Goal: Task Accomplishment & Management: Manage account settings

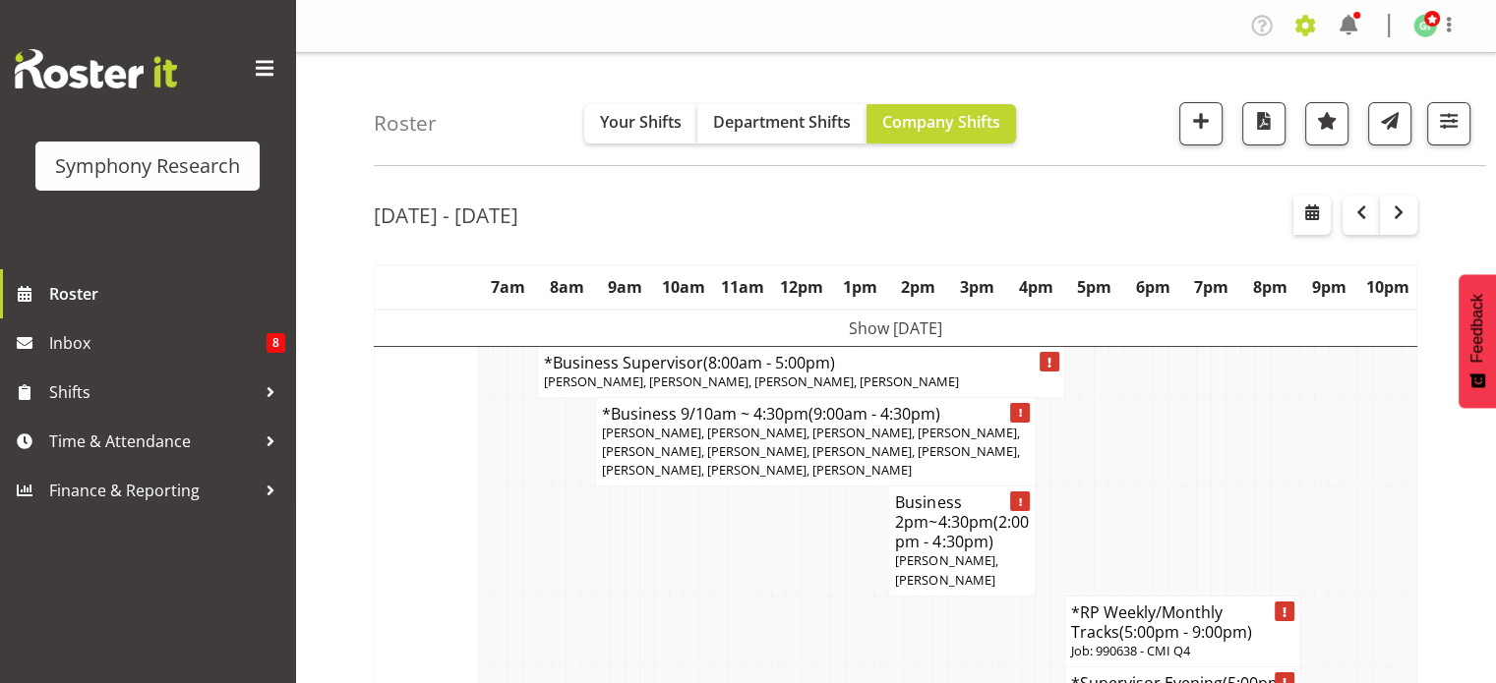
click at [1303, 23] on span at bounding box center [1304, 25] width 31 height 31
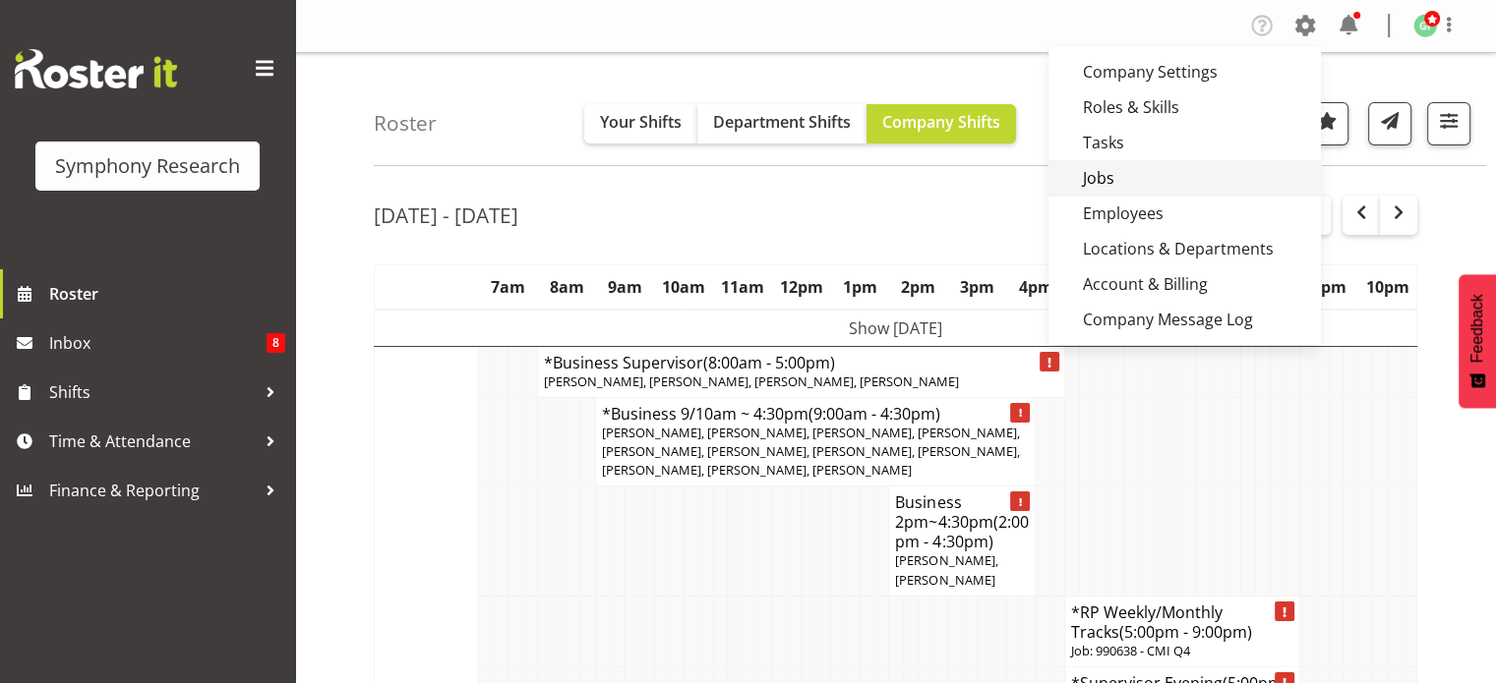
click at [1137, 169] on link "Jobs" at bounding box center [1184, 177] width 272 height 35
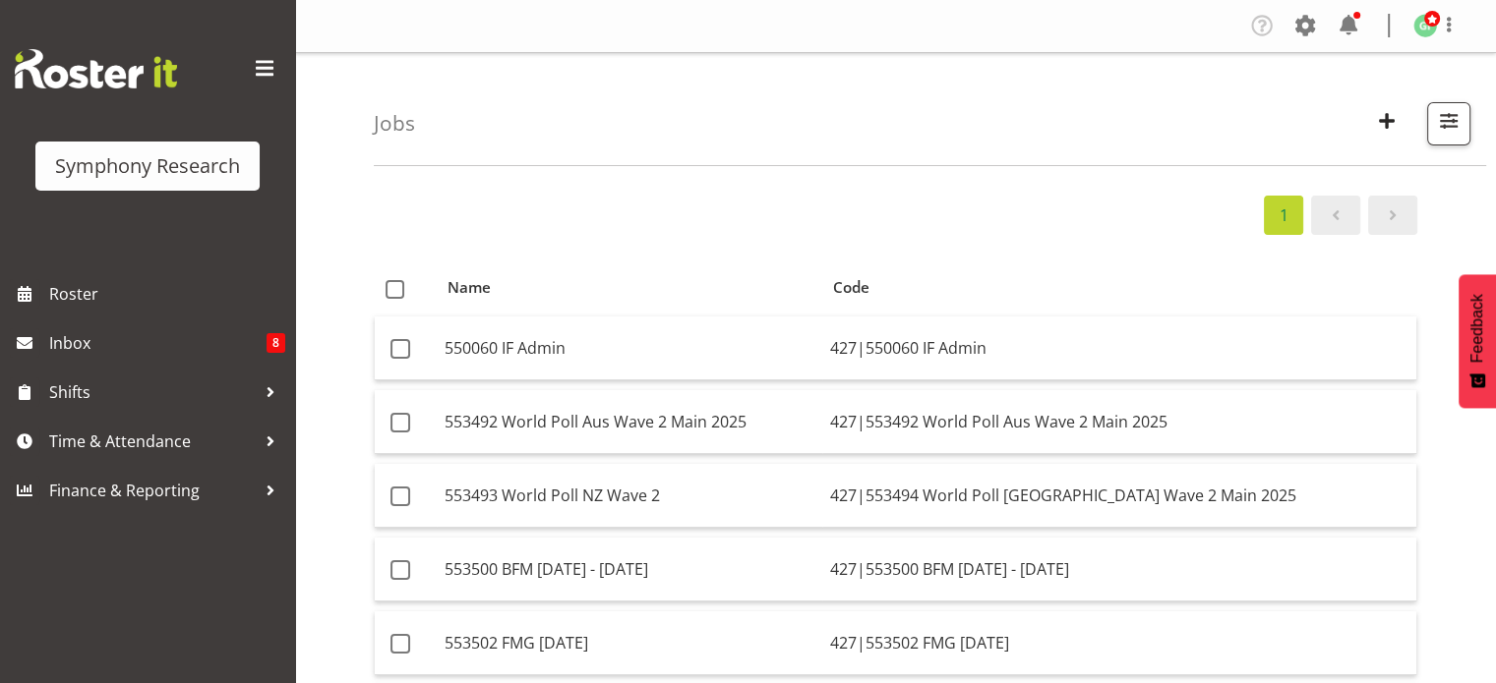
click at [1036, 214] on div "1" at bounding box center [895, 215] width 1043 height 39
click at [183, 450] on span "Time & Attendance" at bounding box center [152, 441] width 206 height 29
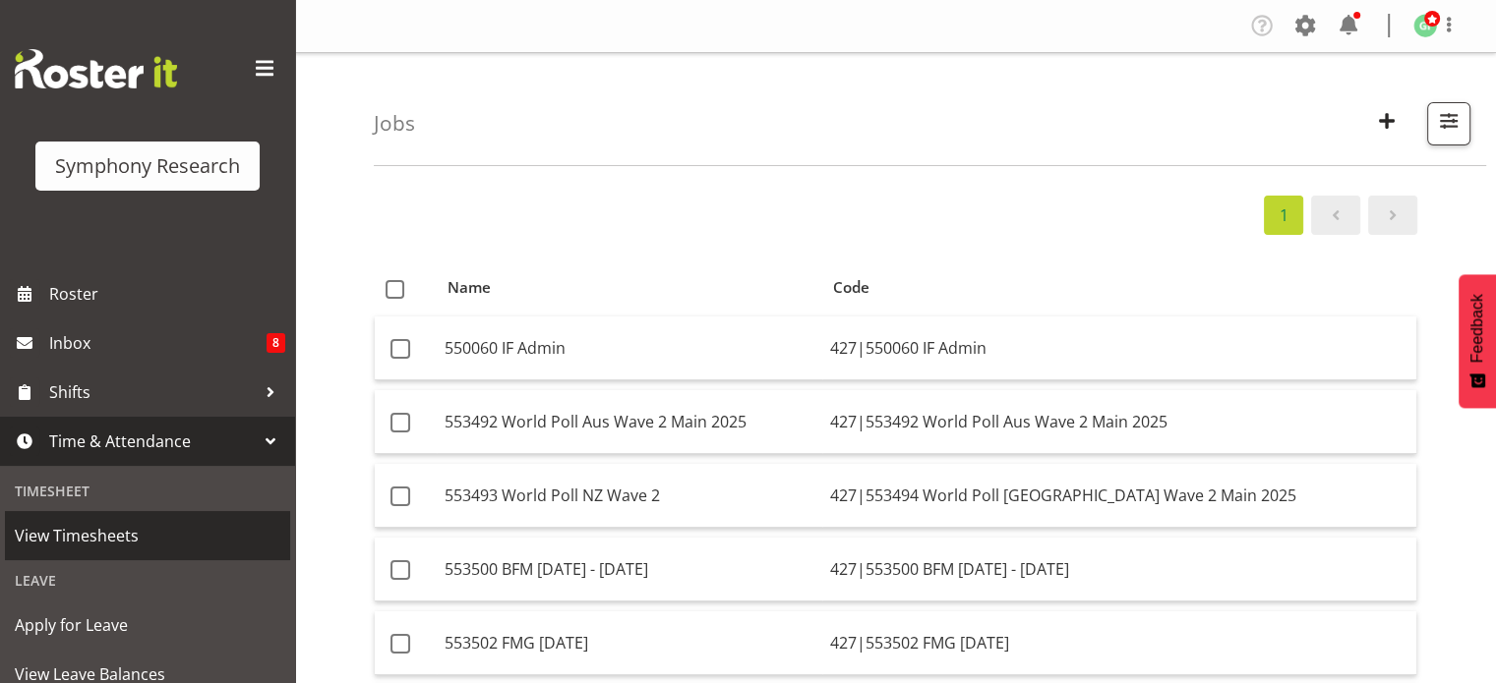
click at [166, 533] on span "View Timesheets" at bounding box center [147, 535] width 265 height 29
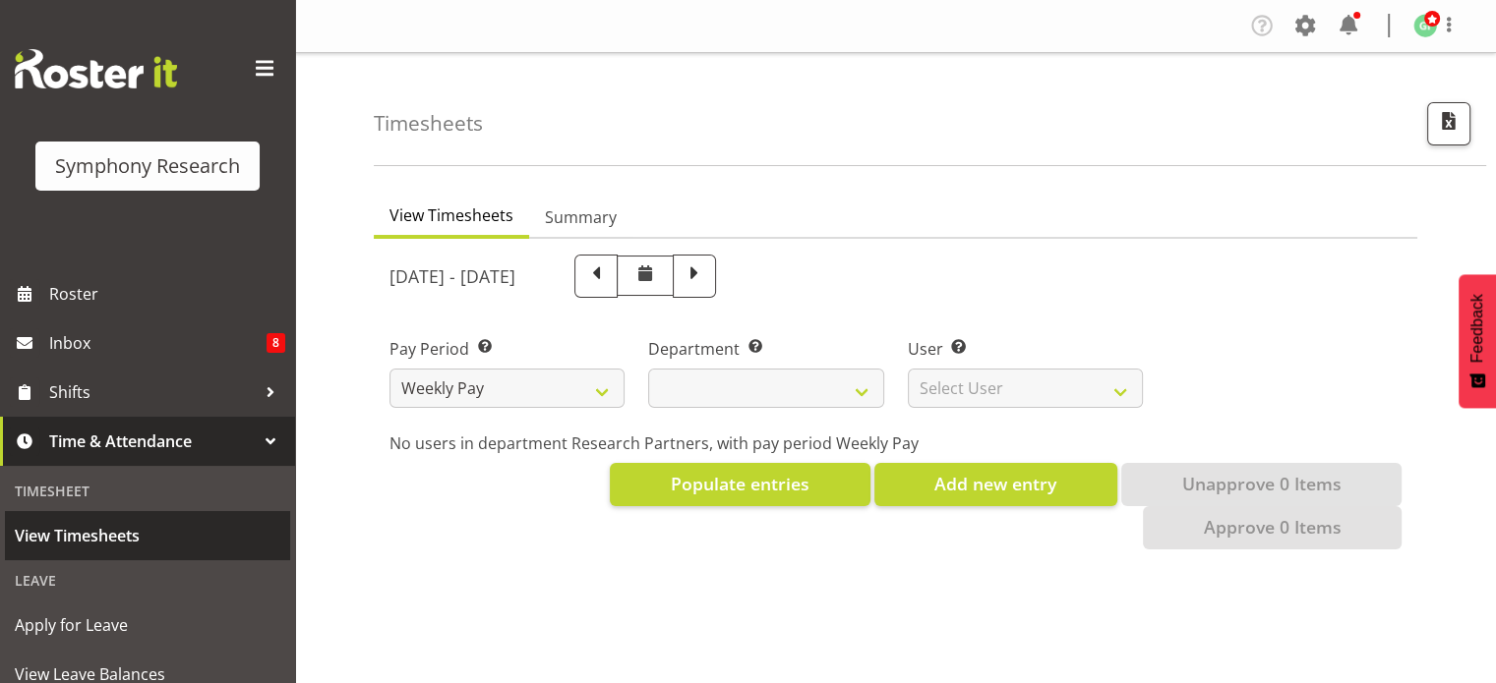
select select
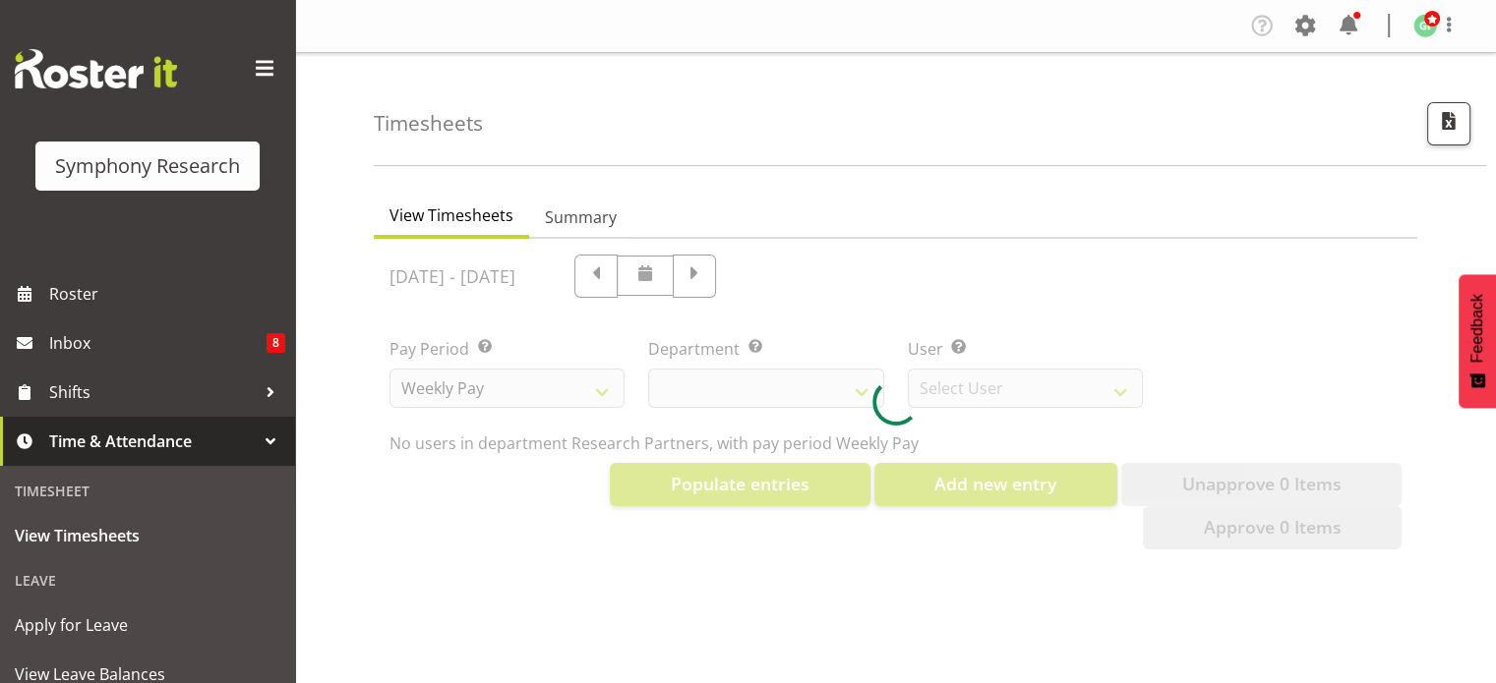
select select "10174"
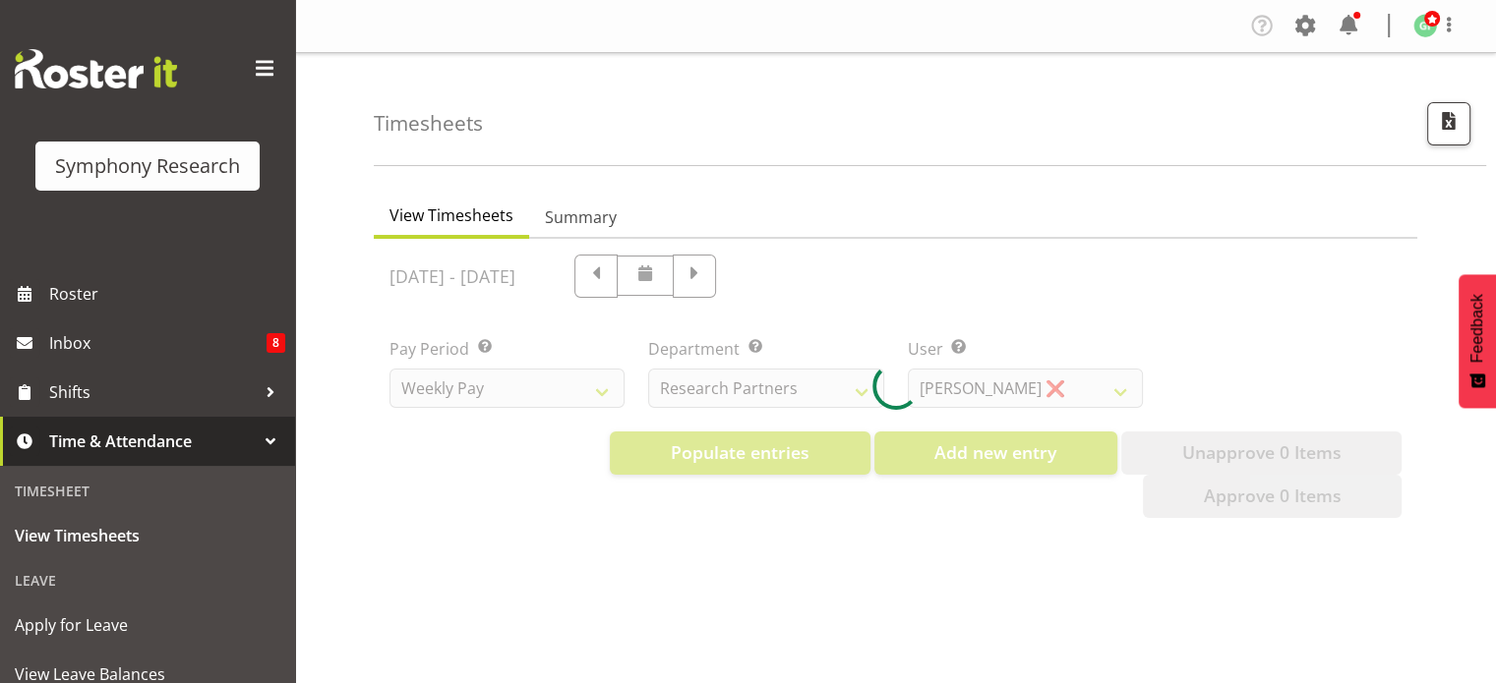
click at [974, 384] on div at bounding box center [895, 386] width 1043 height 295
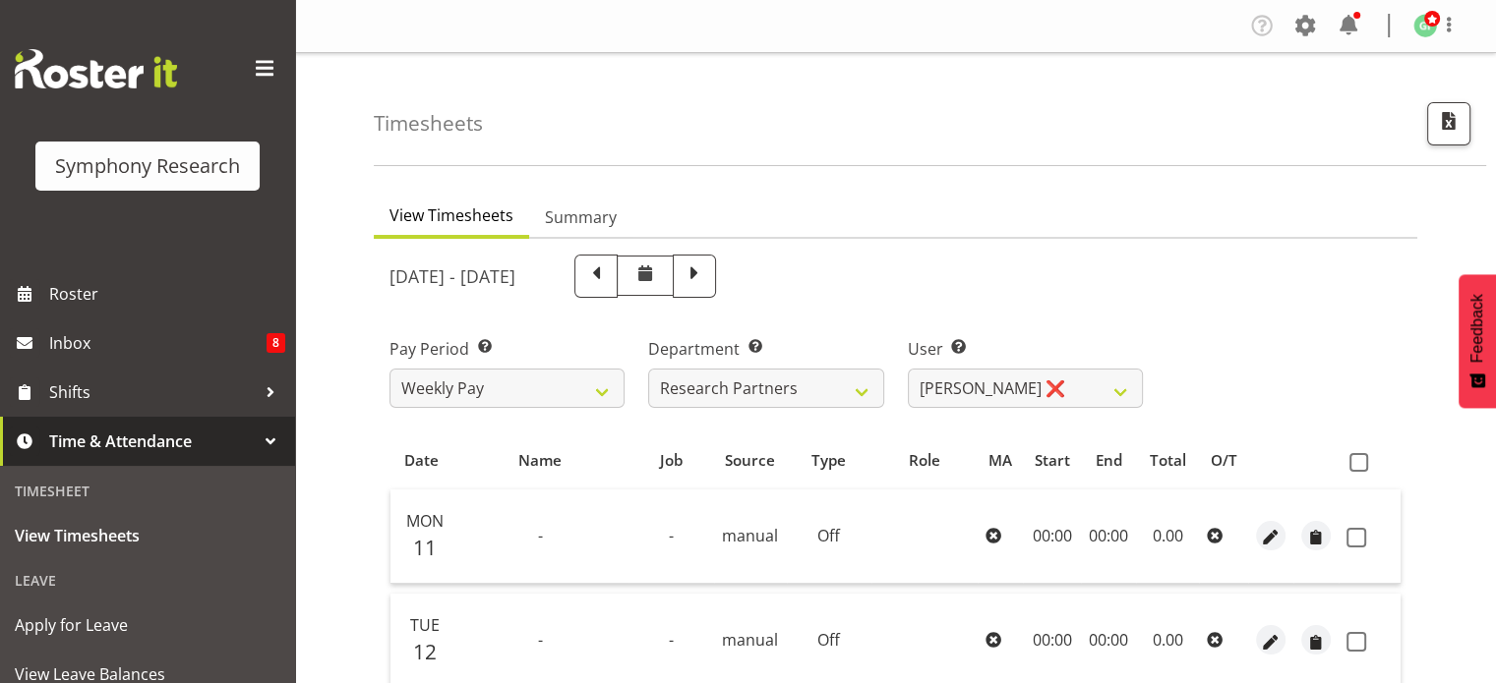
click at [655, 550] on td "-" at bounding box center [671, 537] width 86 height 94
click at [1268, 543] on span "button" at bounding box center [1271, 538] width 23 height 23
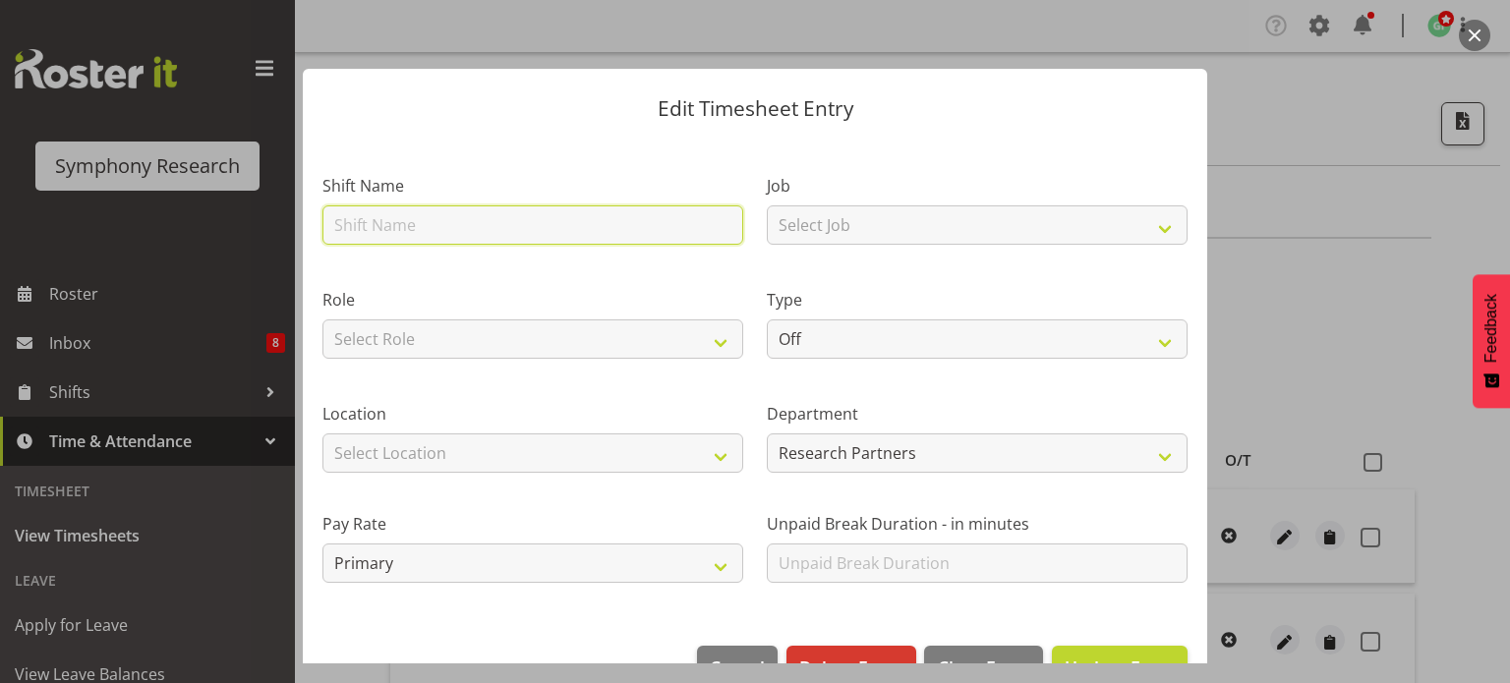
click at [728, 225] on input "text" at bounding box center [533, 224] width 421 height 39
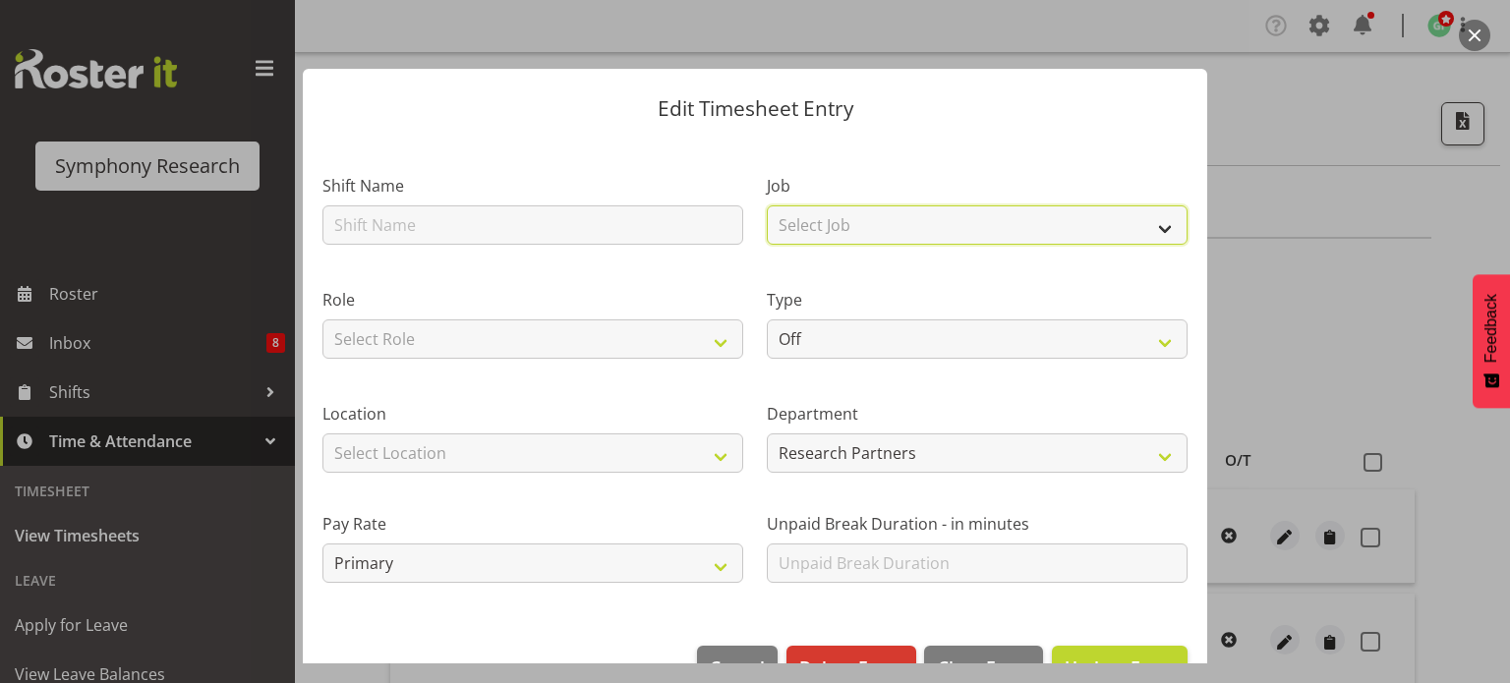
click at [802, 219] on select "Select Job 550060 IF Admin 553492 World Poll Aus Wave 2 Main 2025 553493 World …" at bounding box center [977, 224] width 421 height 39
click at [551, 266] on div "Role Select Role Briefing Interviewing" at bounding box center [533, 318] width 444 height 114
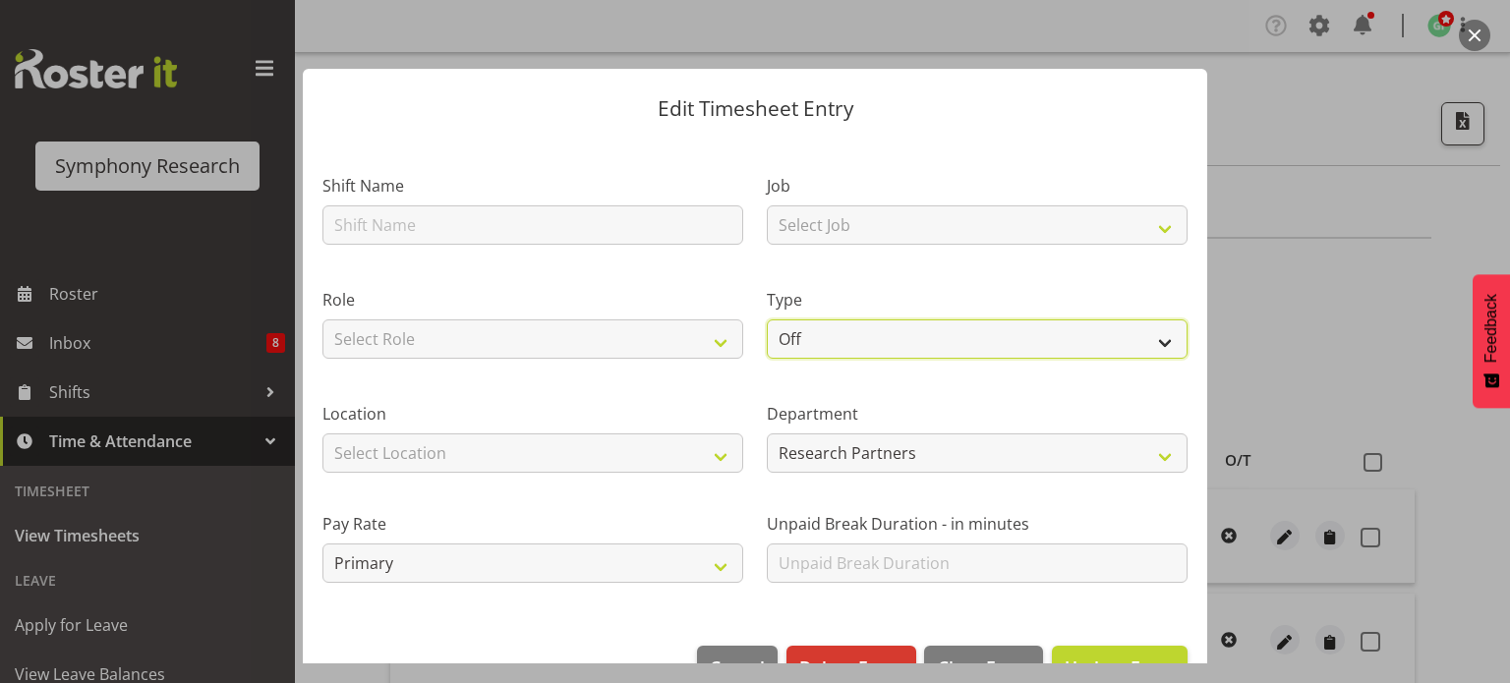
click at [780, 339] on select "Off Standard Public Holiday Public Holiday (Worked) Day In Lieu Annual Leave Si…" at bounding box center [977, 339] width 421 height 39
click at [673, 289] on label "Role" at bounding box center [533, 300] width 421 height 24
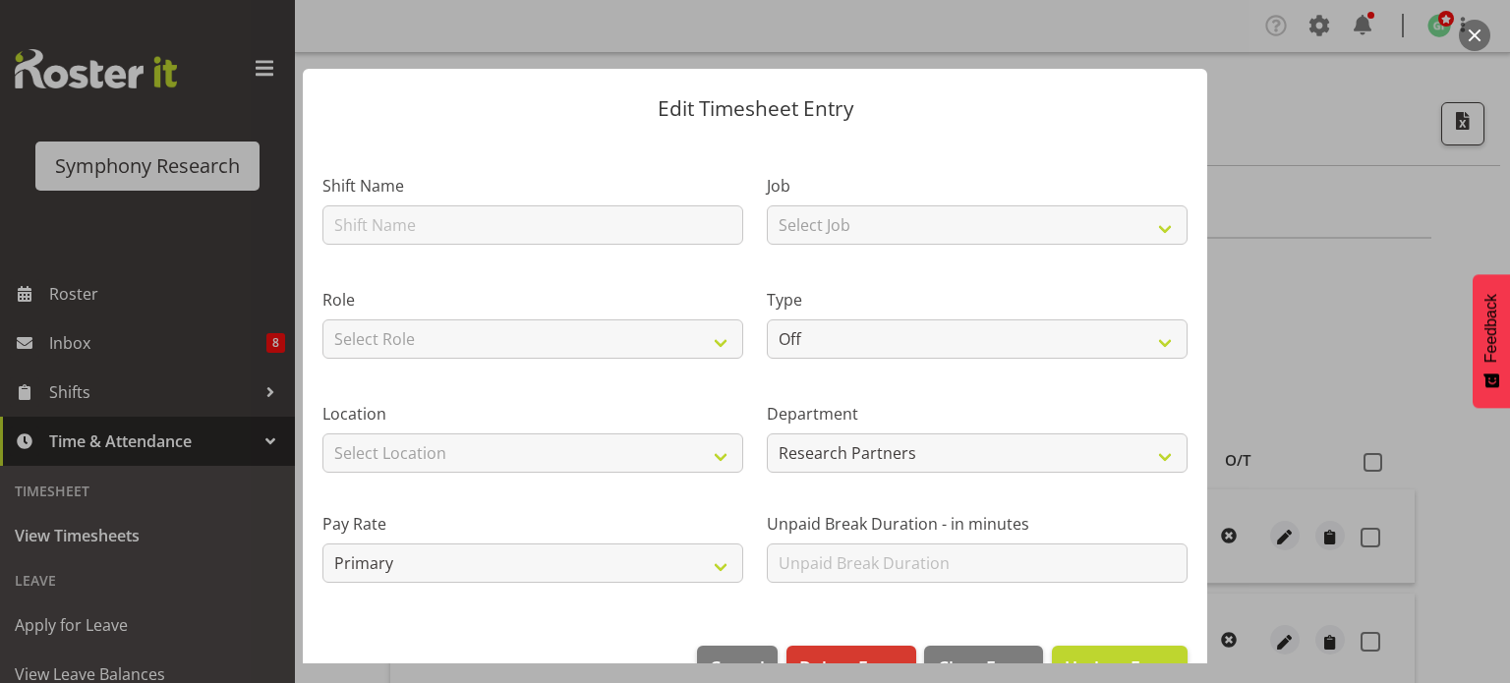
click at [1258, 71] on div at bounding box center [755, 341] width 1510 height 683
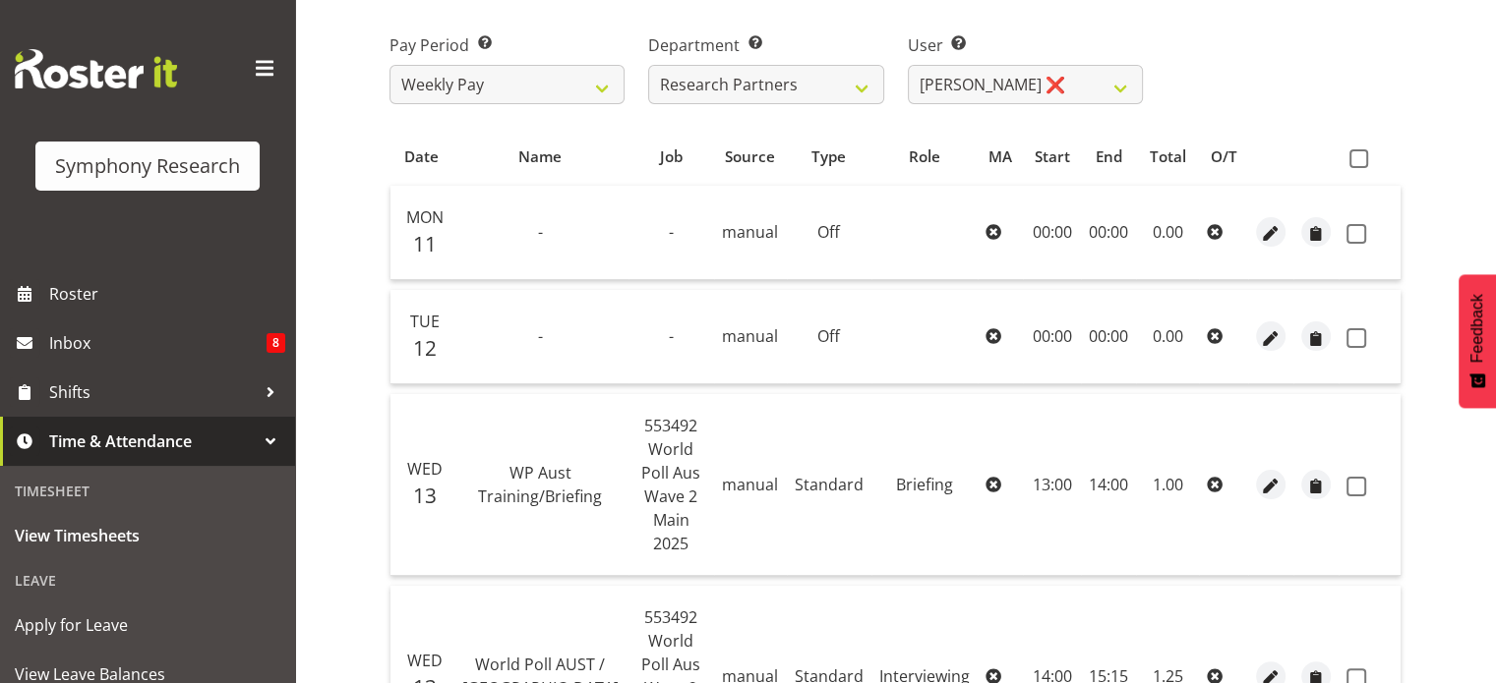
scroll to position [368, 0]
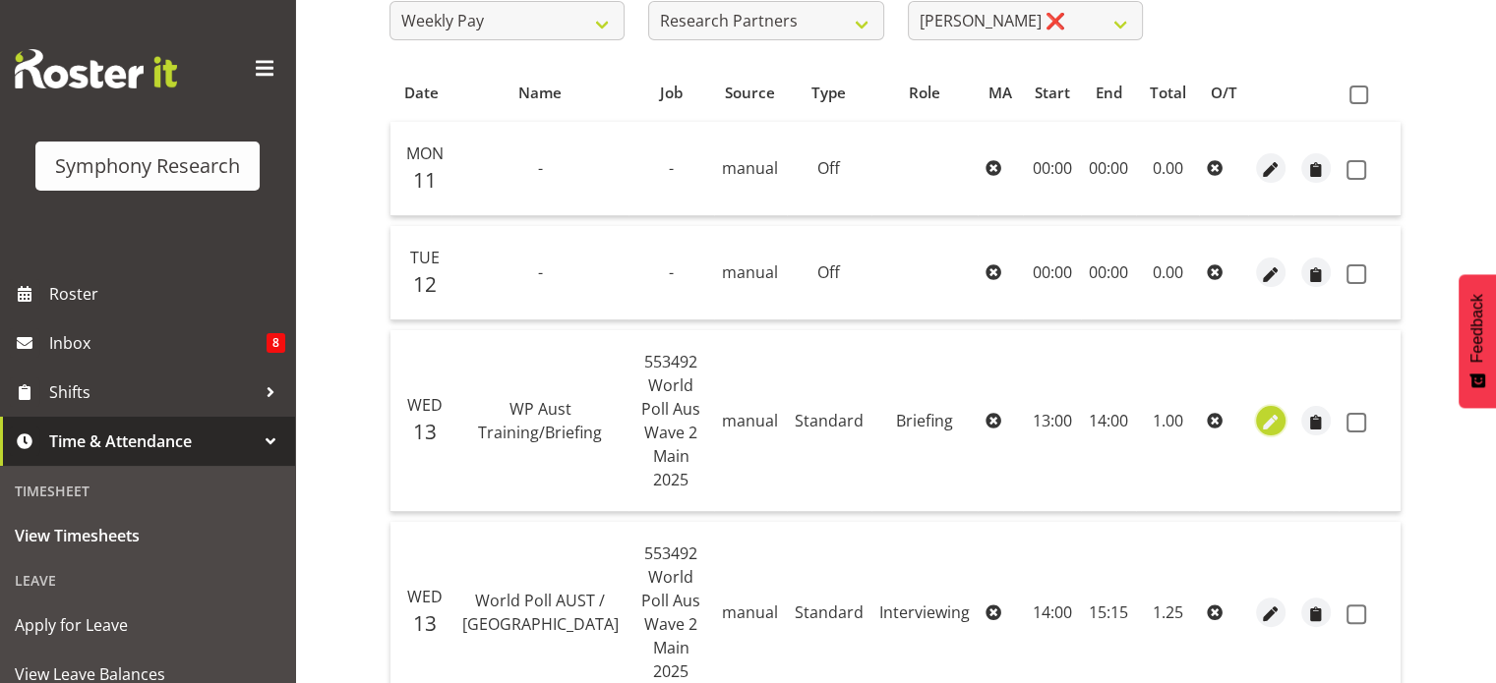
click at [1260, 411] on span "button" at bounding box center [1271, 422] width 23 height 23
select select "Standard"
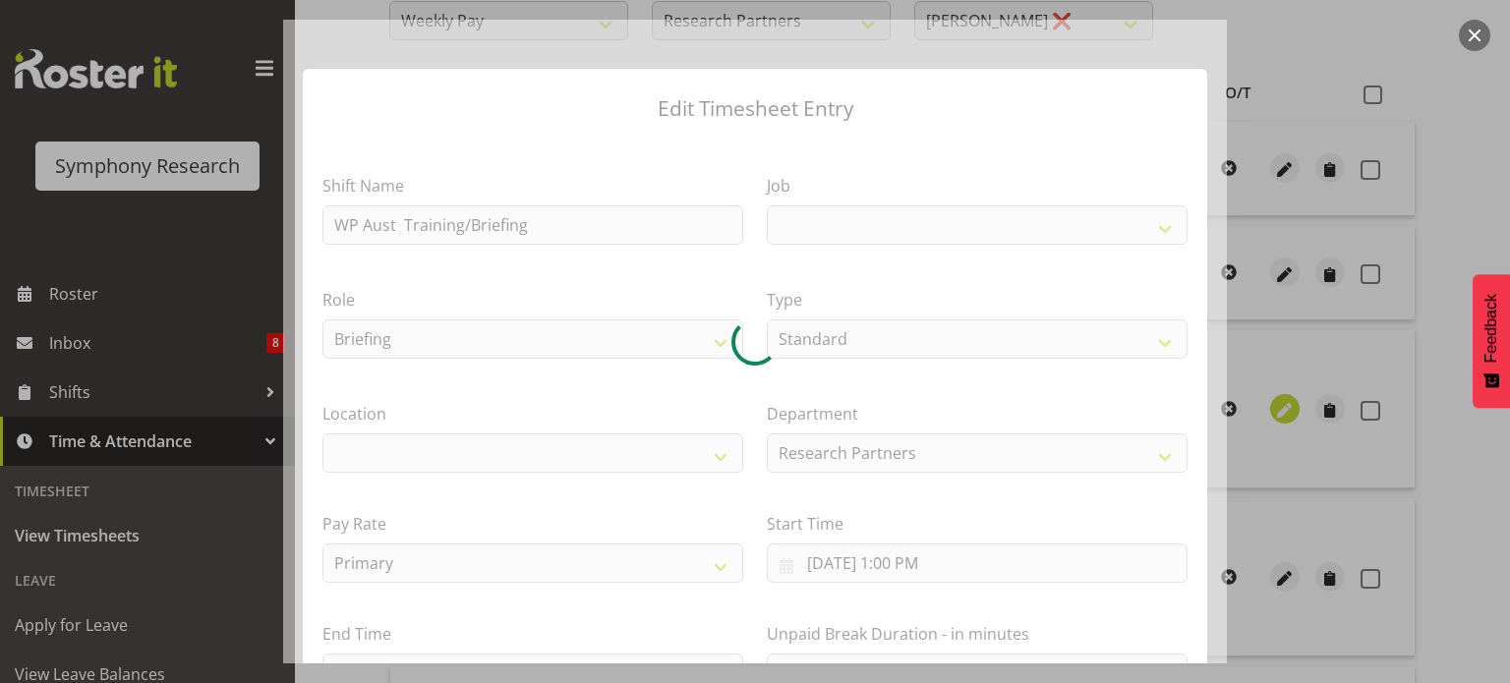
select select
select select "10499"
select select "39"
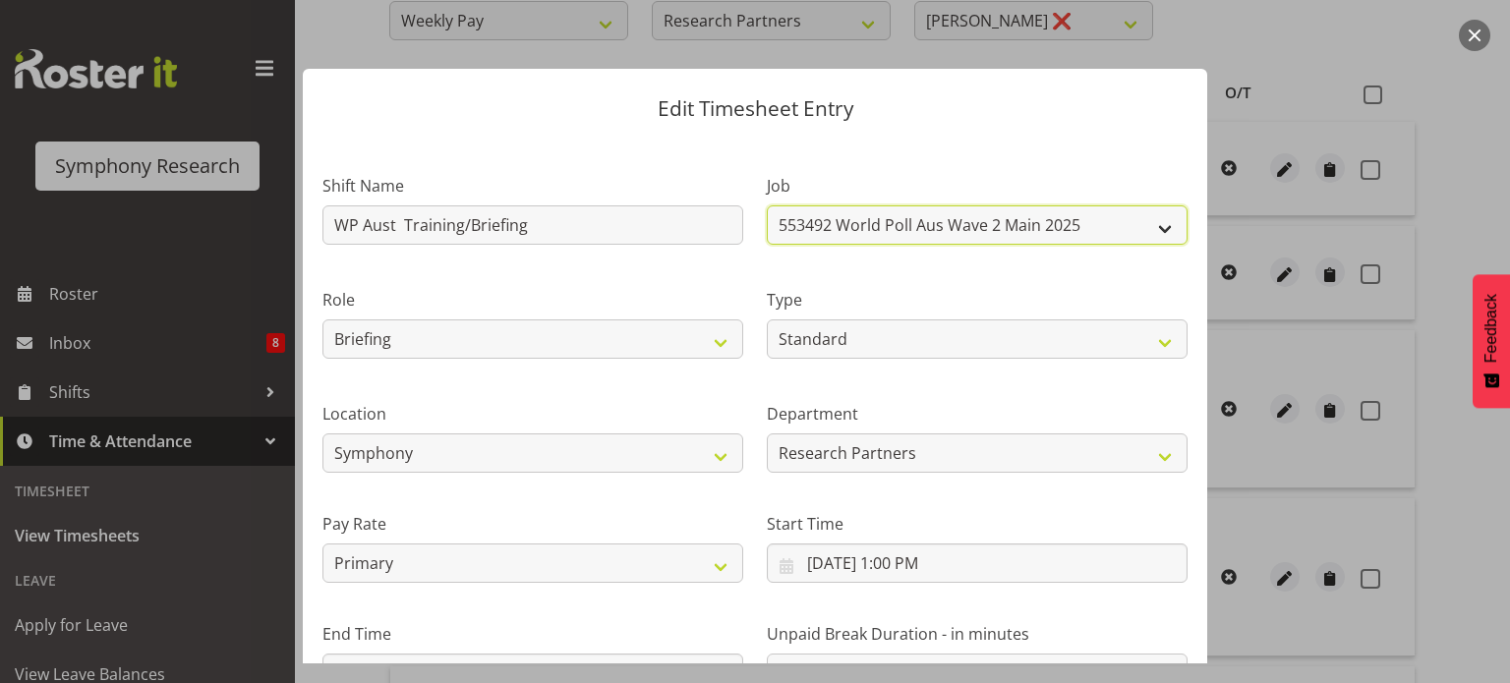
click at [1141, 227] on select "550060 IF Admin 553492 World Poll Aus Wave 2 Main 2025 553493 World Poll NZ Wav…" at bounding box center [977, 224] width 421 height 39
click at [1464, 41] on button "button" at bounding box center [1474, 35] width 31 height 31
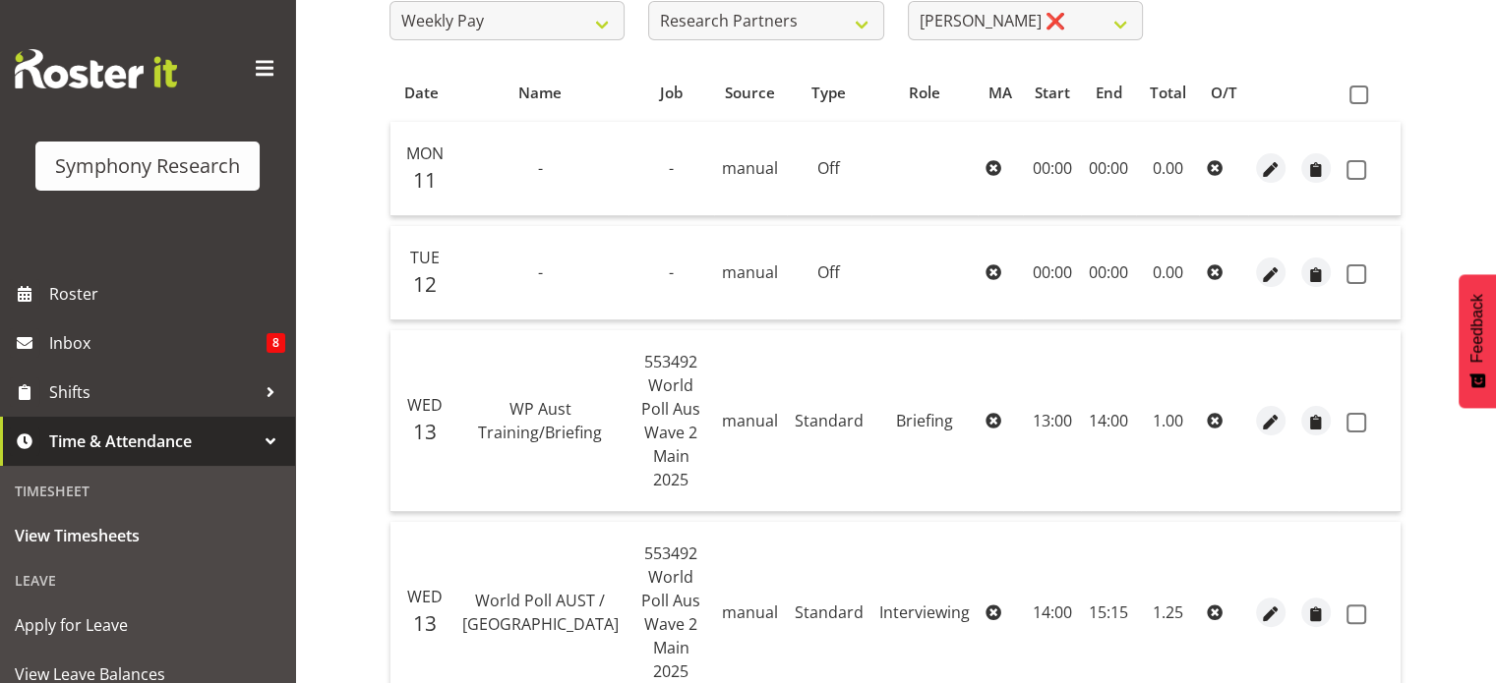
scroll to position [0, 0]
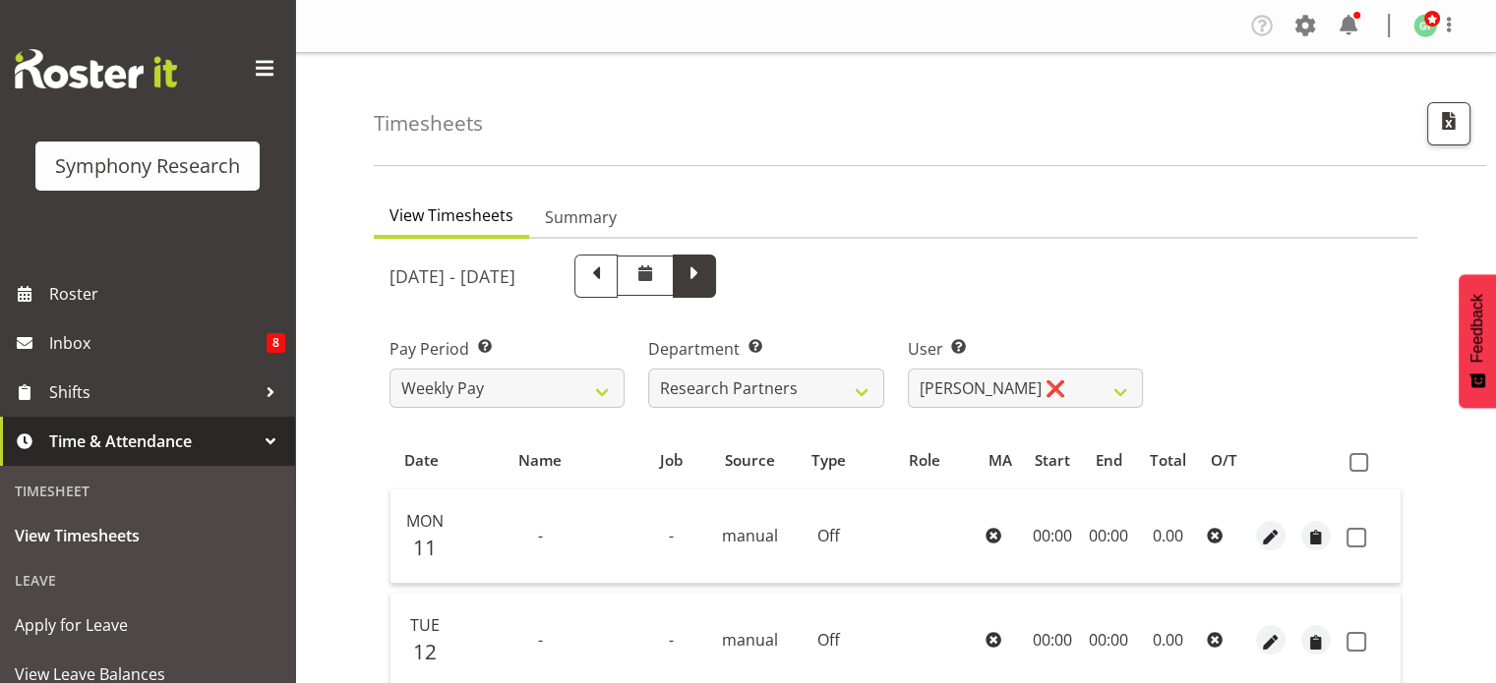
click at [716, 290] on span at bounding box center [694, 276] width 43 height 43
select select
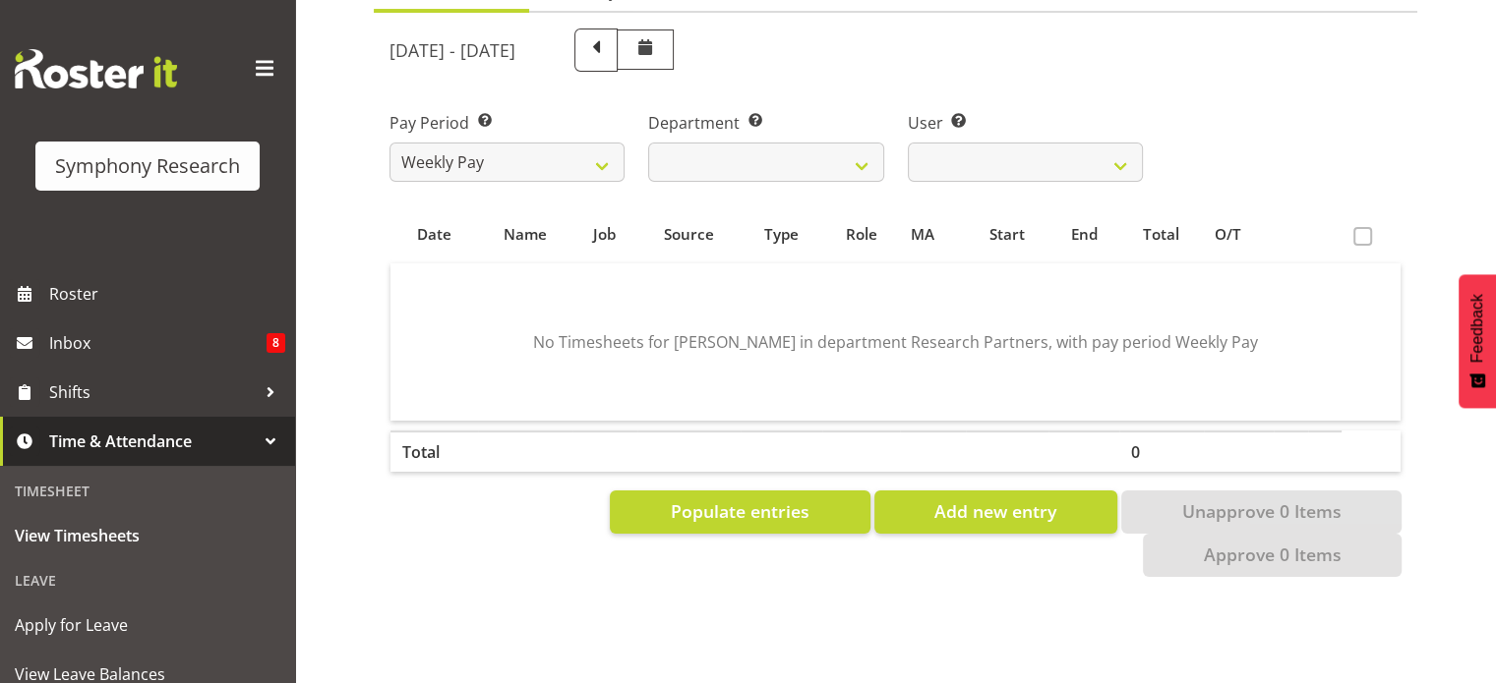
scroll to position [227, 0]
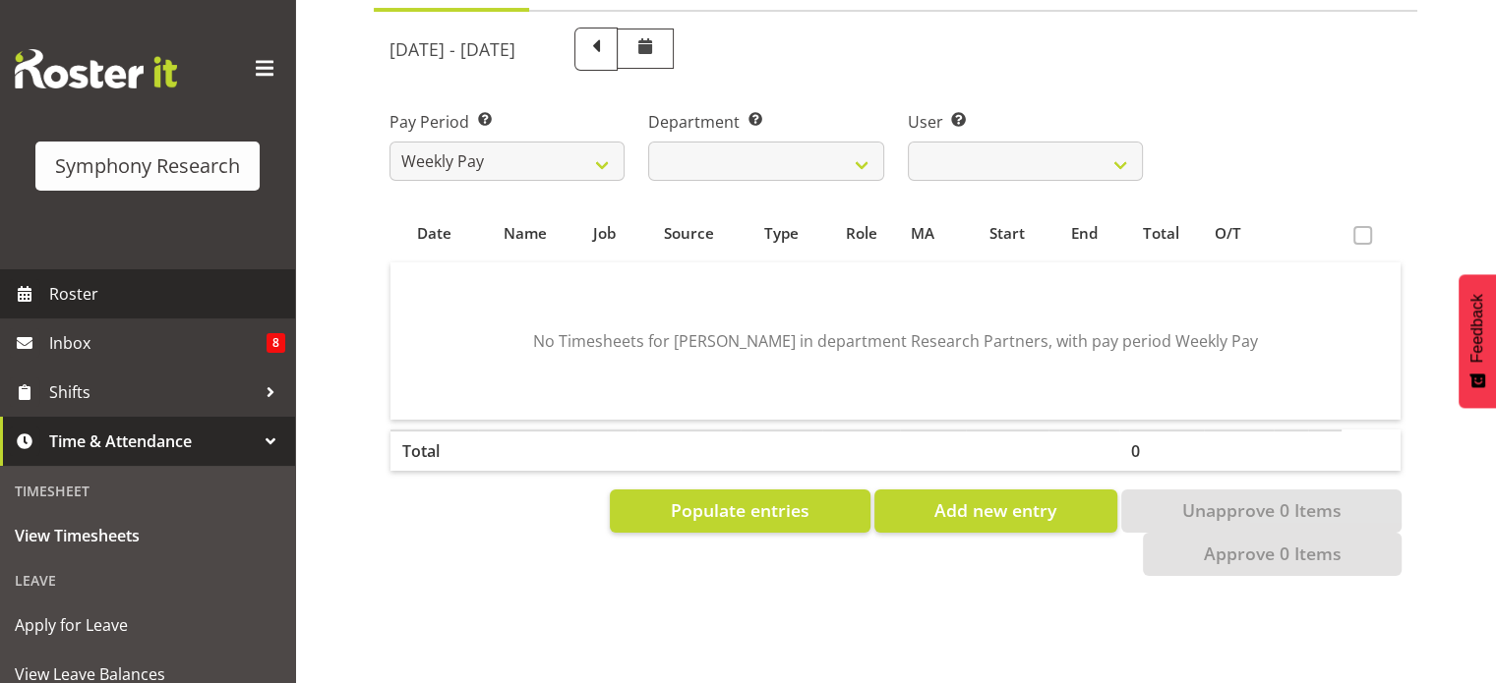
click at [131, 311] on link "Roster" at bounding box center [147, 293] width 295 height 49
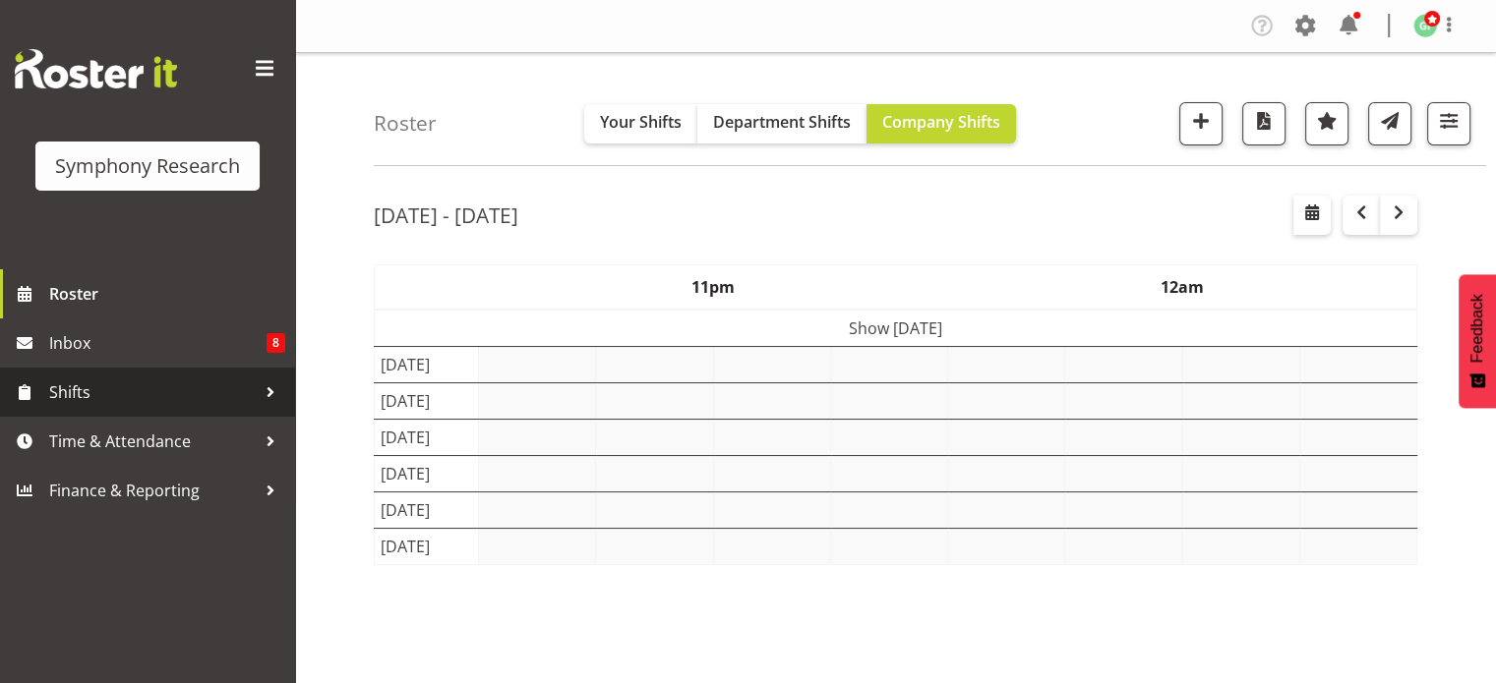
click at [135, 400] on span "Shifts" at bounding box center [152, 392] width 206 height 29
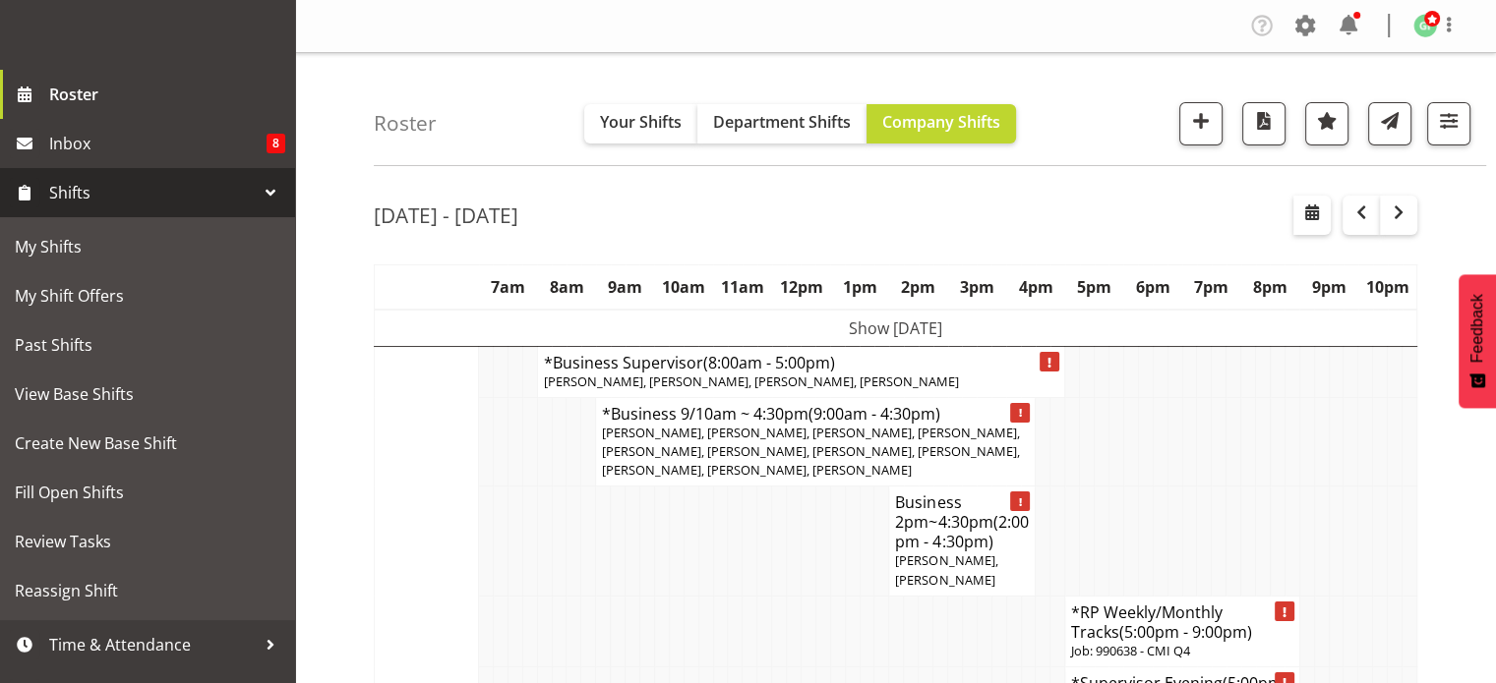
scroll to position [235, 0]
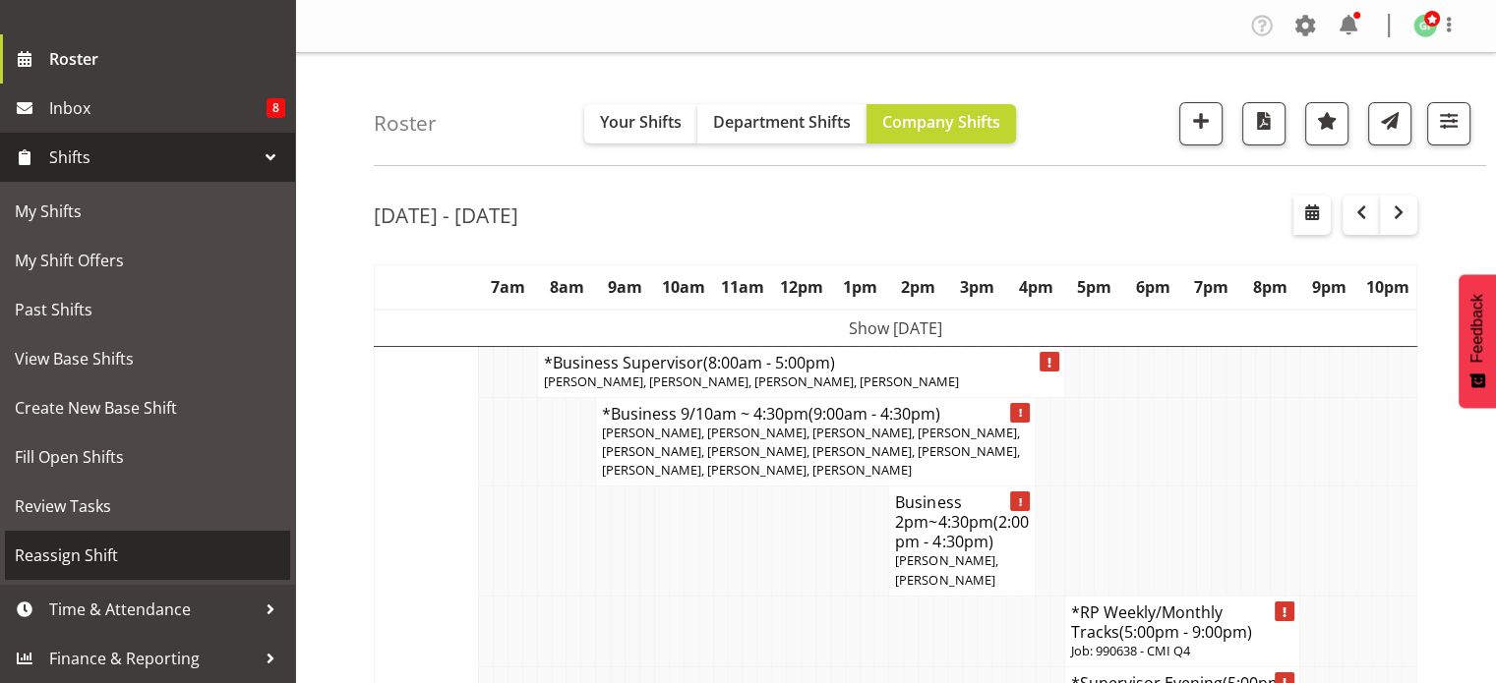
click at [264, 557] on span "Reassign Shift" at bounding box center [147, 555] width 265 height 29
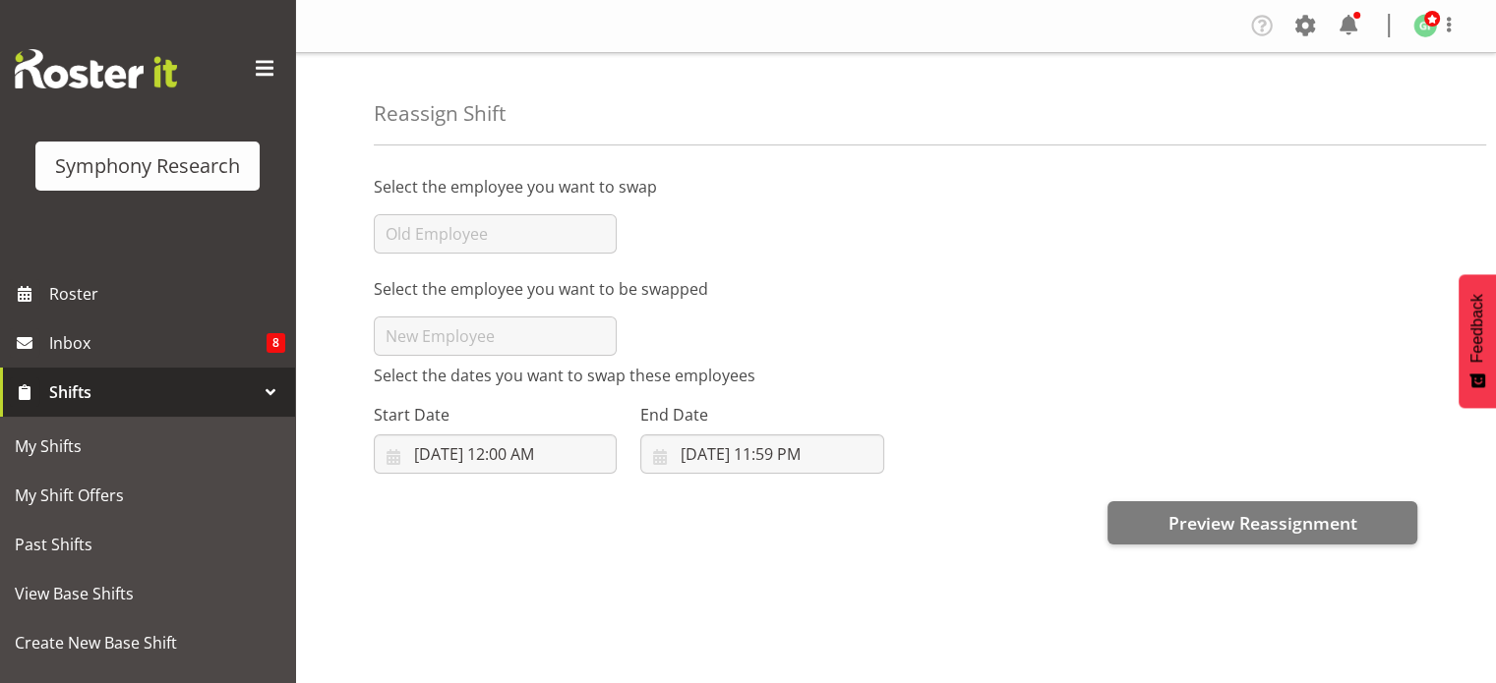
click at [185, 400] on span "Shifts" at bounding box center [152, 392] width 206 height 29
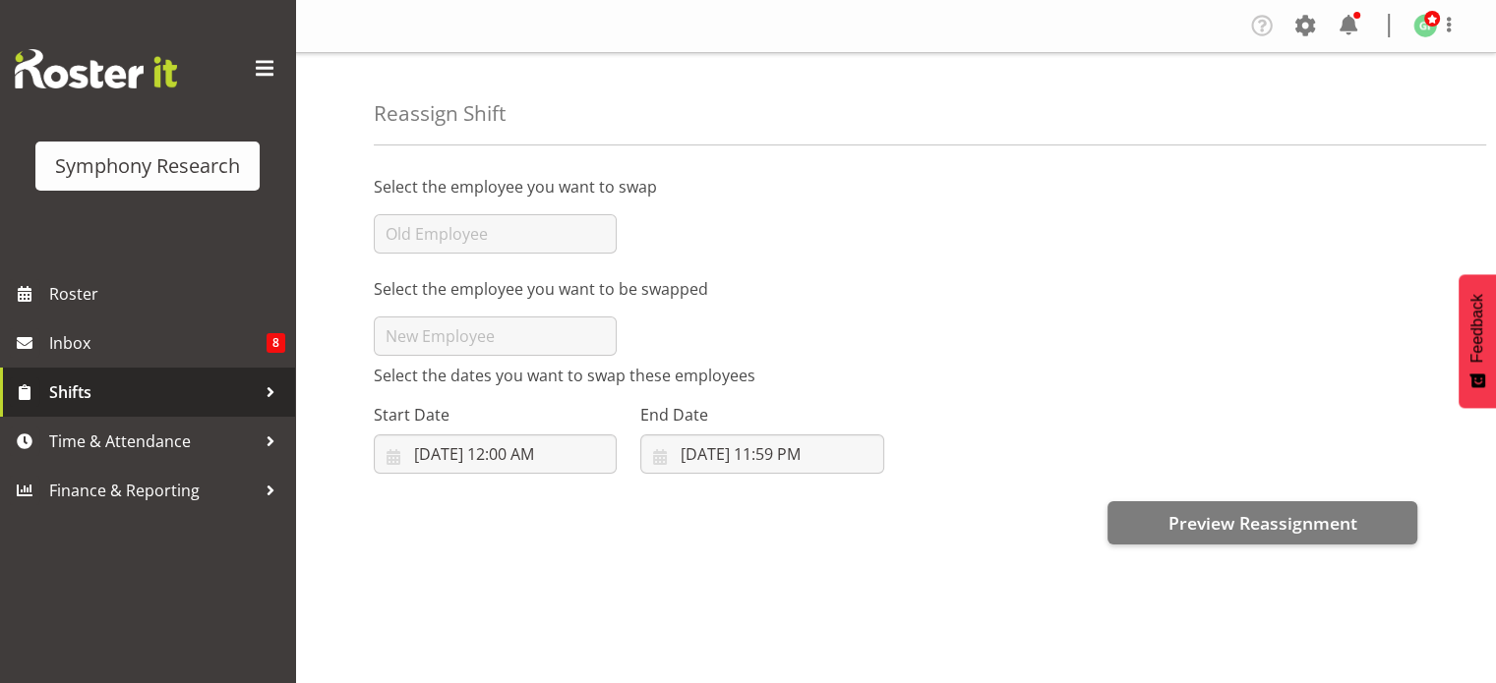
click at [103, 397] on span "Shifts" at bounding box center [152, 392] width 206 height 29
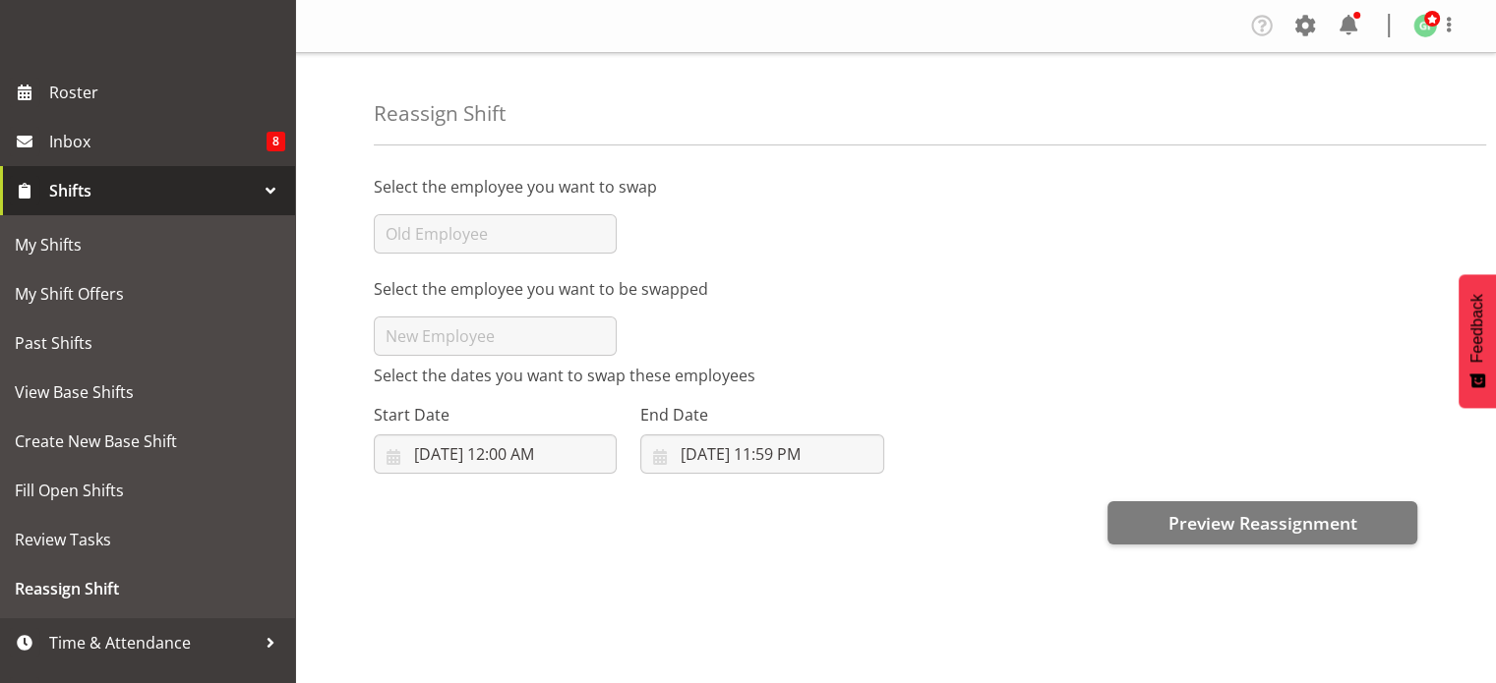
scroll to position [235, 0]
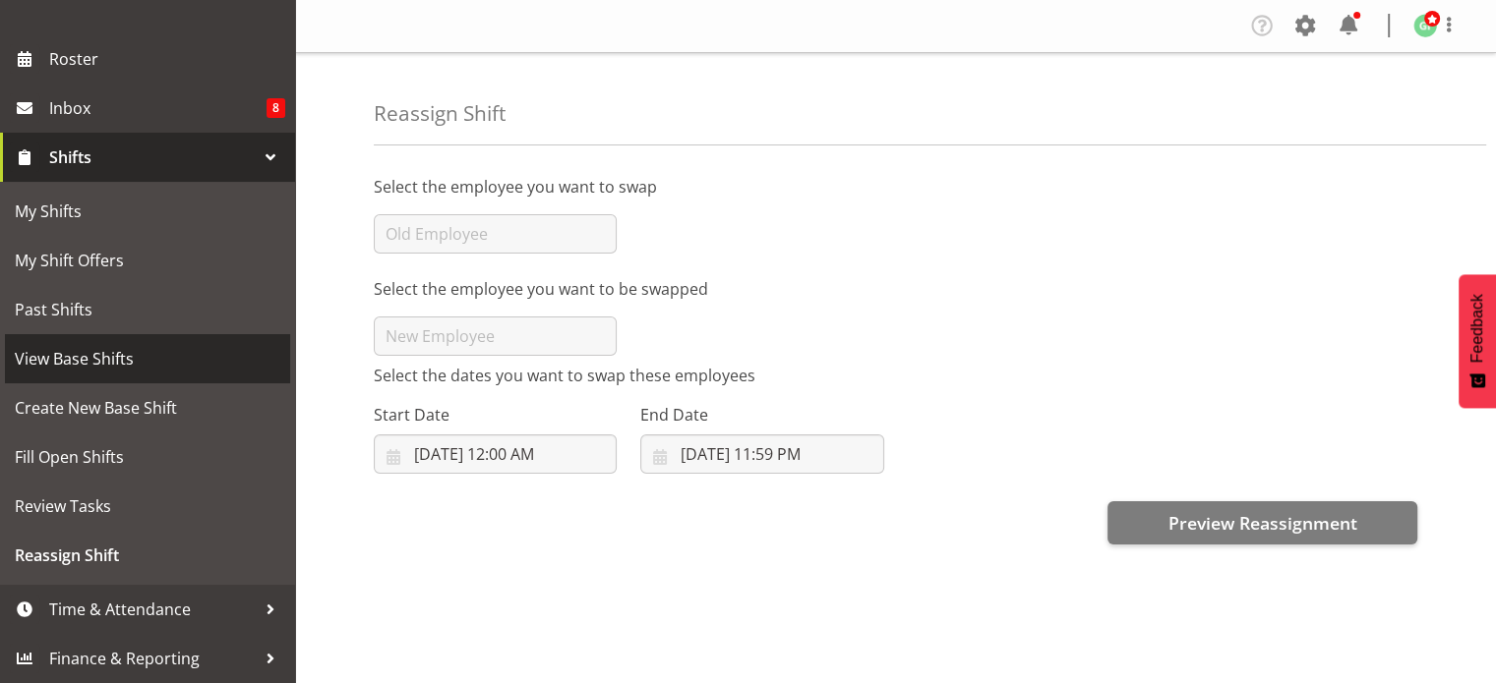
click at [77, 346] on span "View Base Shifts" at bounding box center [147, 358] width 265 height 29
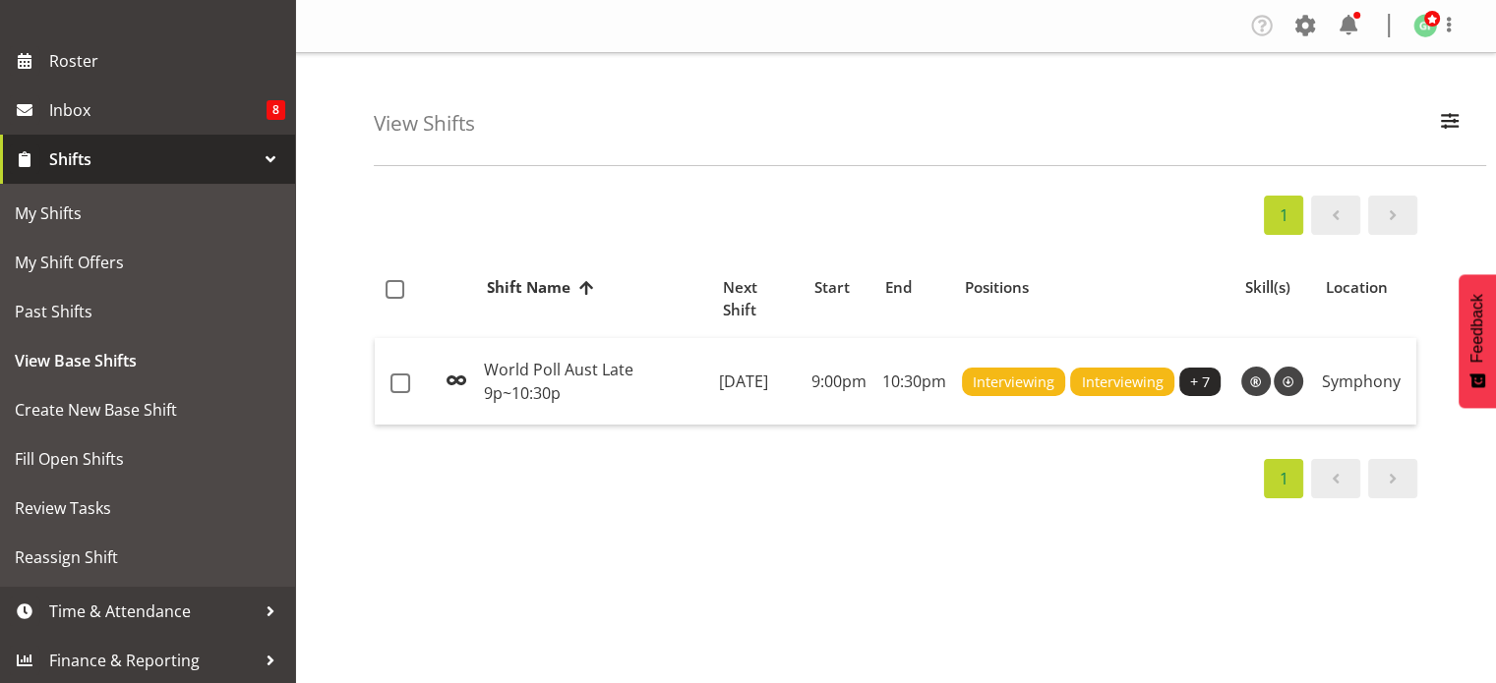
scroll to position [235, 0]
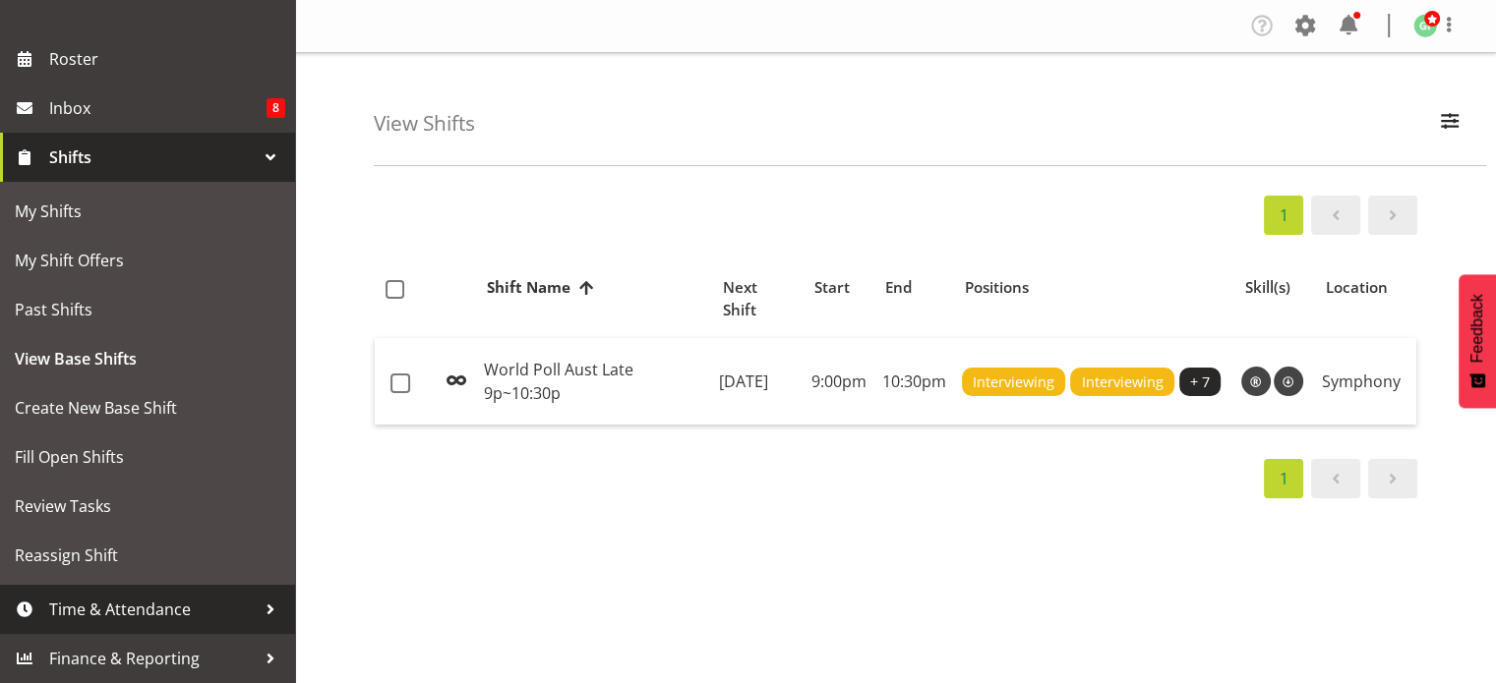
click at [196, 615] on span "Time & Attendance" at bounding box center [152, 609] width 206 height 29
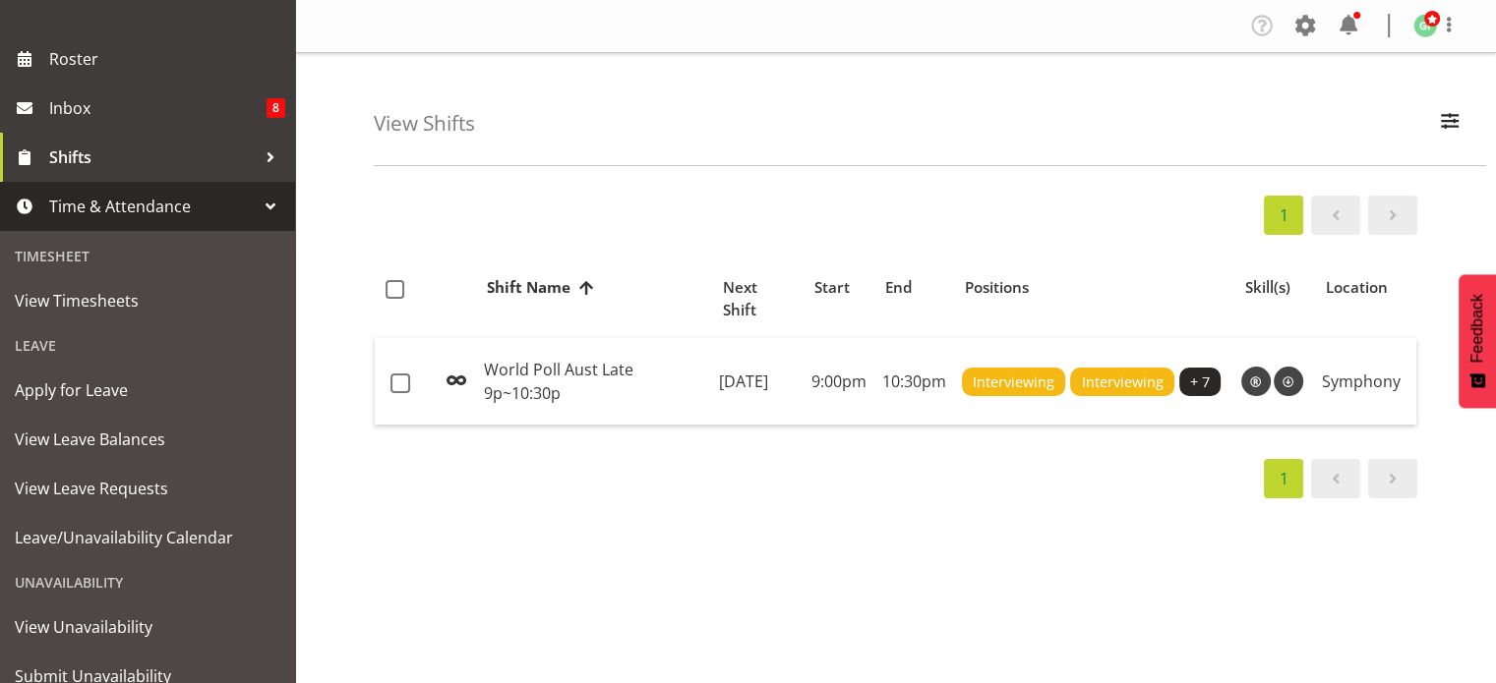
scroll to position [307, 0]
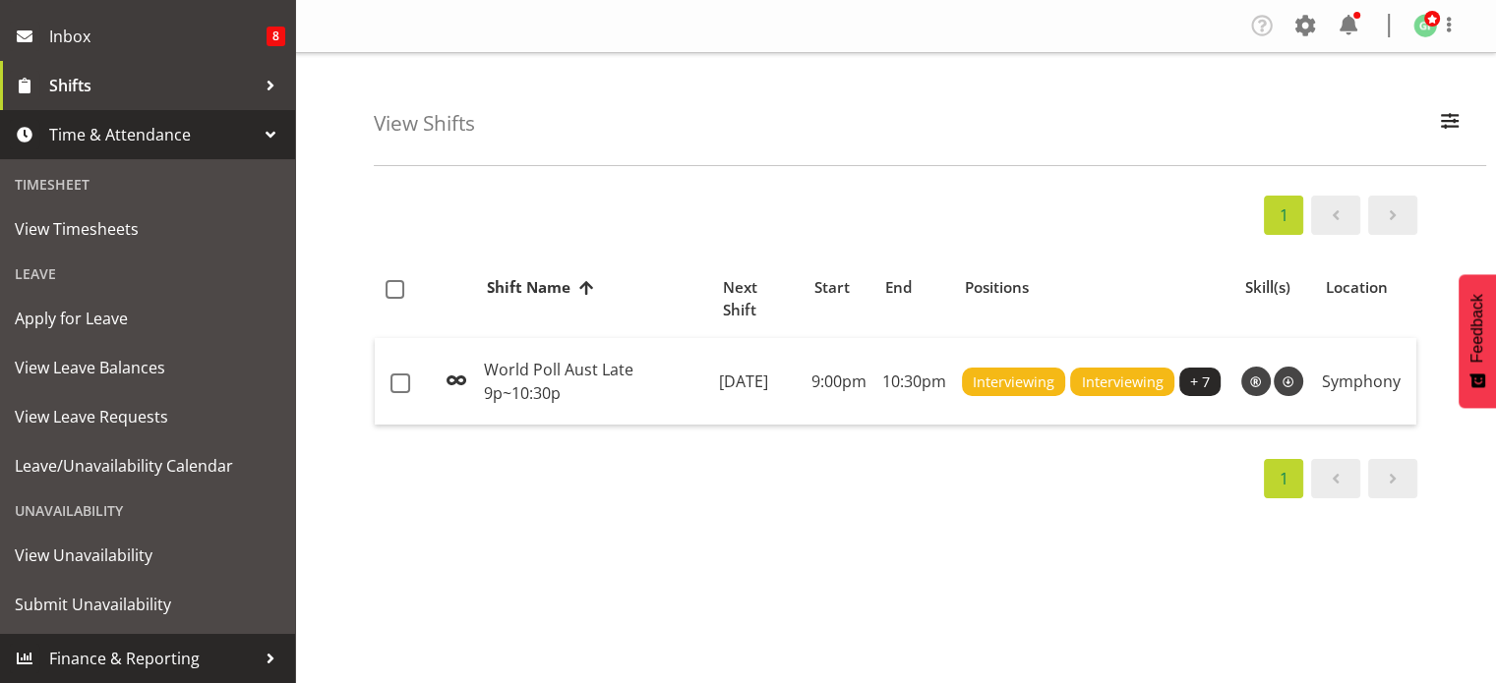
click at [146, 647] on span "Finance & Reporting" at bounding box center [152, 658] width 206 height 29
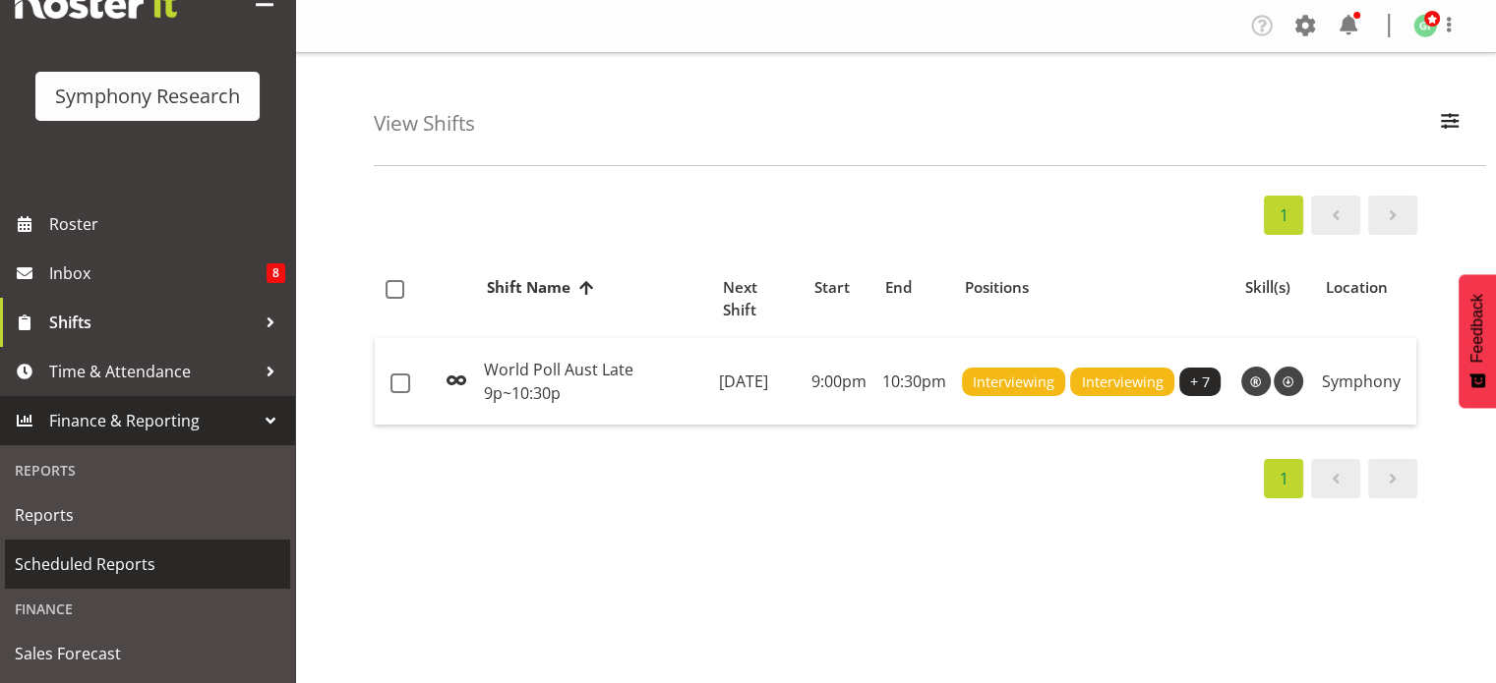
scroll to position [70, 0]
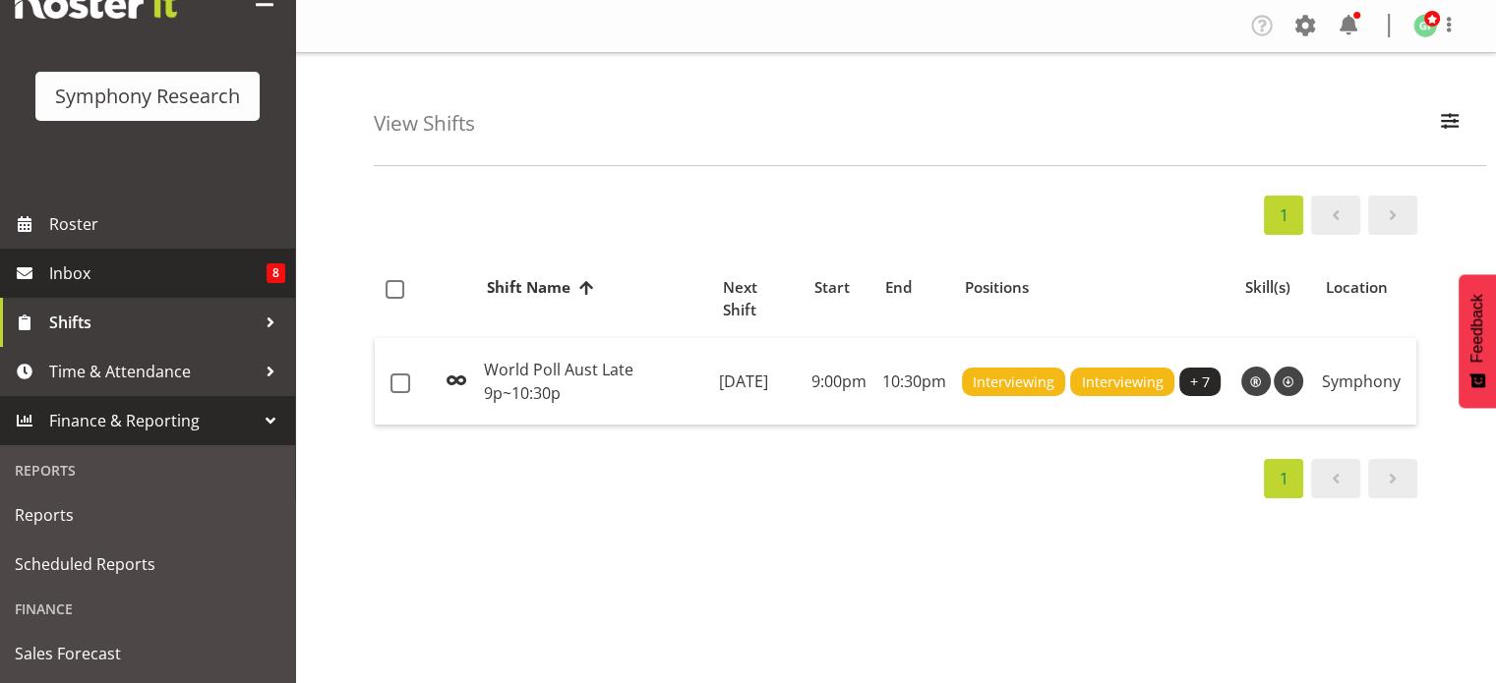
click at [127, 291] on link "Inbox 8" at bounding box center [147, 273] width 295 height 49
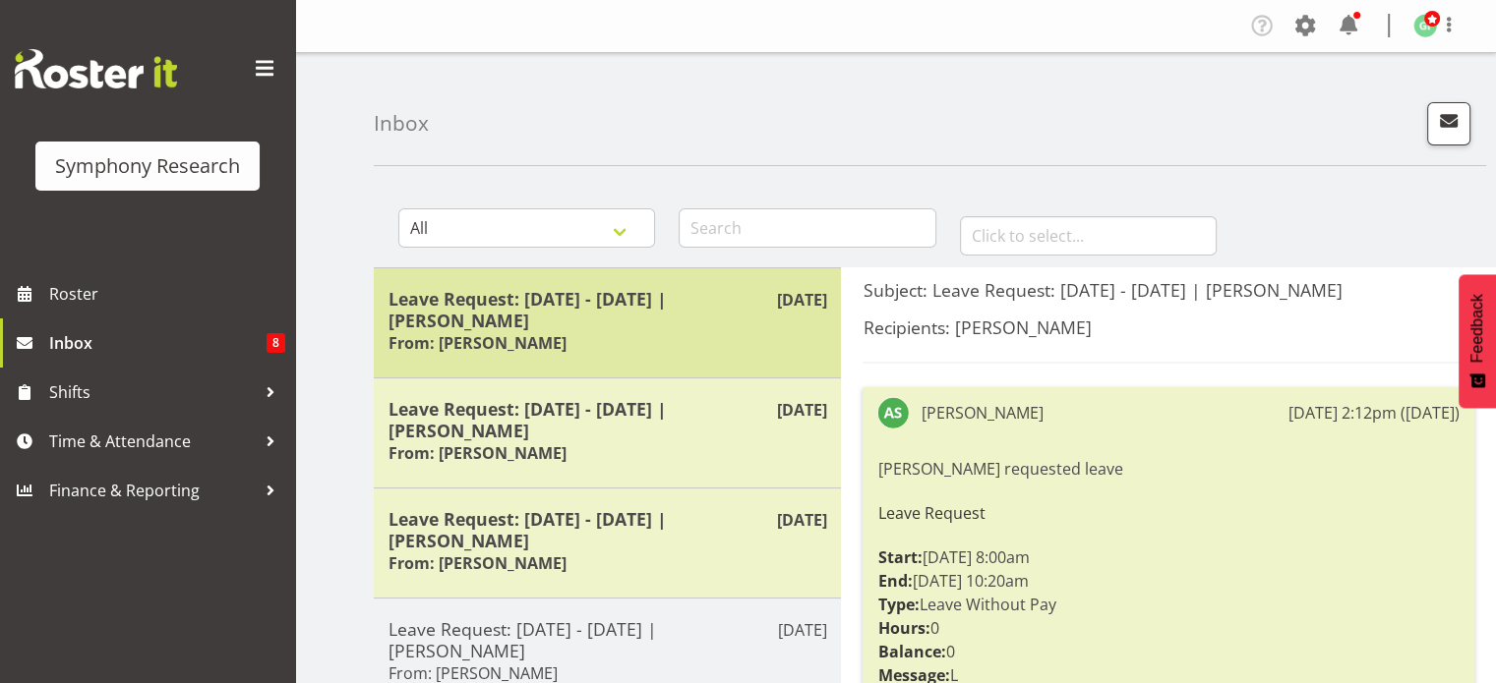
click at [469, 355] on div "Leave Request: [DATE] - [DATE] | [PERSON_NAME] From: [PERSON_NAME]" at bounding box center [607, 323] width 438 height 70
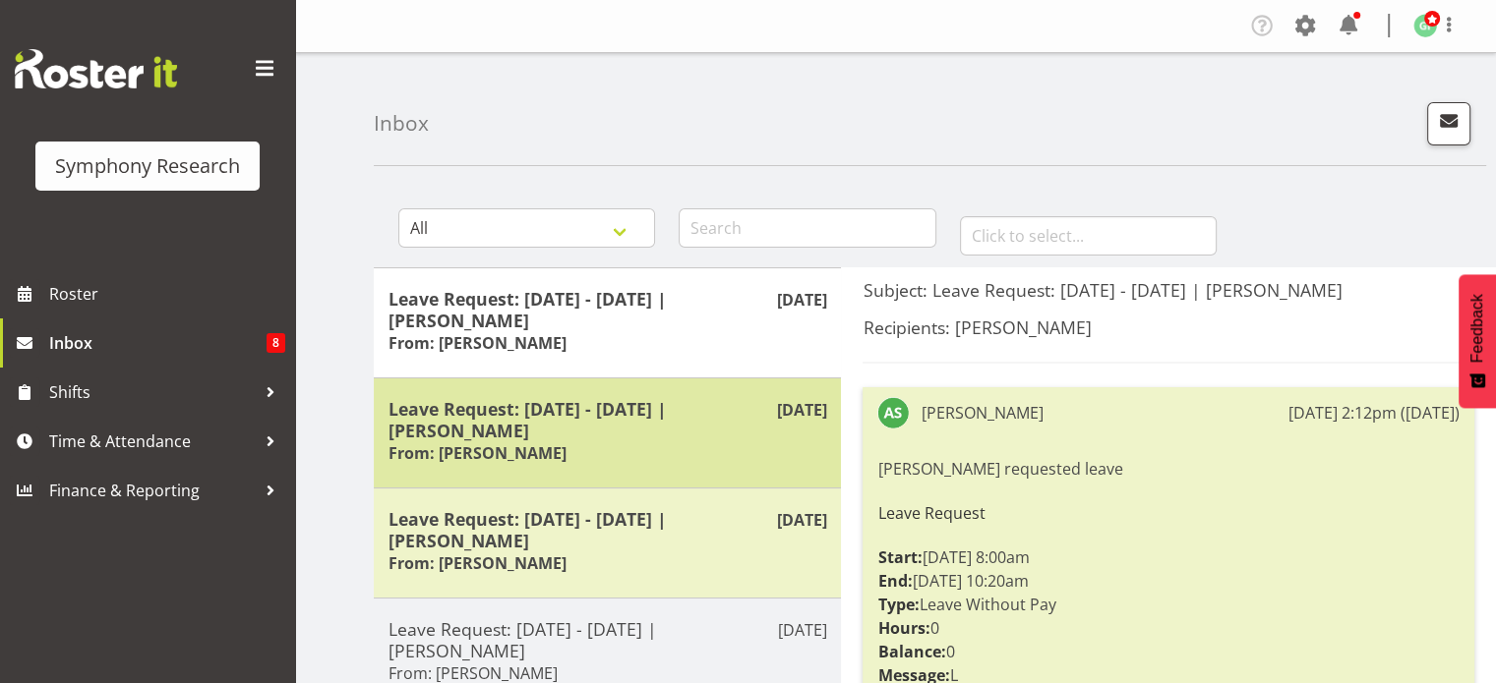
click at [507, 445] on h6 "From: [PERSON_NAME]" at bounding box center [477, 453] width 178 height 20
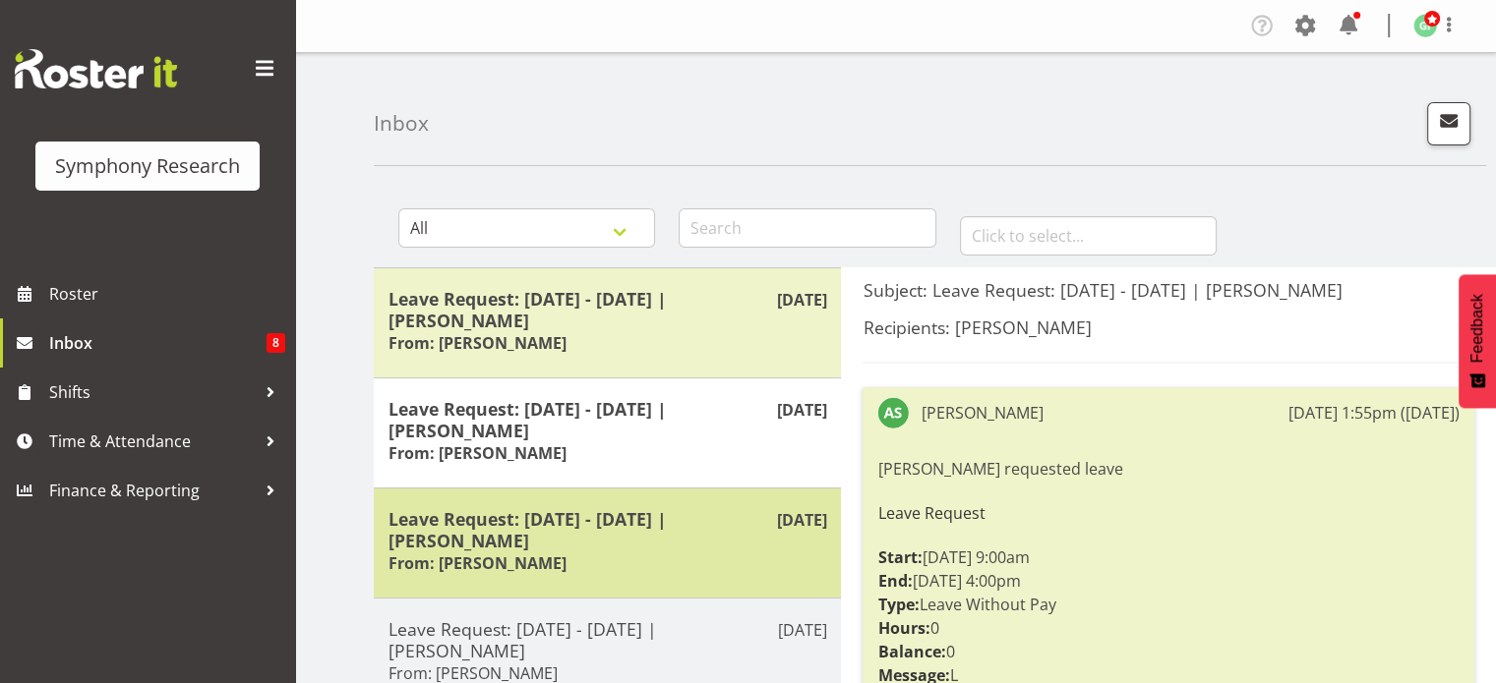
click at [535, 531] on h5 "Leave Request: [DATE] - [DATE] | [PERSON_NAME]" at bounding box center [607, 529] width 438 height 43
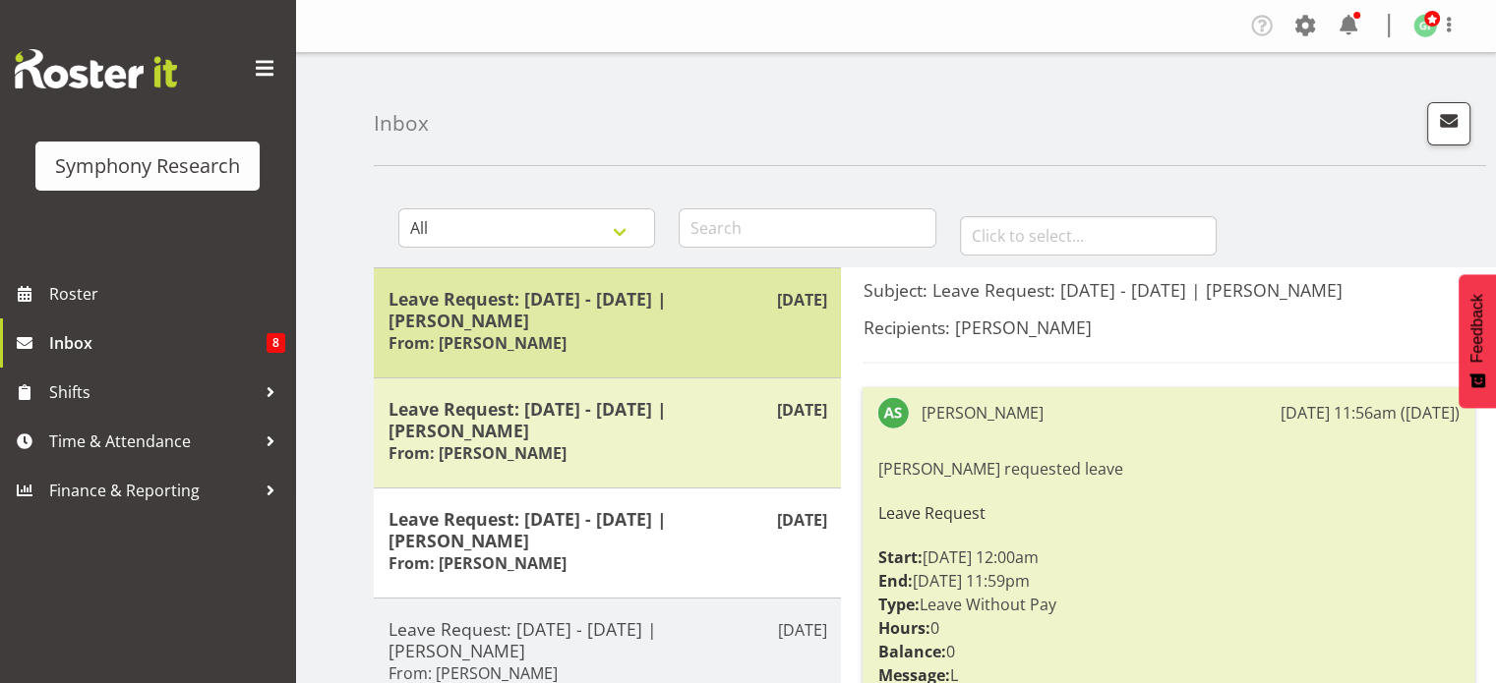
click at [503, 343] on h6 "From: [PERSON_NAME]" at bounding box center [477, 343] width 178 height 20
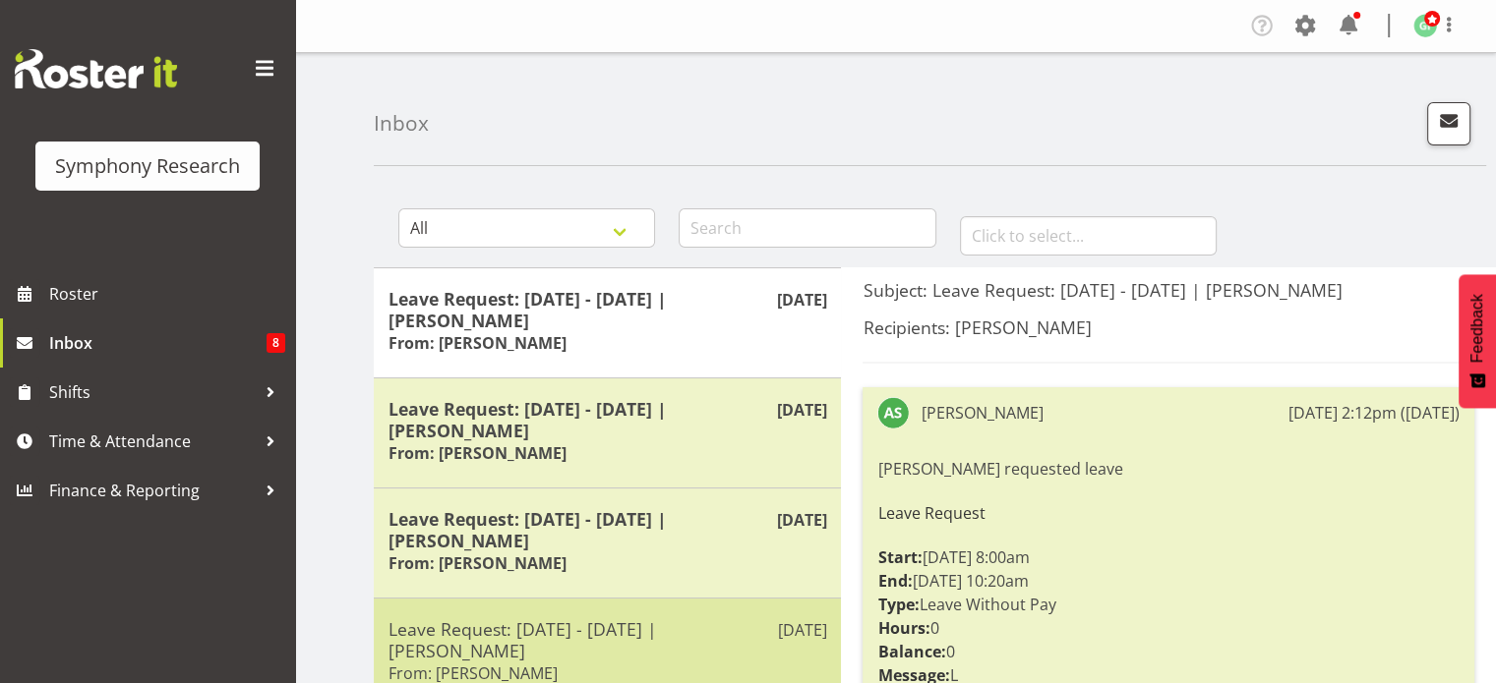
click at [653, 648] on h5 "Leave Request: [DATE] - [DATE] | [PERSON_NAME]" at bounding box center [607, 639] width 438 height 43
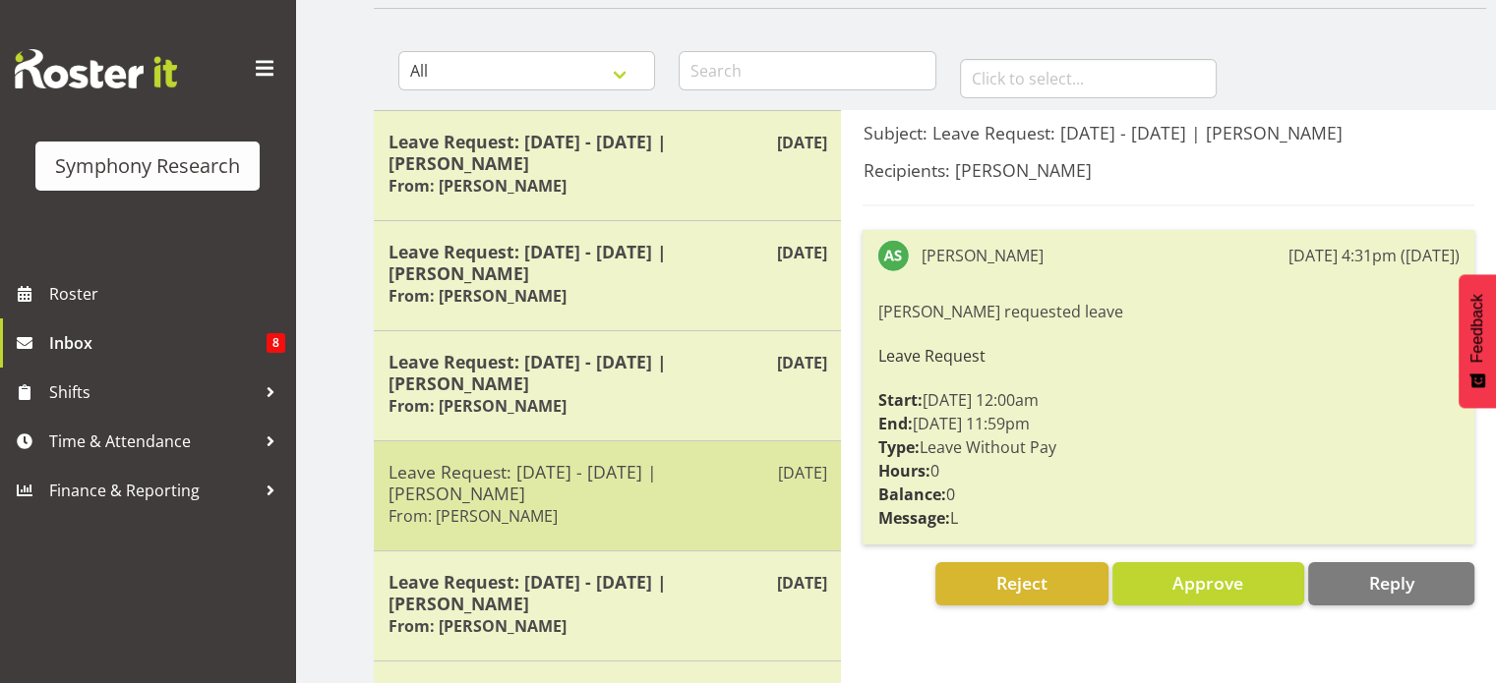
click at [653, 648] on div "[DATE] Leave Request: [DATE] - [DATE] | [PERSON_NAME] From: [PERSON_NAME]" at bounding box center [607, 606] width 467 height 110
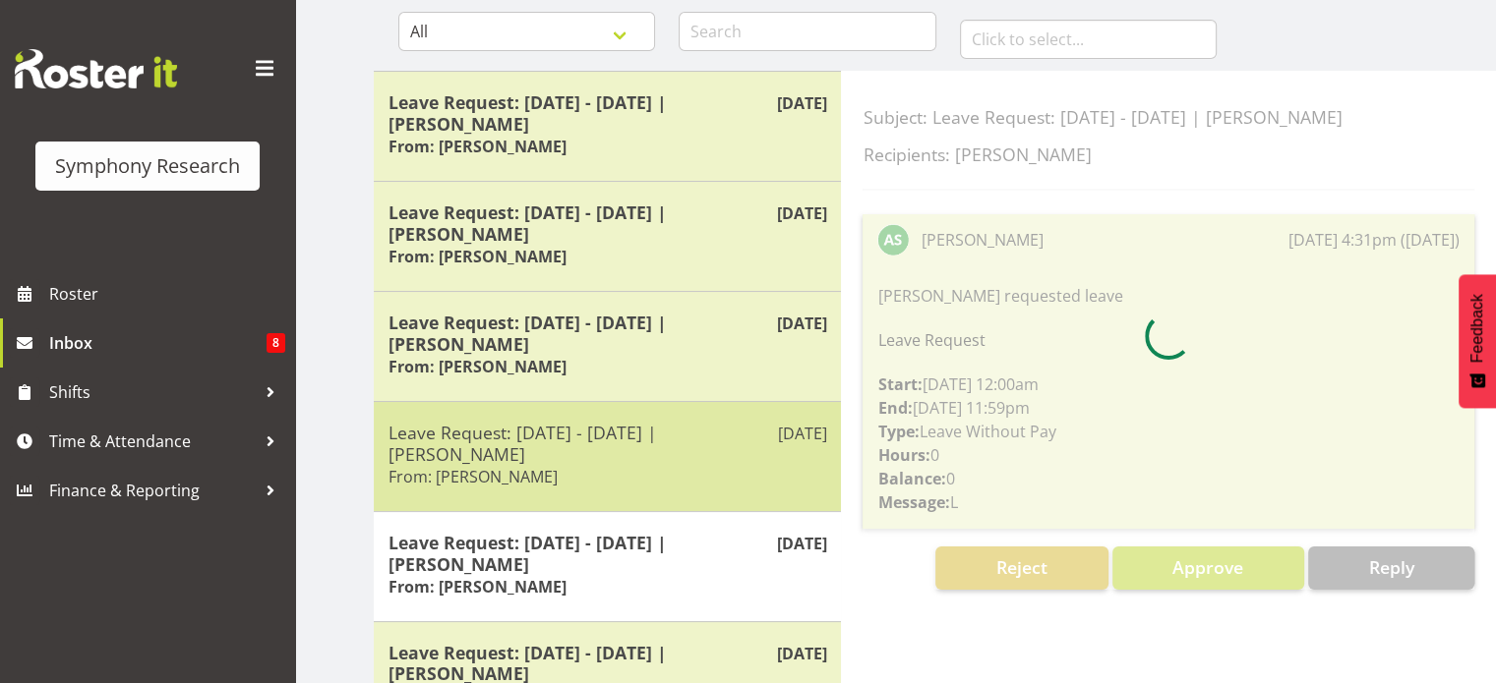
click at [653, 648] on h5 "Leave Request: [DATE] - [DATE] | [PERSON_NAME]" at bounding box center [607, 663] width 438 height 43
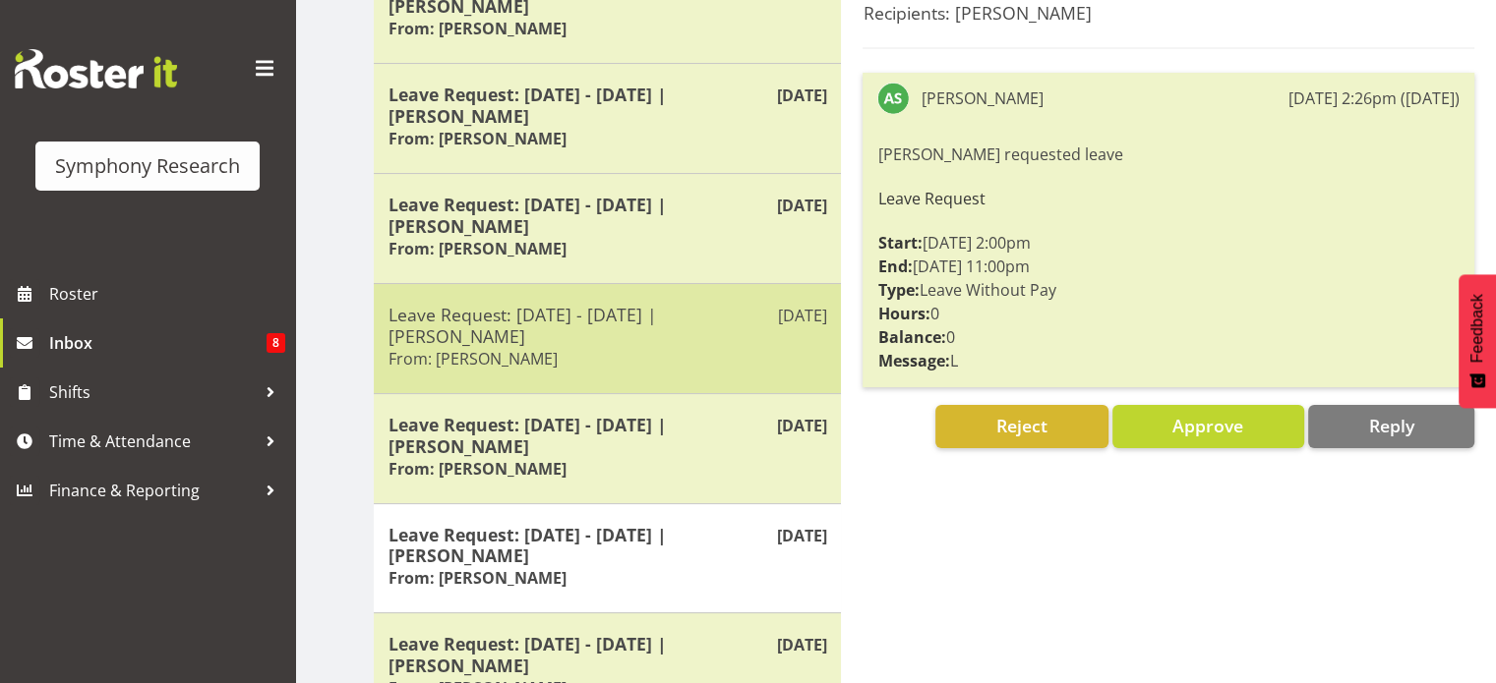
click at [653, 648] on h5 "Leave Request: [DATE] - [DATE] | [PERSON_NAME]" at bounding box center [607, 654] width 438 height 43
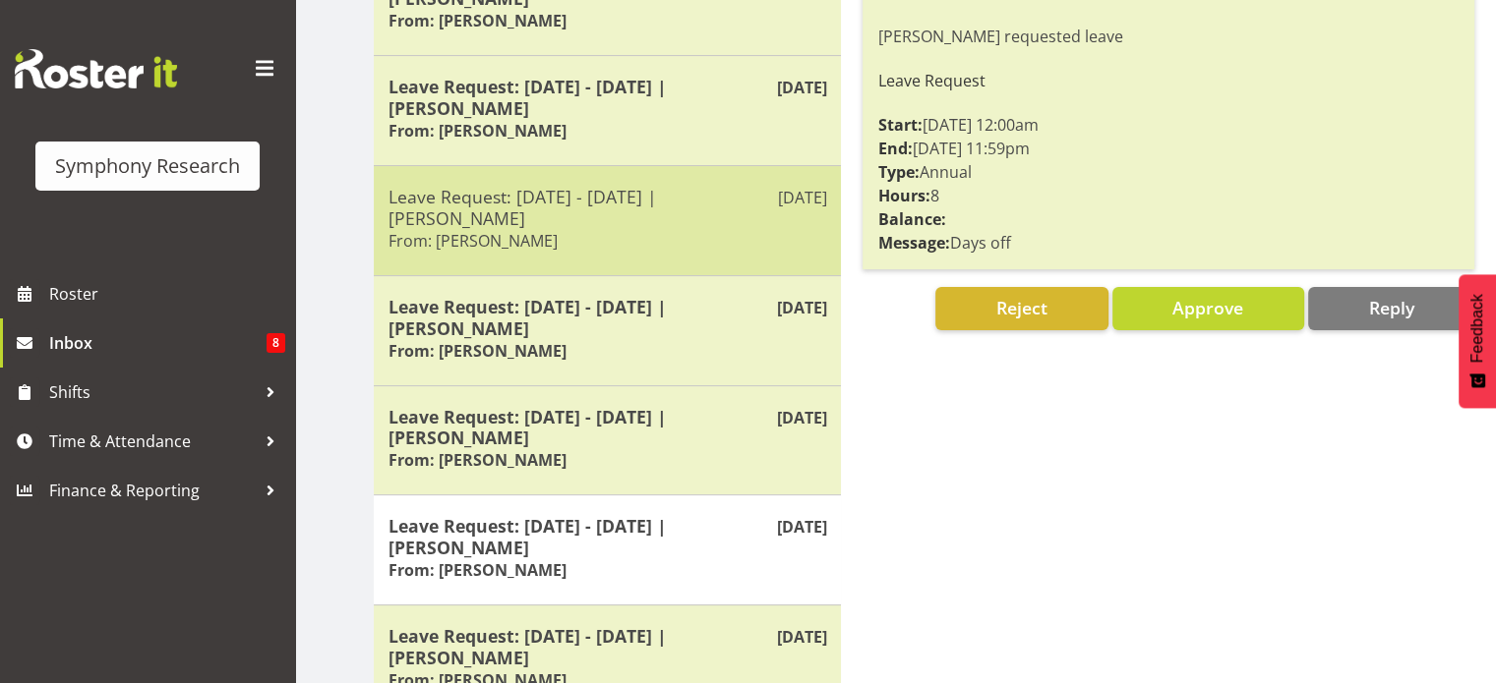
click at [653, 648] on h5 "Leave Request: [DATE] - [DATE] | [PERSON_NAME]" at bounding box center [607, 646] width 438 height 43
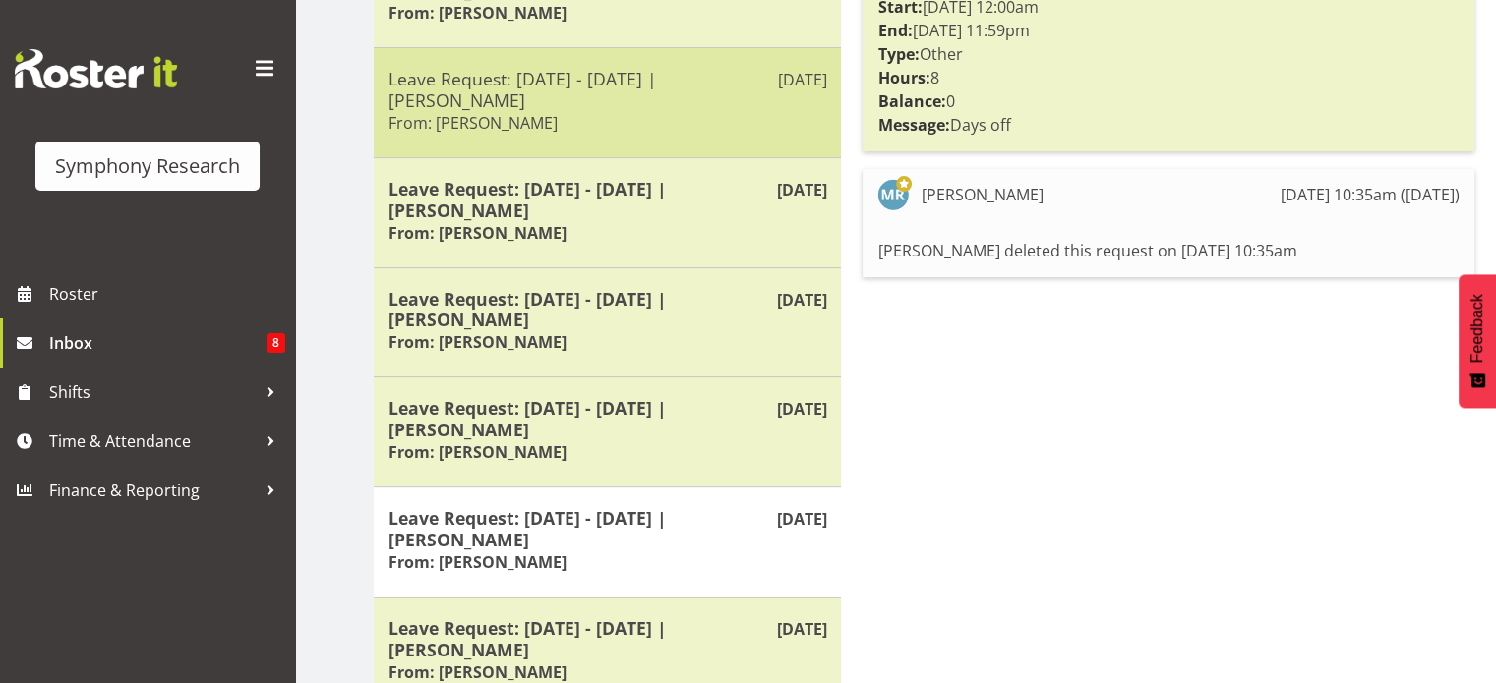
click at [653, 648] on h5 "Leave Request: [DATE] - [DATE] | [PERSON_NAME]" at bounding box center [607, 638] width 438 height 43
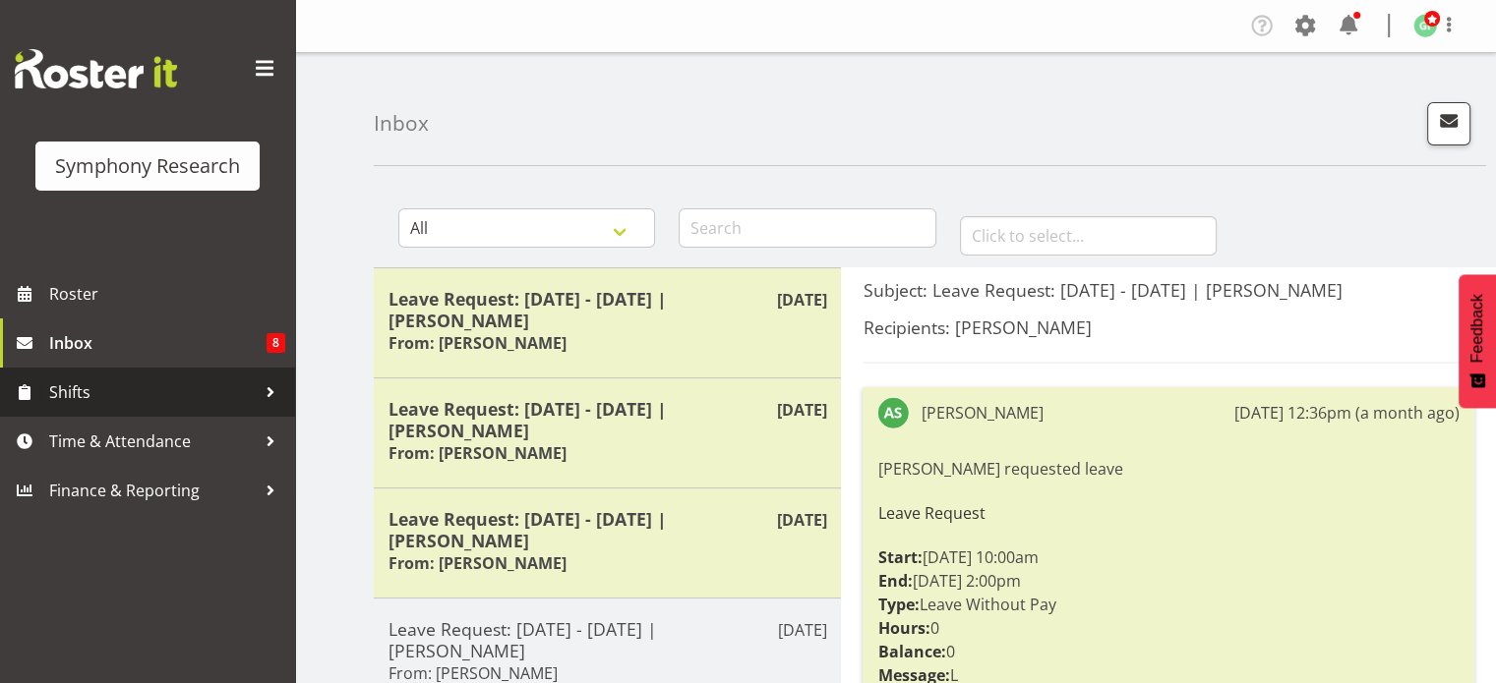
click at [169, 400] on span "Shifts" at bounding box center [152, 392] width 206 height 29
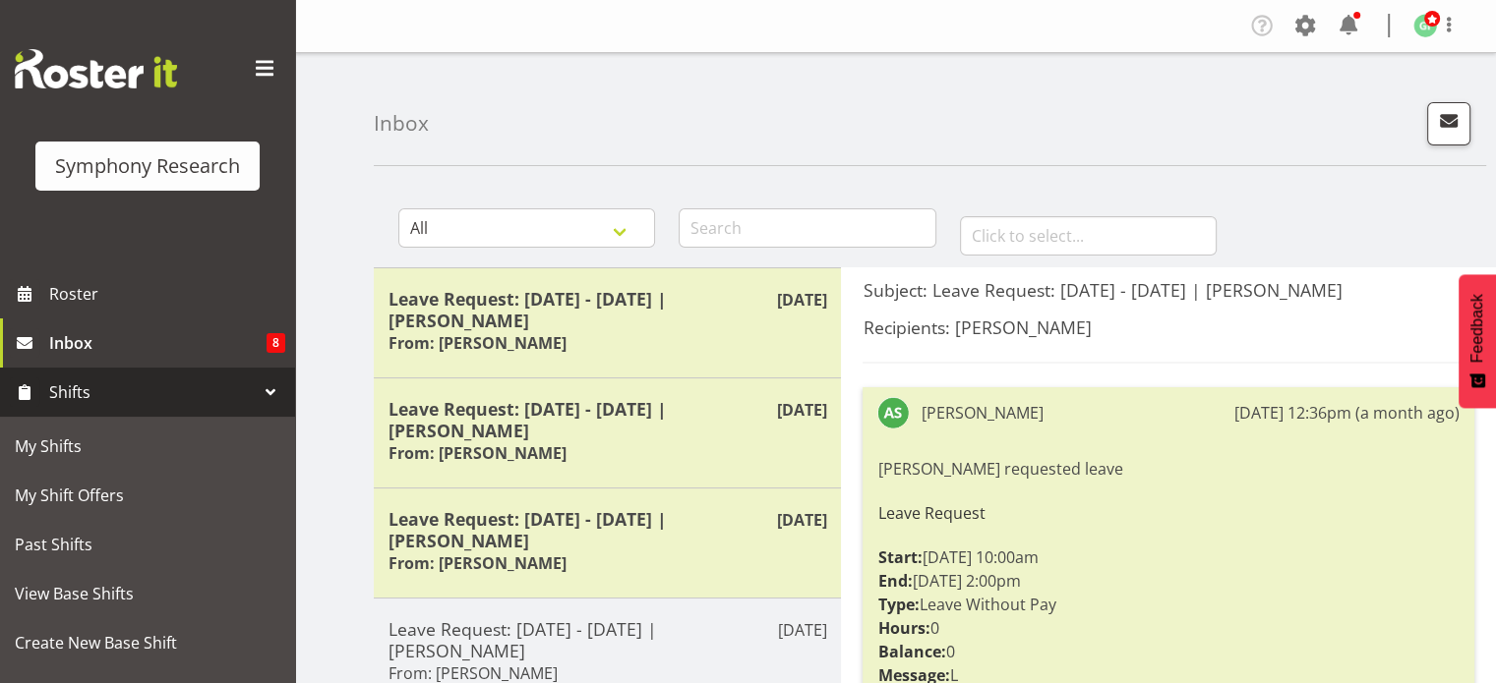
scroll to position [235, 0]
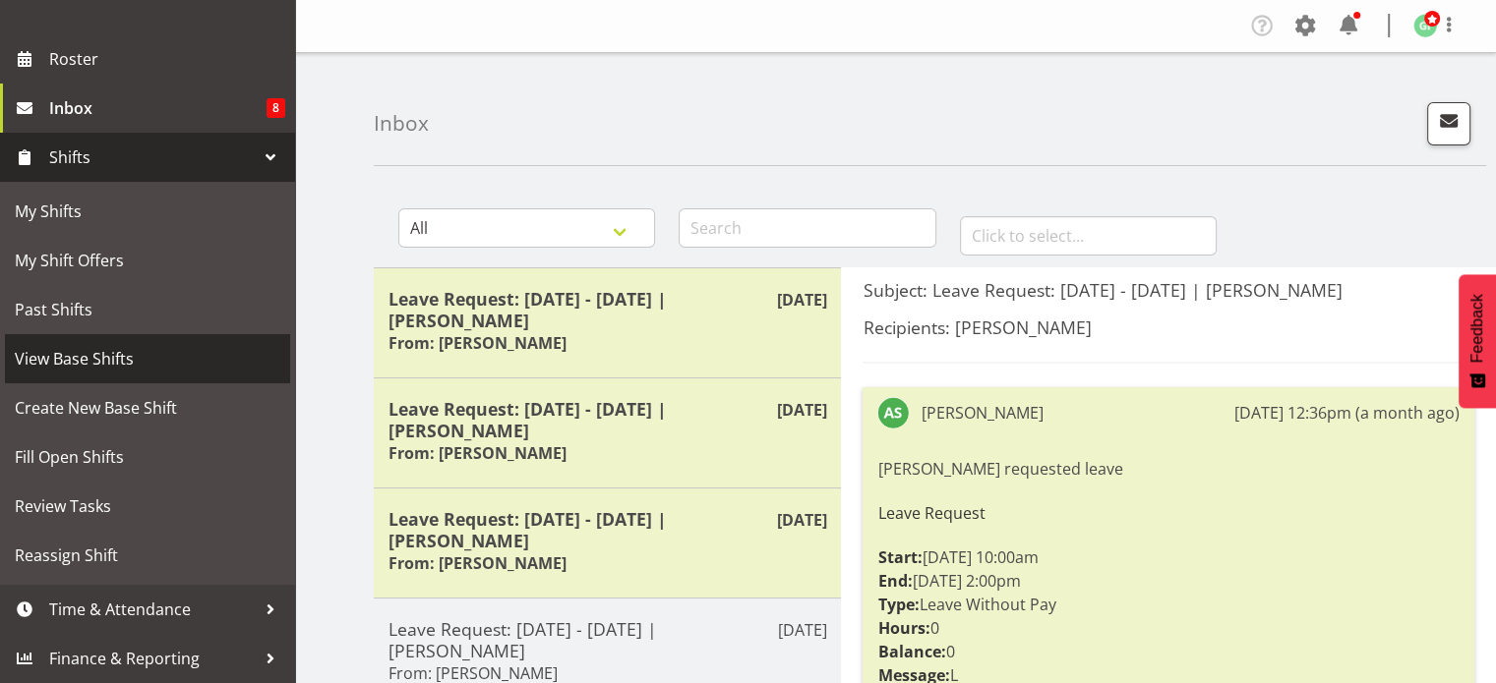
click at [111, 360] on span "View Base Shifts" at bounding box center [147, 358] width 265 height 29
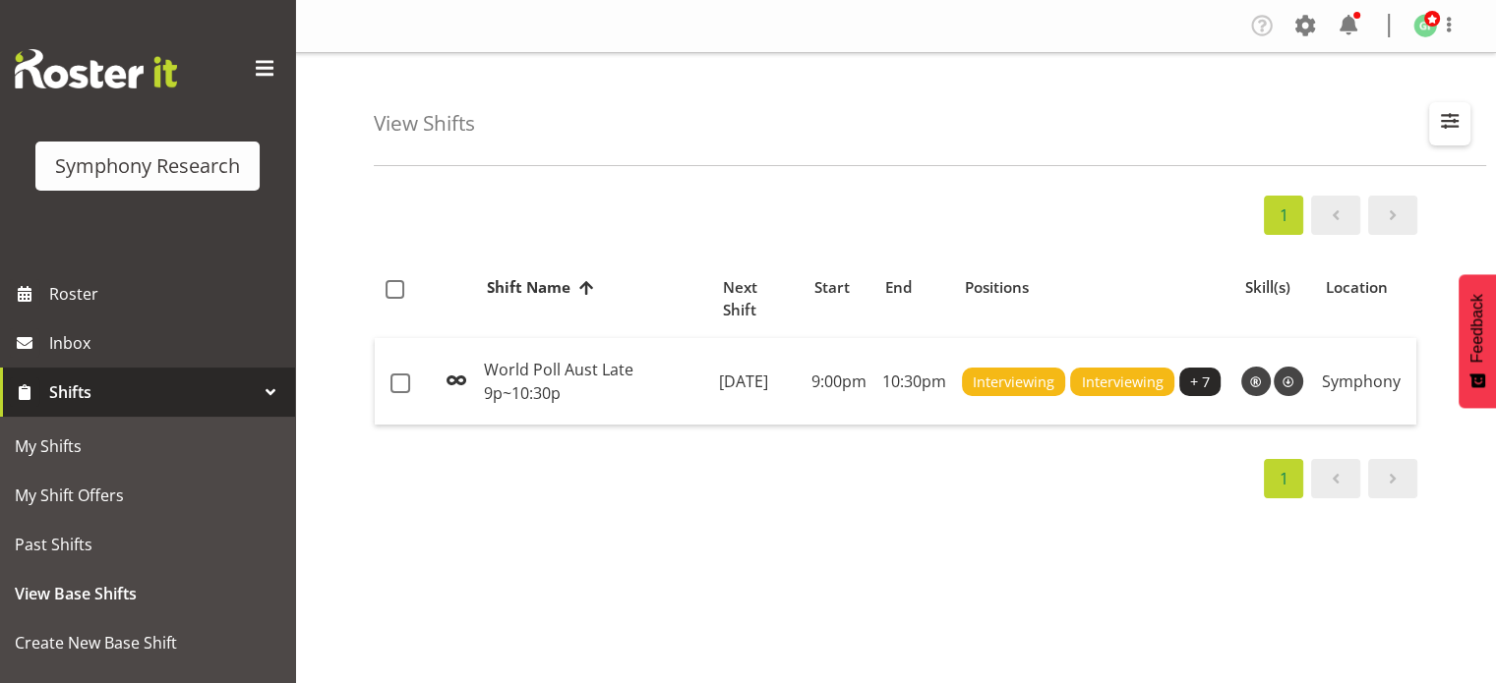
click at [1454, 123] on span "button" at bounding box center [1450, 121] width 26 height 26
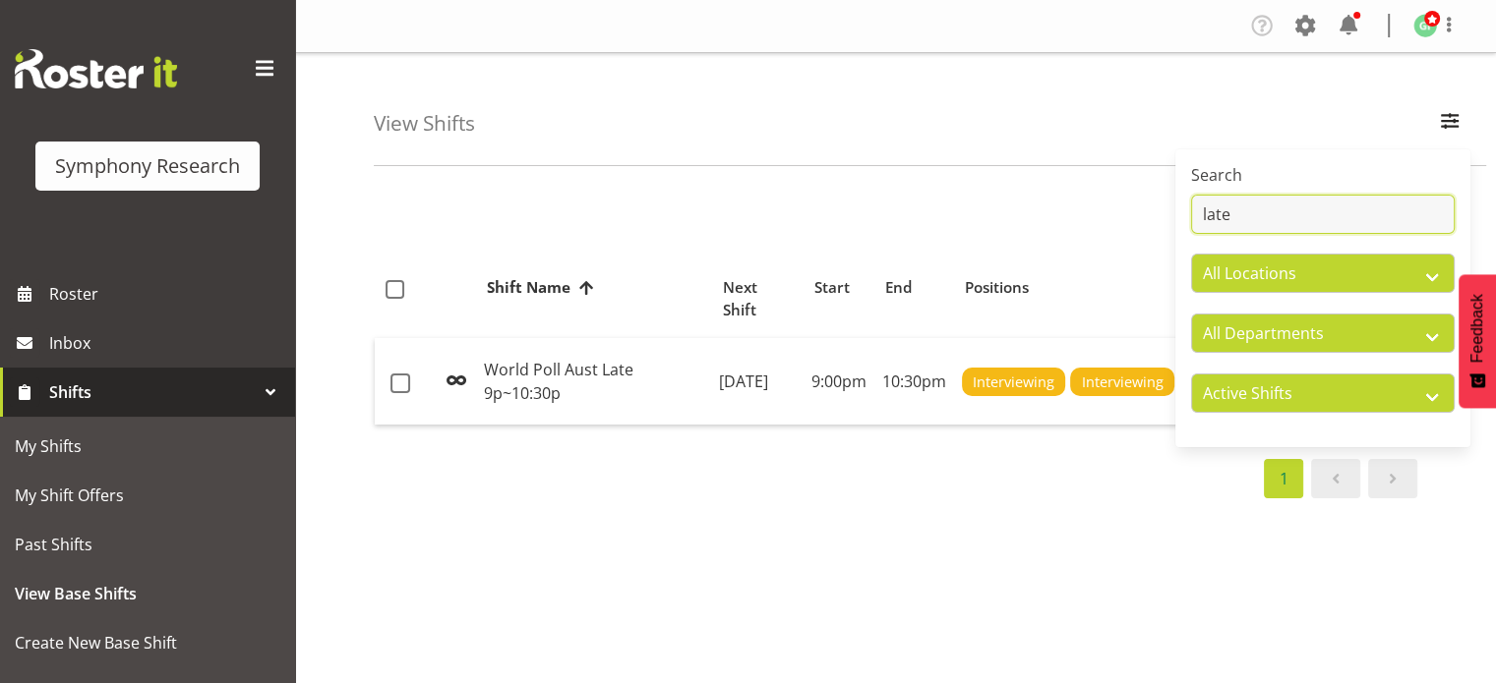
click at [1344, 227] on input "late" at bounding box center [1323, 214] width 264 height 39
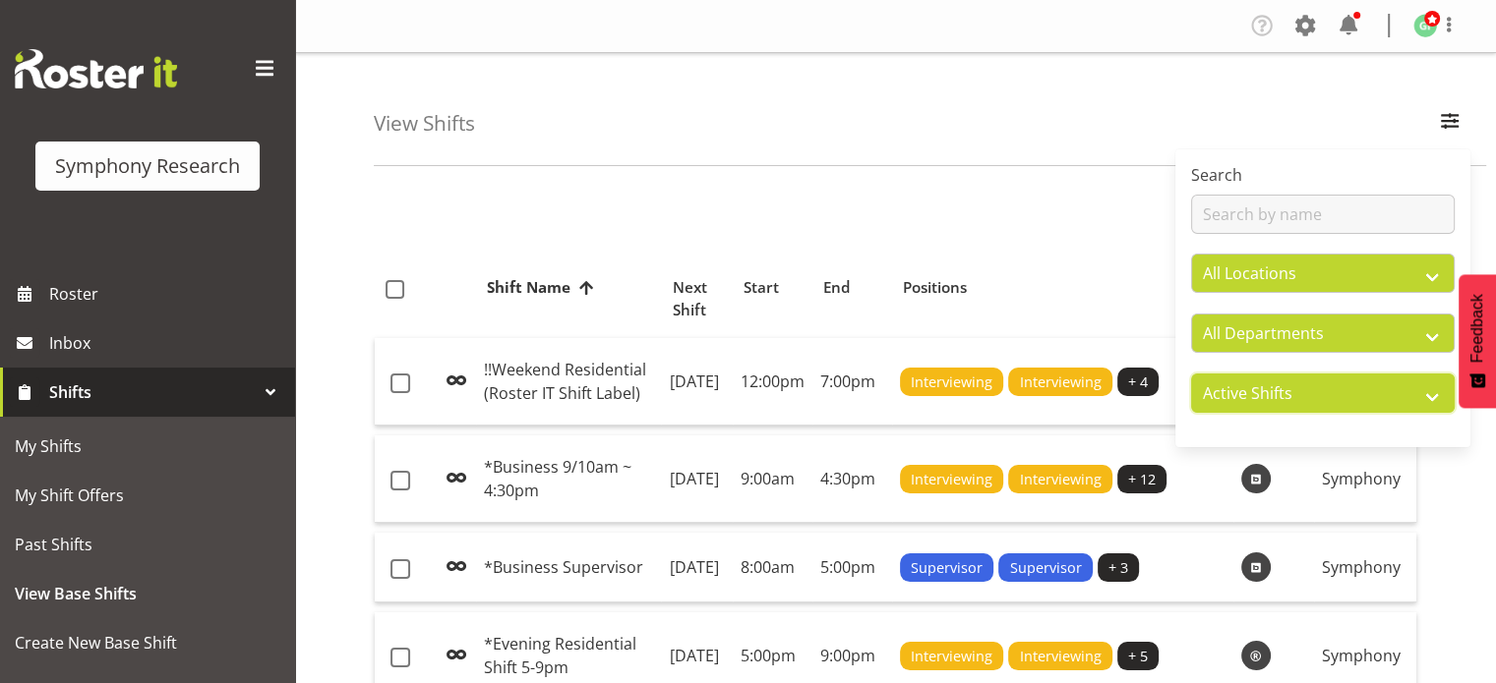
click at [1269, 384] on select "Active Shifts Inactive Shifts" at bounding box center [1323, 393] width 264 height 39
select select "inactive"
click at [1191, 374] on select "Active Shifts Inactive Shifts" at bounding box center [1323, 393] width 264 height 39
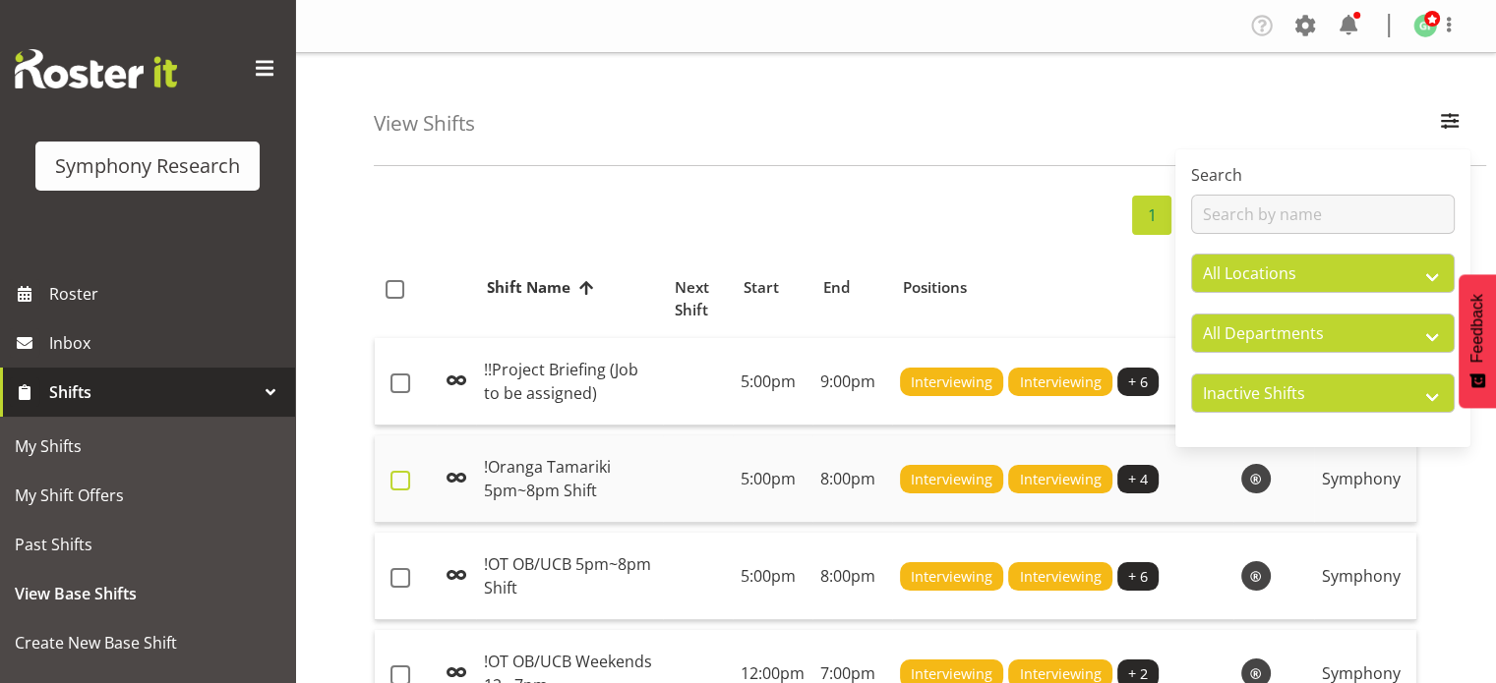
click at [393, 475] on span at bounding box center [400, 481] width 20 height 20
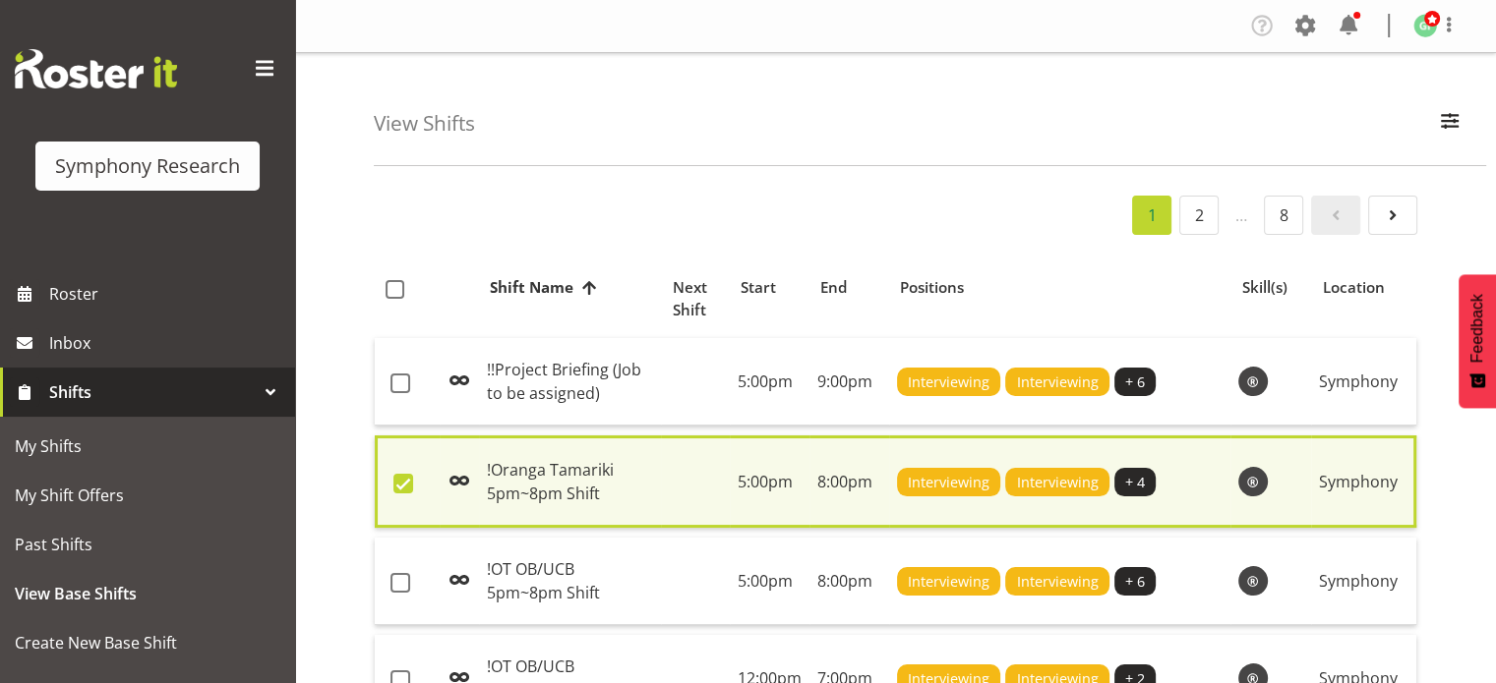
click at [401, 478] on span at bounding box center [403, 484] width 20 height 20
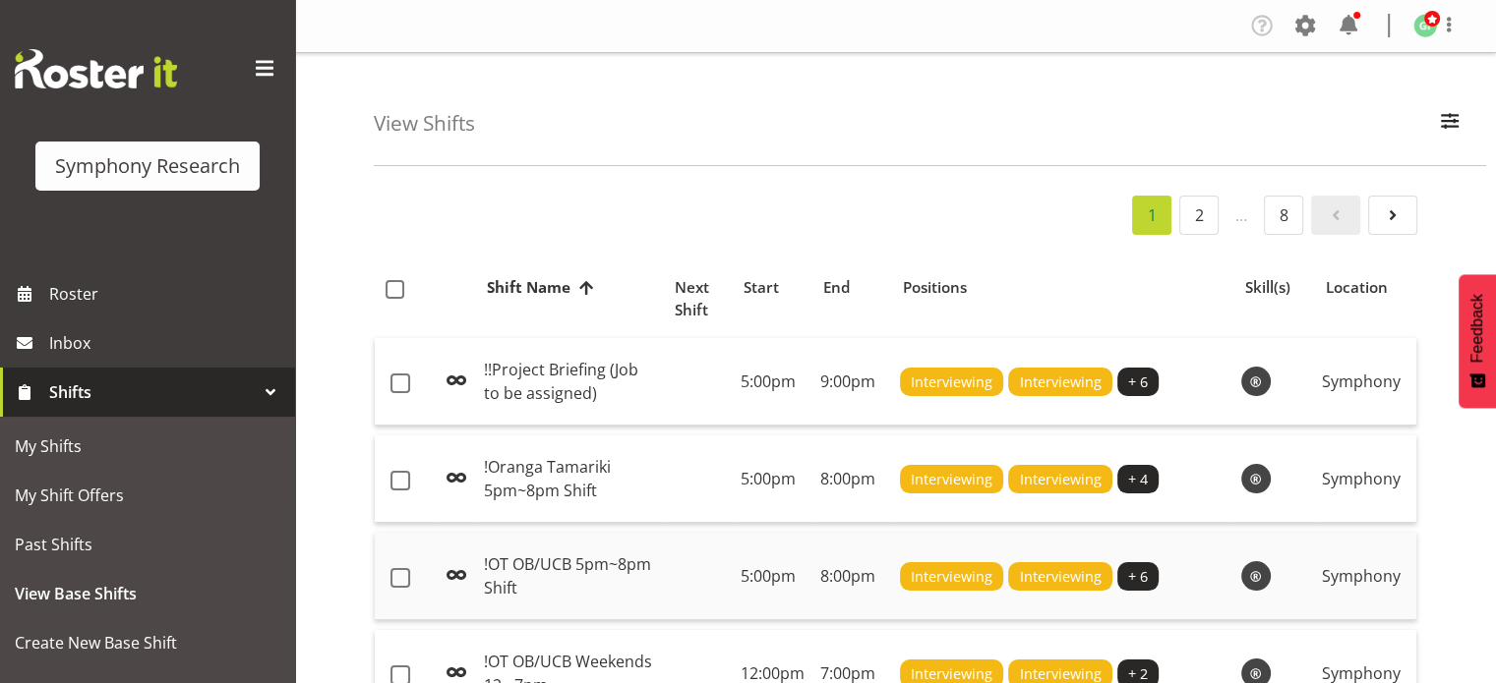
click at [572, 581] on td "!OT OB/UCB 5pm~8pm Shift" at bounding box center [569, 577] width 187 height 88
click at [397, 480] on span at bounding box center [400, 481] width 20 height 20
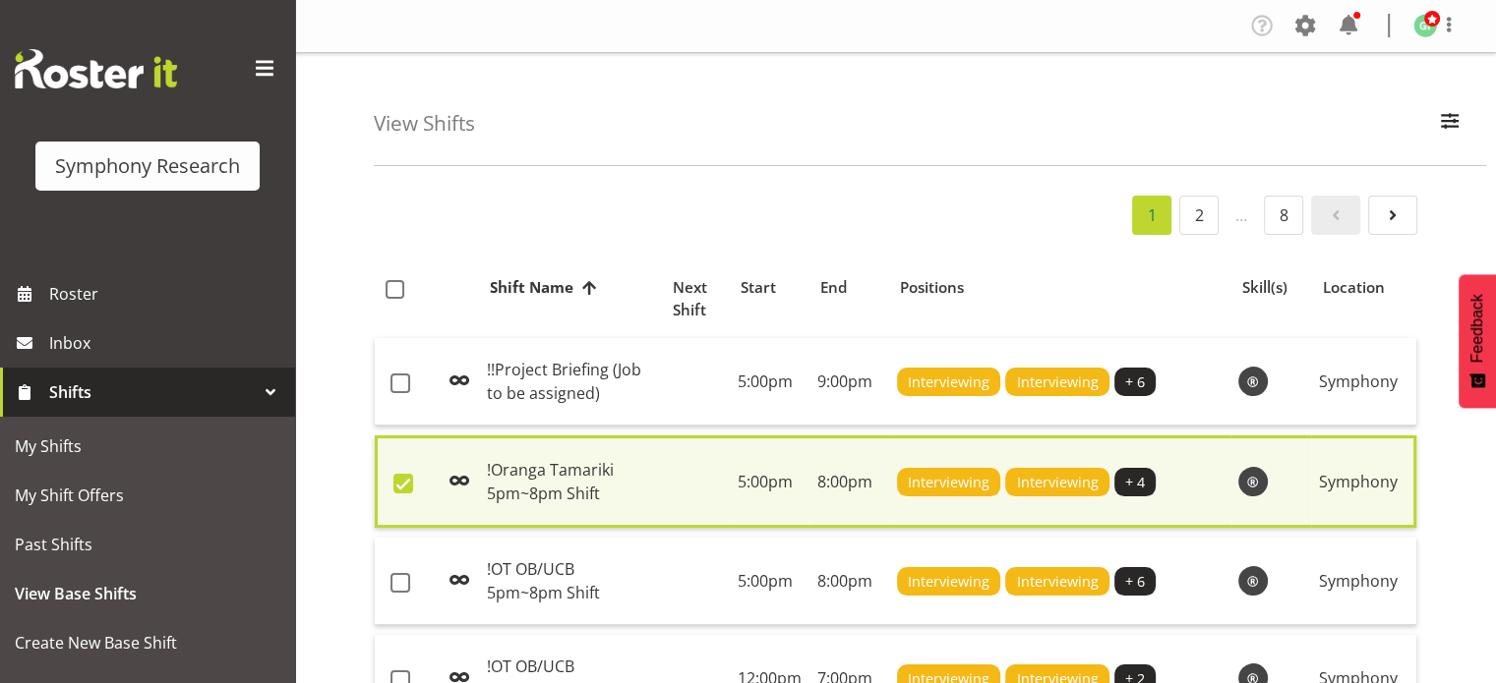
click at [462, 491] on span at bounding box center [459, 481] width 24 height 24
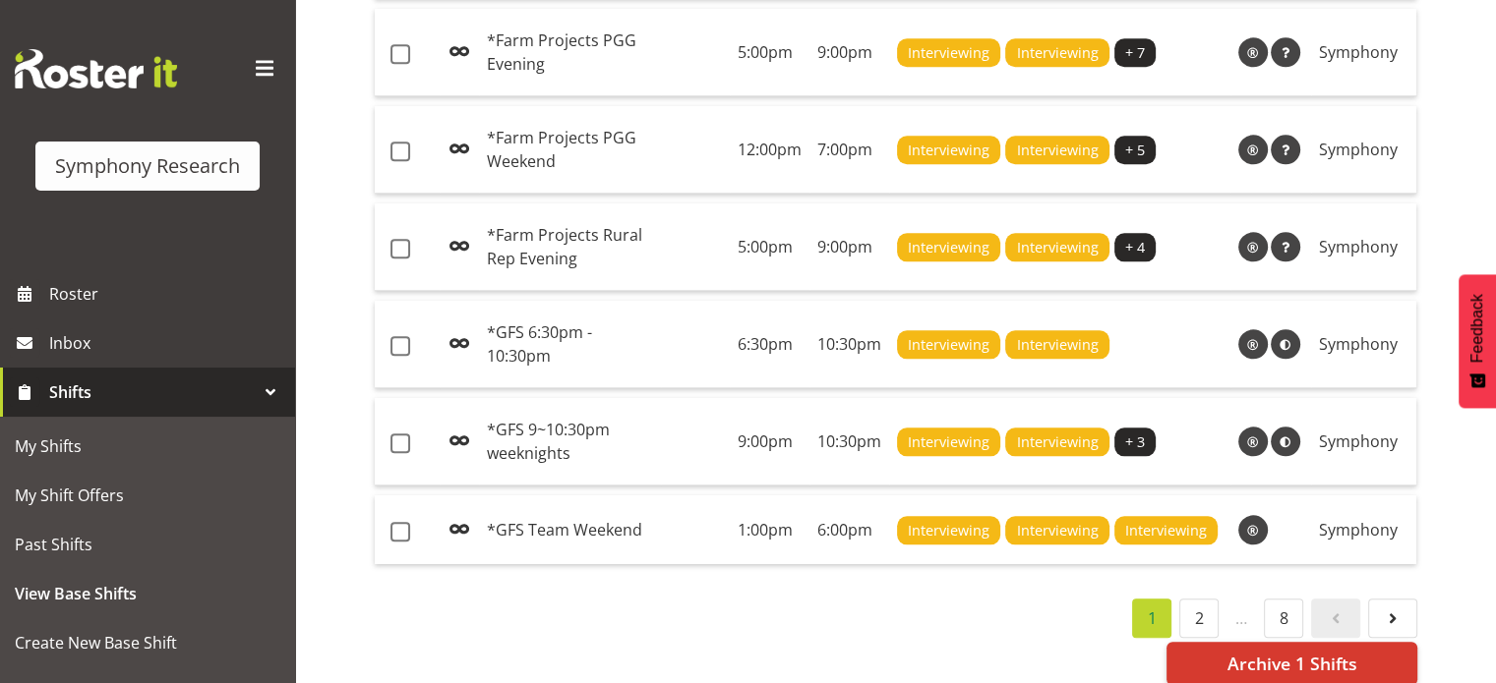
scroll to position [2055, 0]
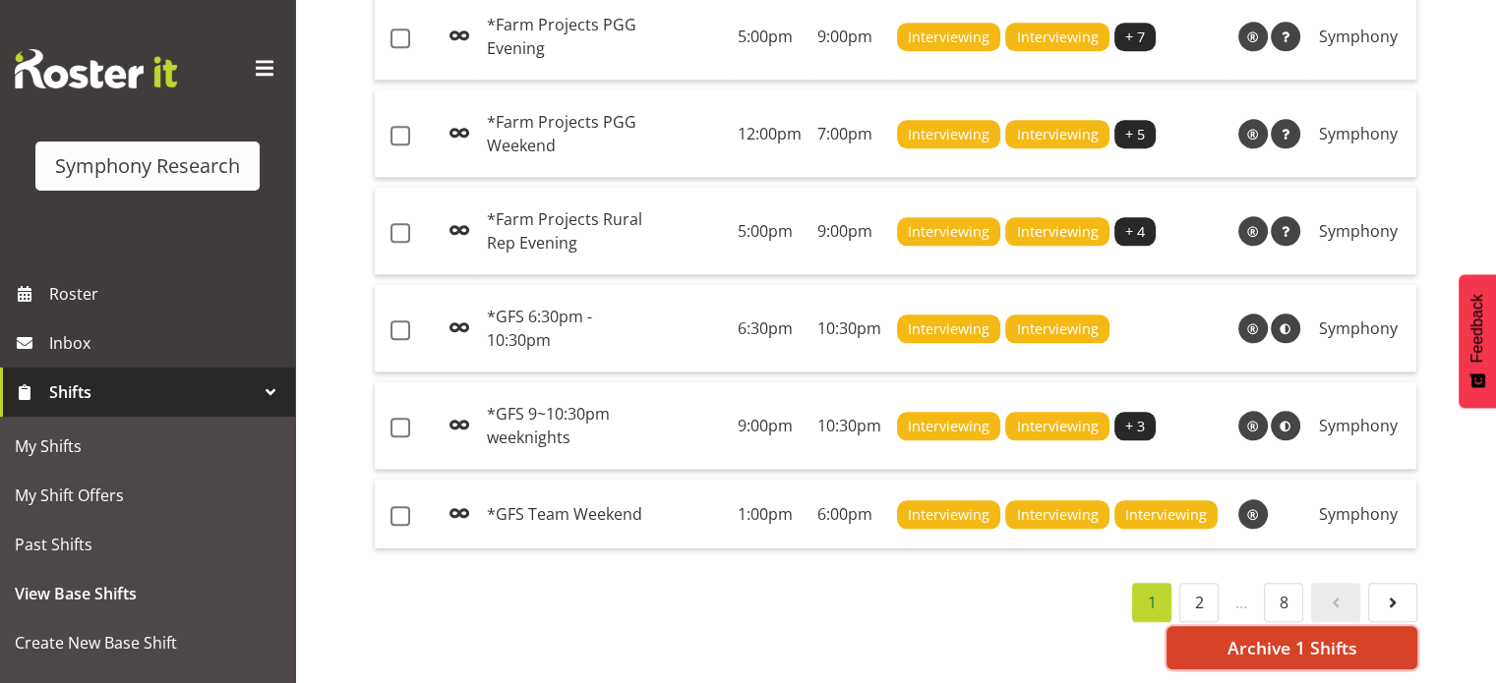
click at [1348, 635] on span "Archive 1 Shifts" at bounding box center [1291, 648] width 130 height 26
checkbox input "false"
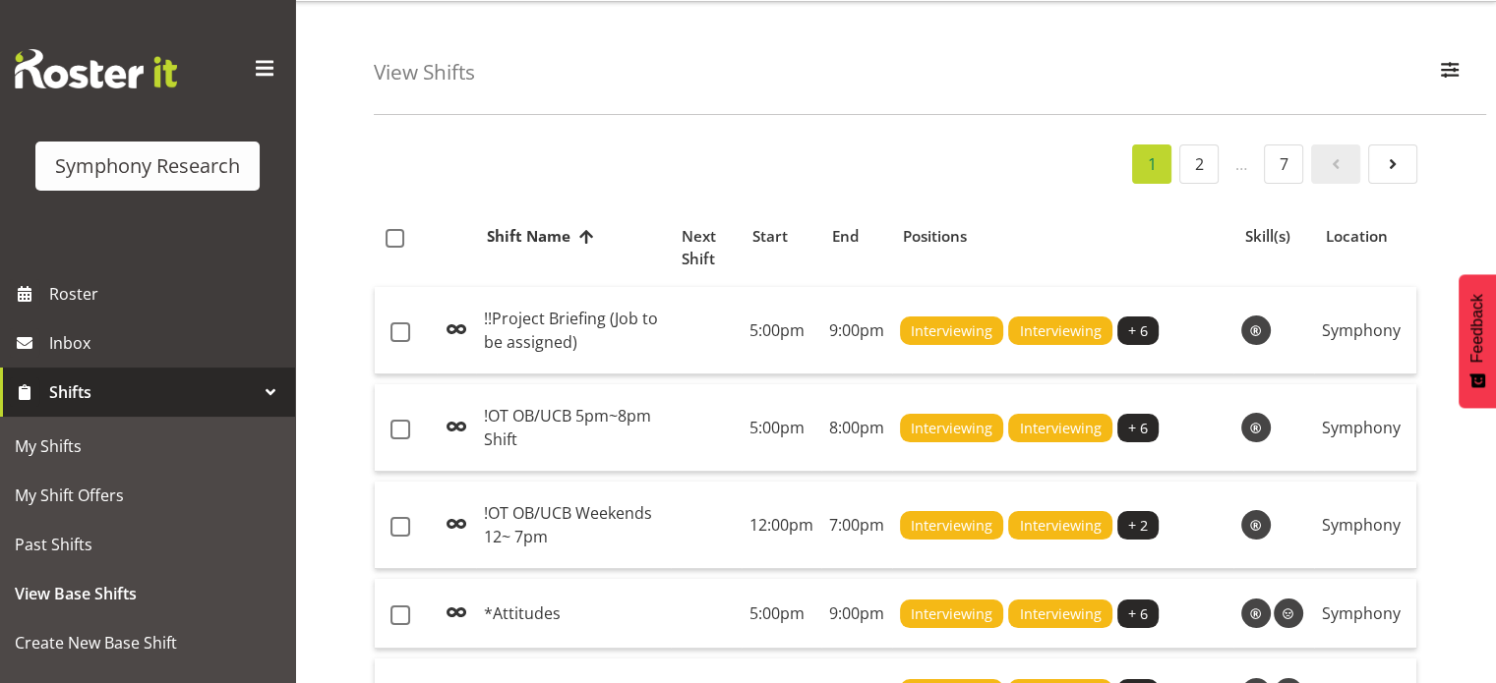
scroll to position [0, 0]
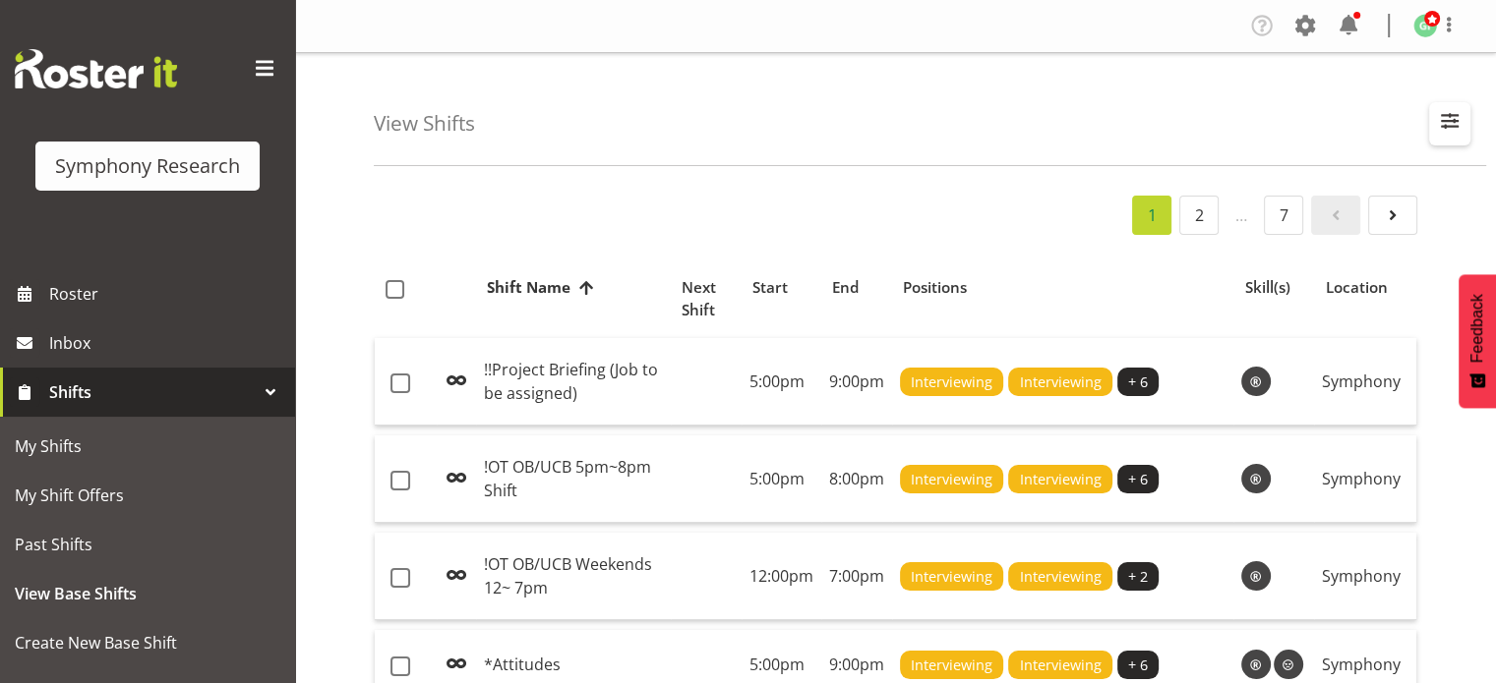
click at [1451, 116] on span "button" at bounding box center [1450, 121] width 26 height 26
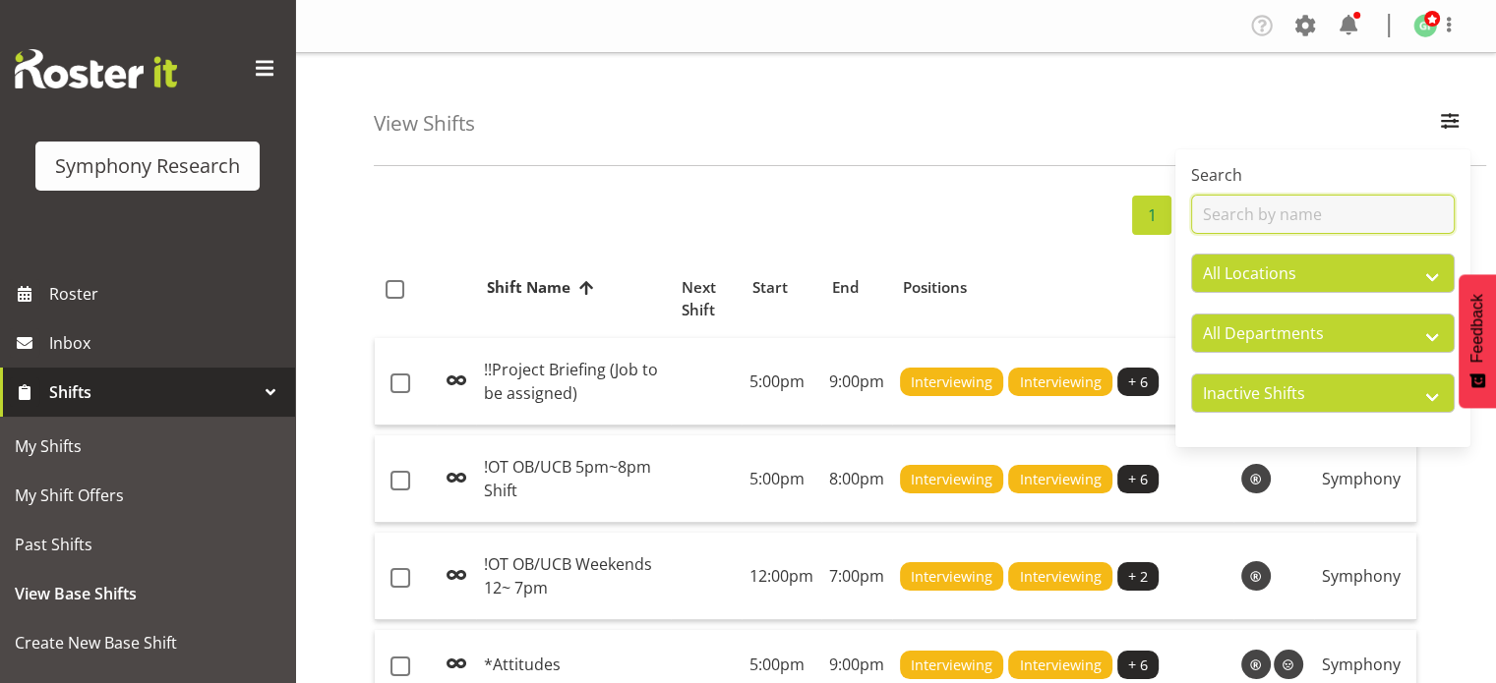
click at [1366, 212] on input "text" at bounding box center [1323, 214] width 264 height 39
type input "OT"
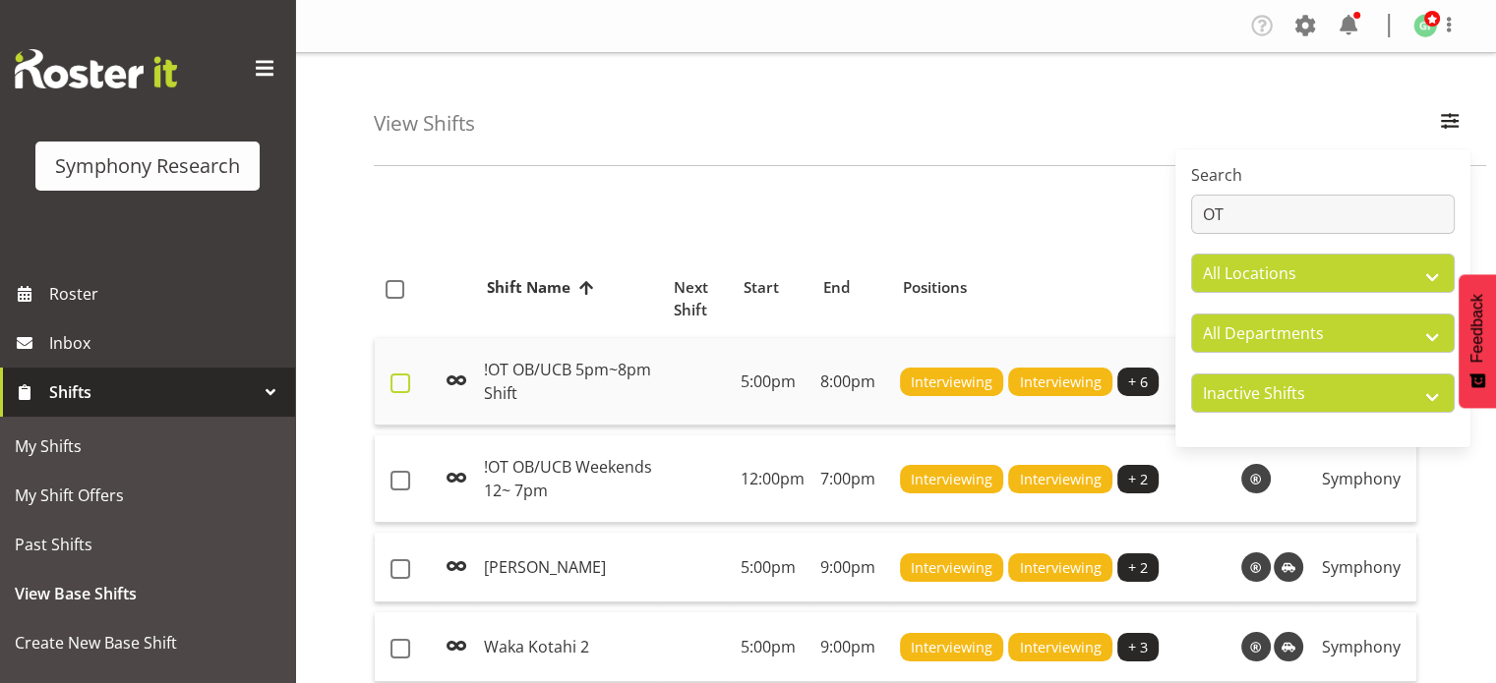
click at [404, 384] on span at bounding box center [400, 384] width 20 height 20
checkbox input "true"
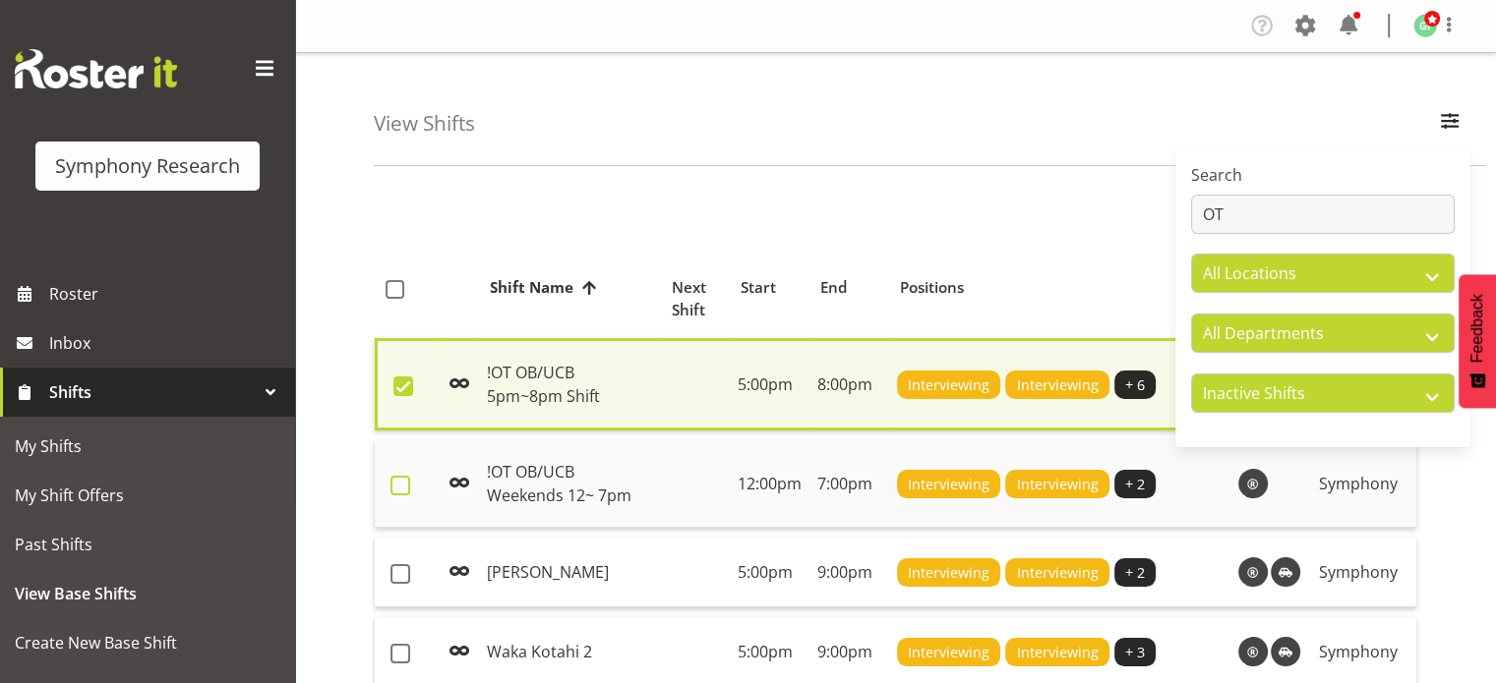
click at [397, 476] on span at bounding box center [400, 486] width 20 height 20
checkbox input "true"
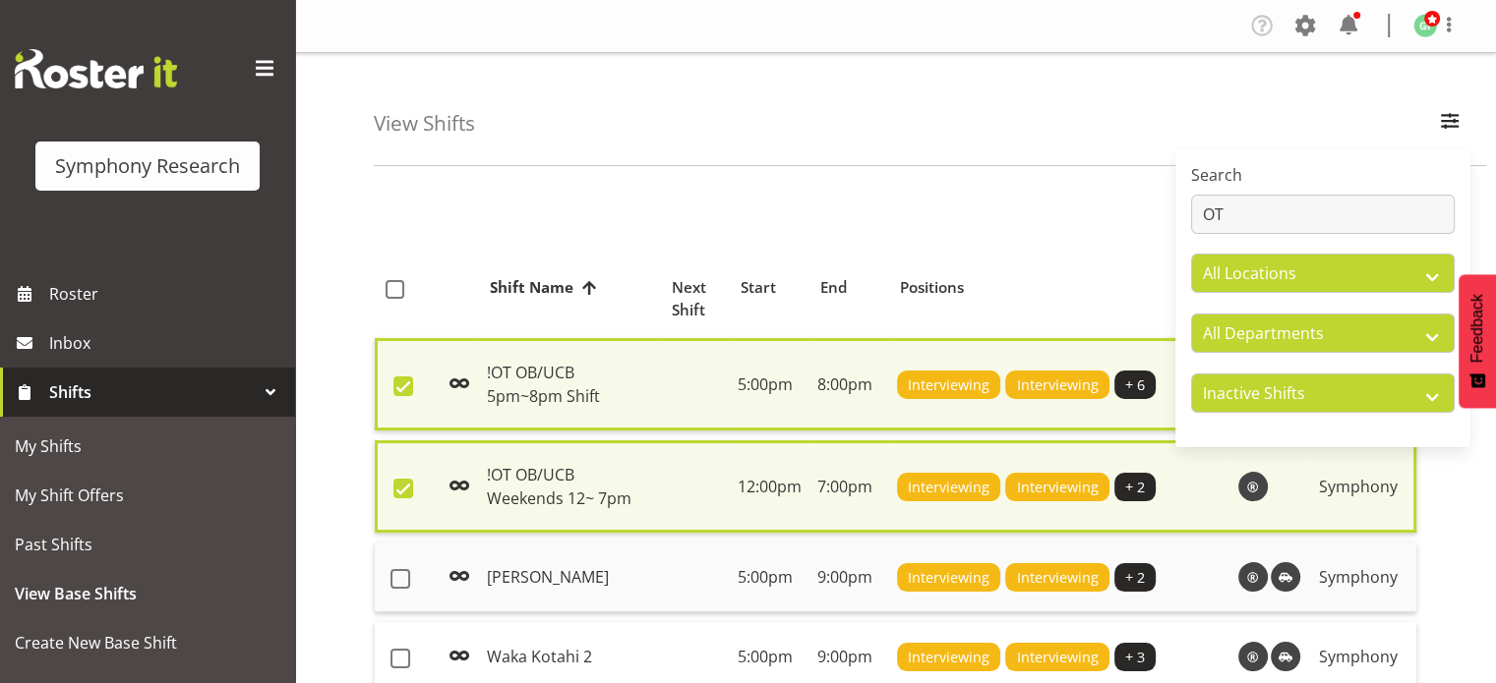
click at [400, 556] on td at bounding box center [407, 578] width 65 height 70
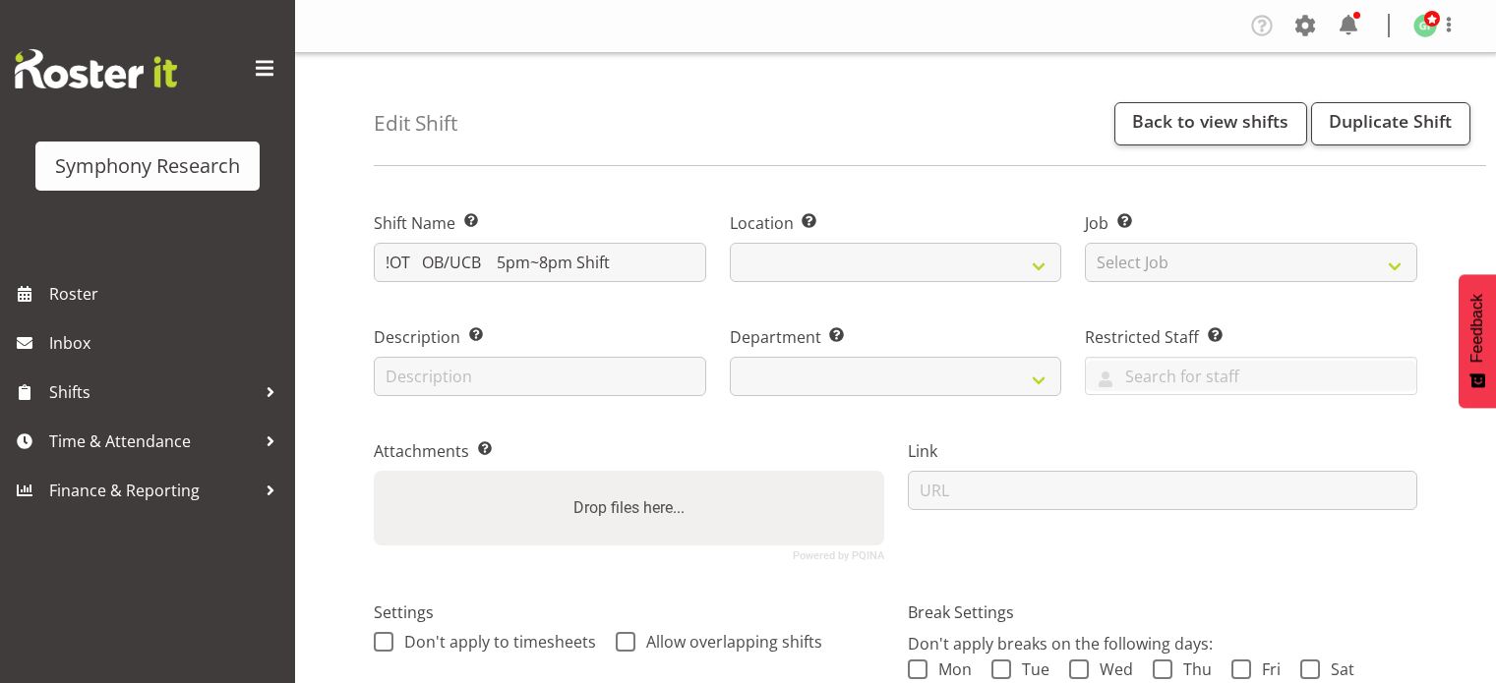
select select "date"
select select
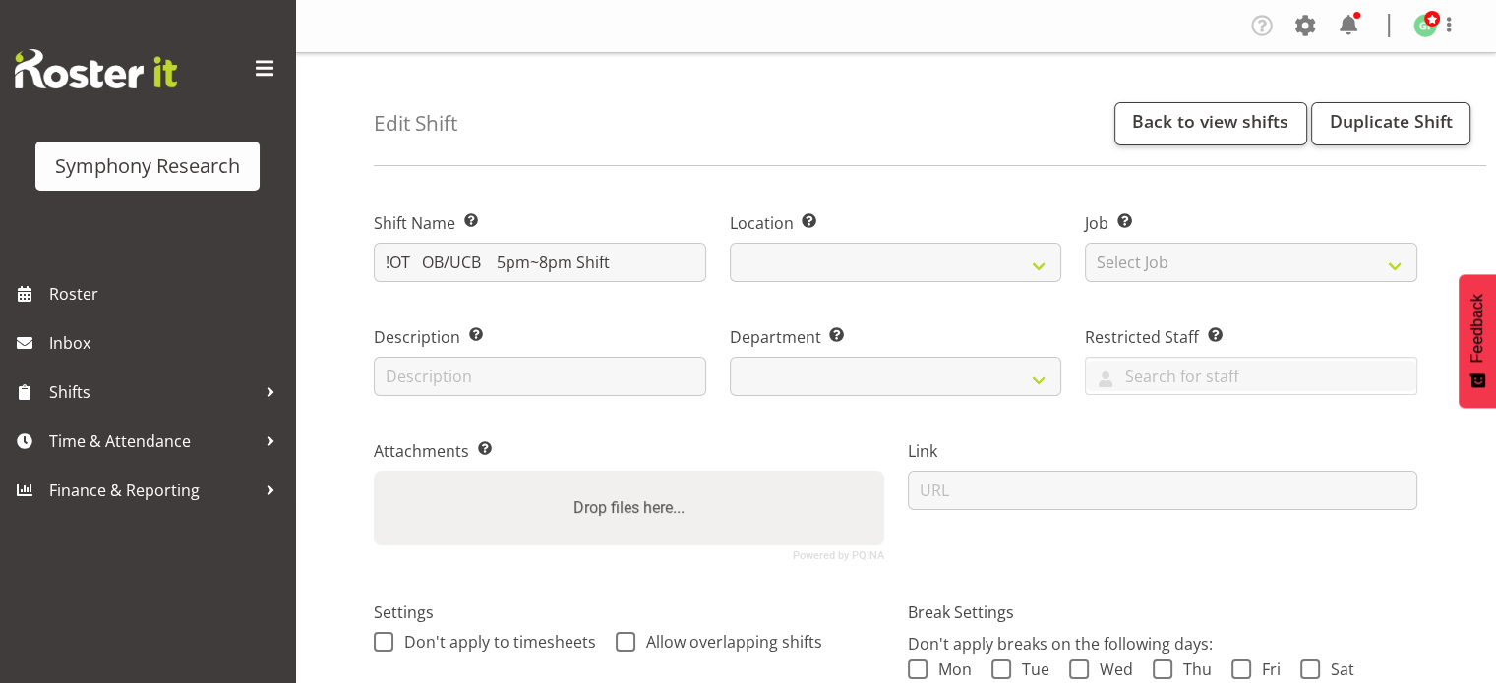
select select
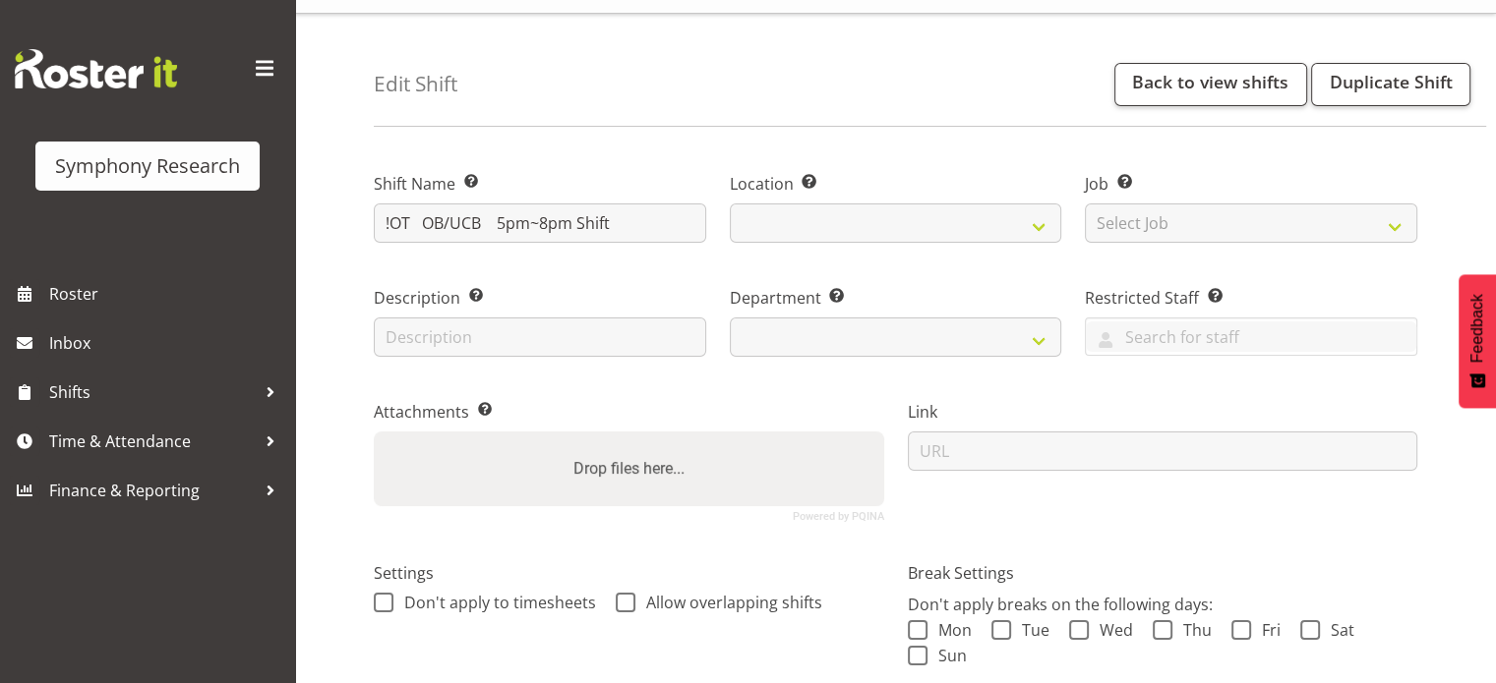
select select
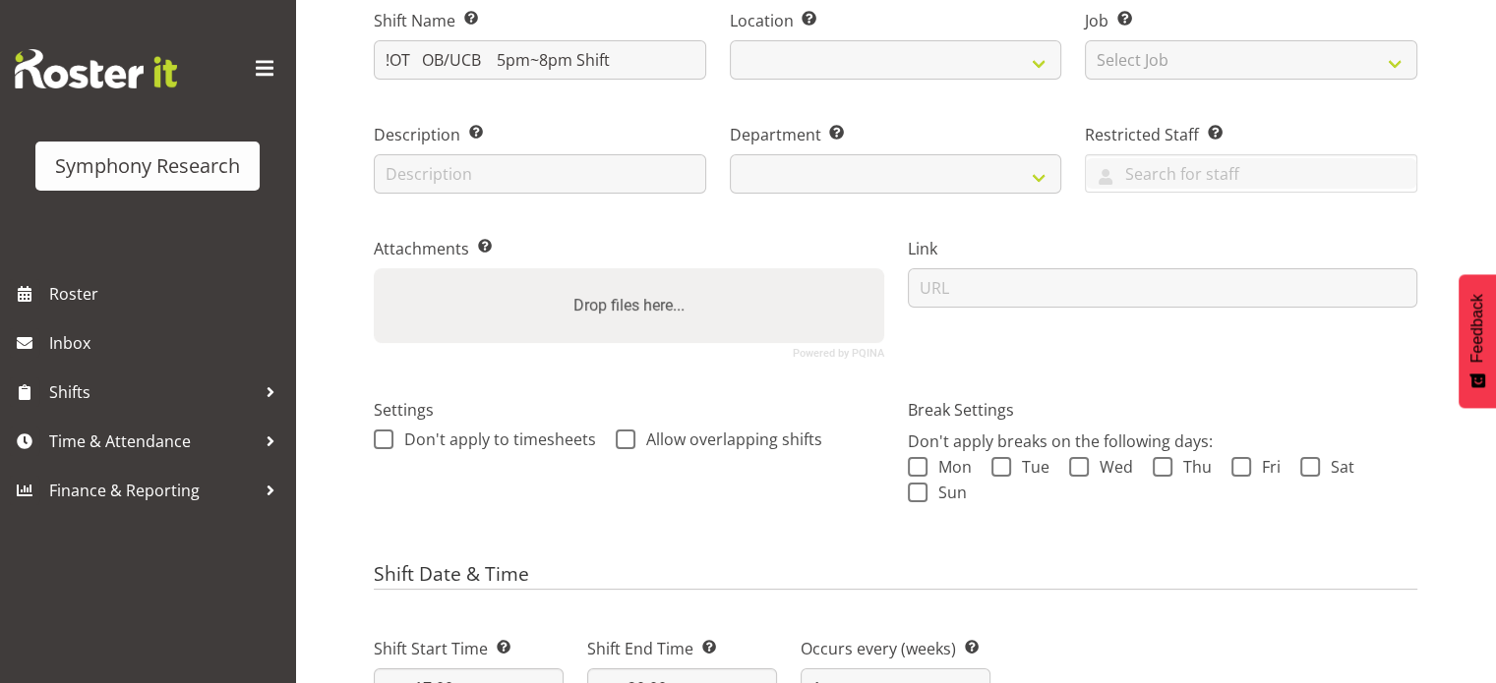
select select
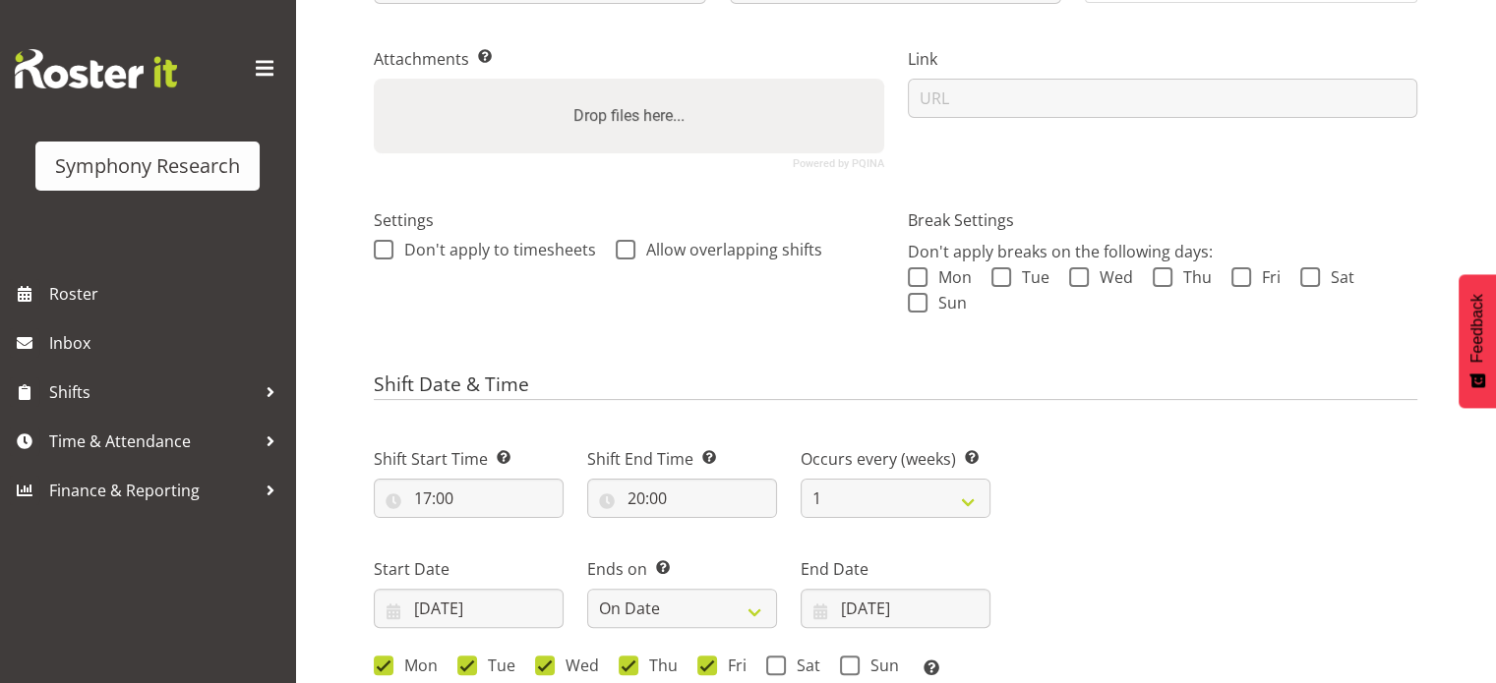
select select "39"
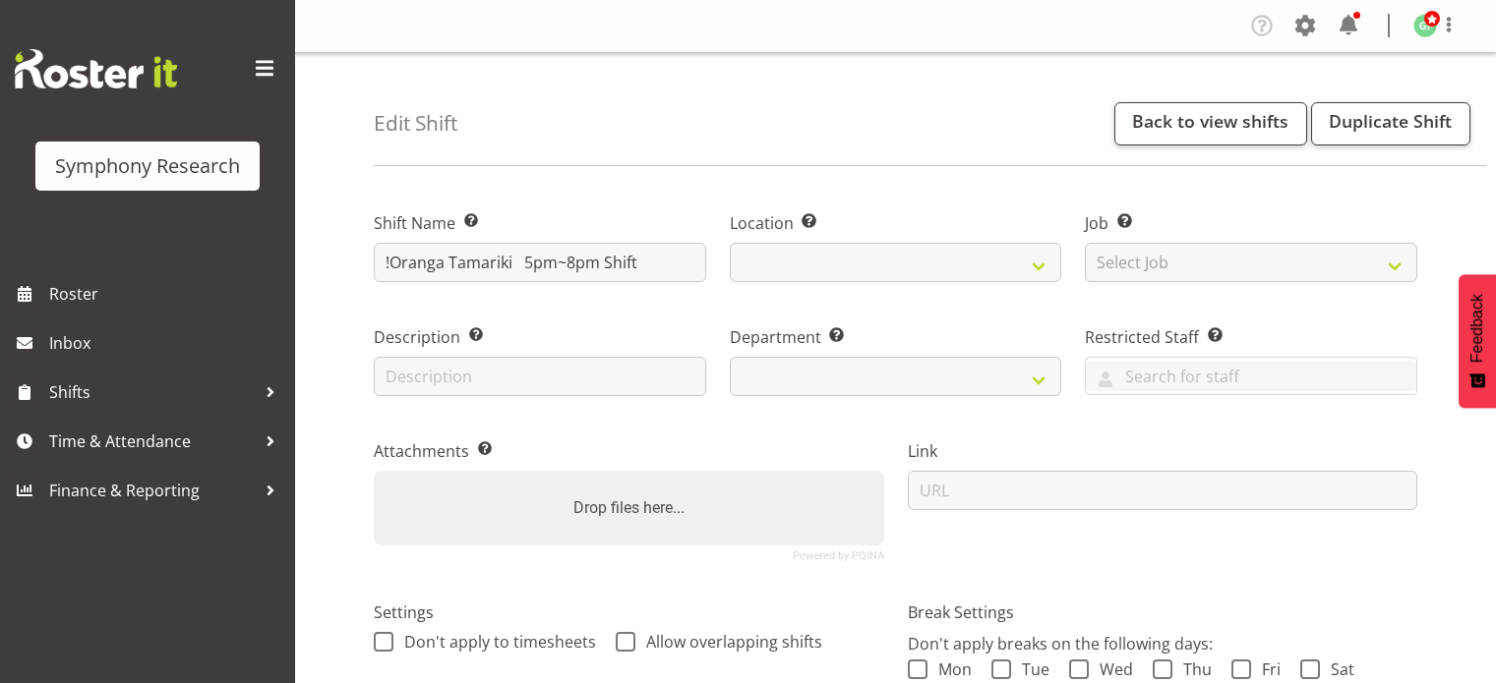
select select "date"
select select
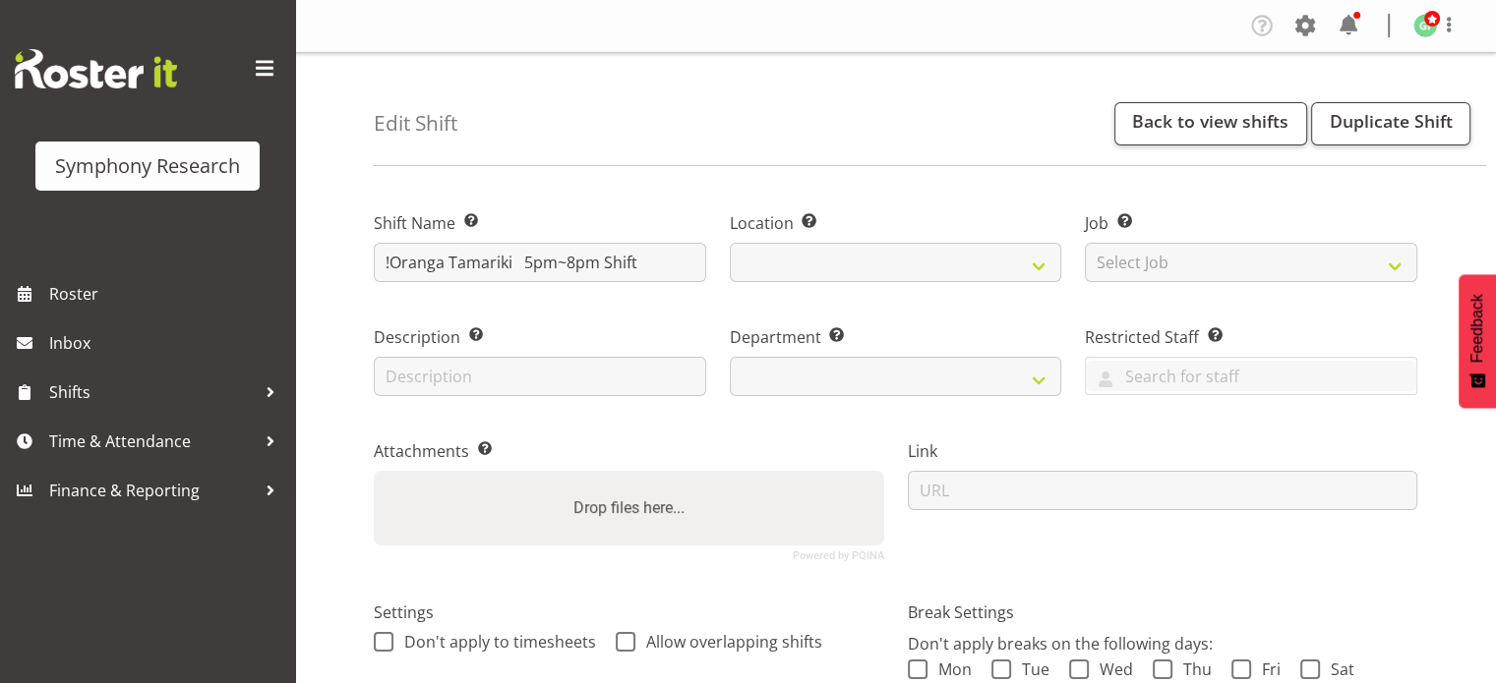
select select "39"
select select
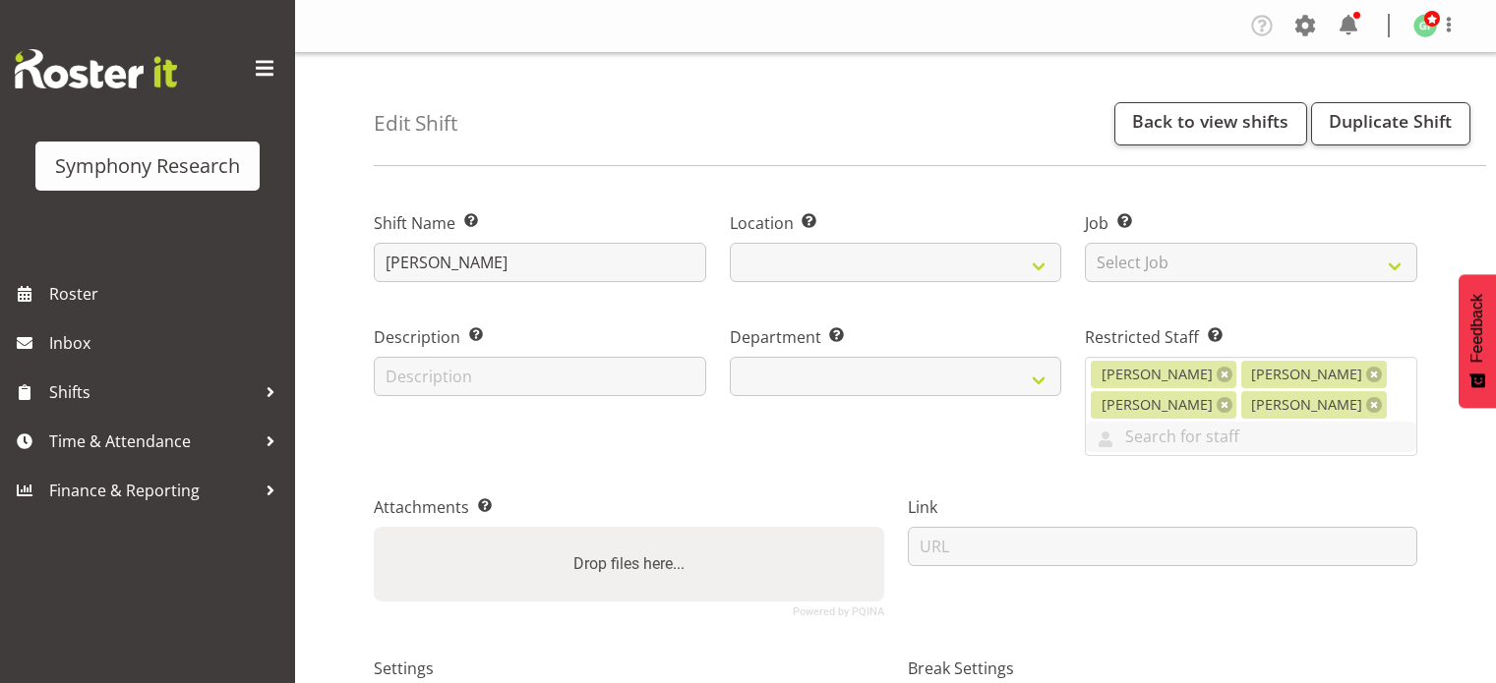
select select "date"
select select
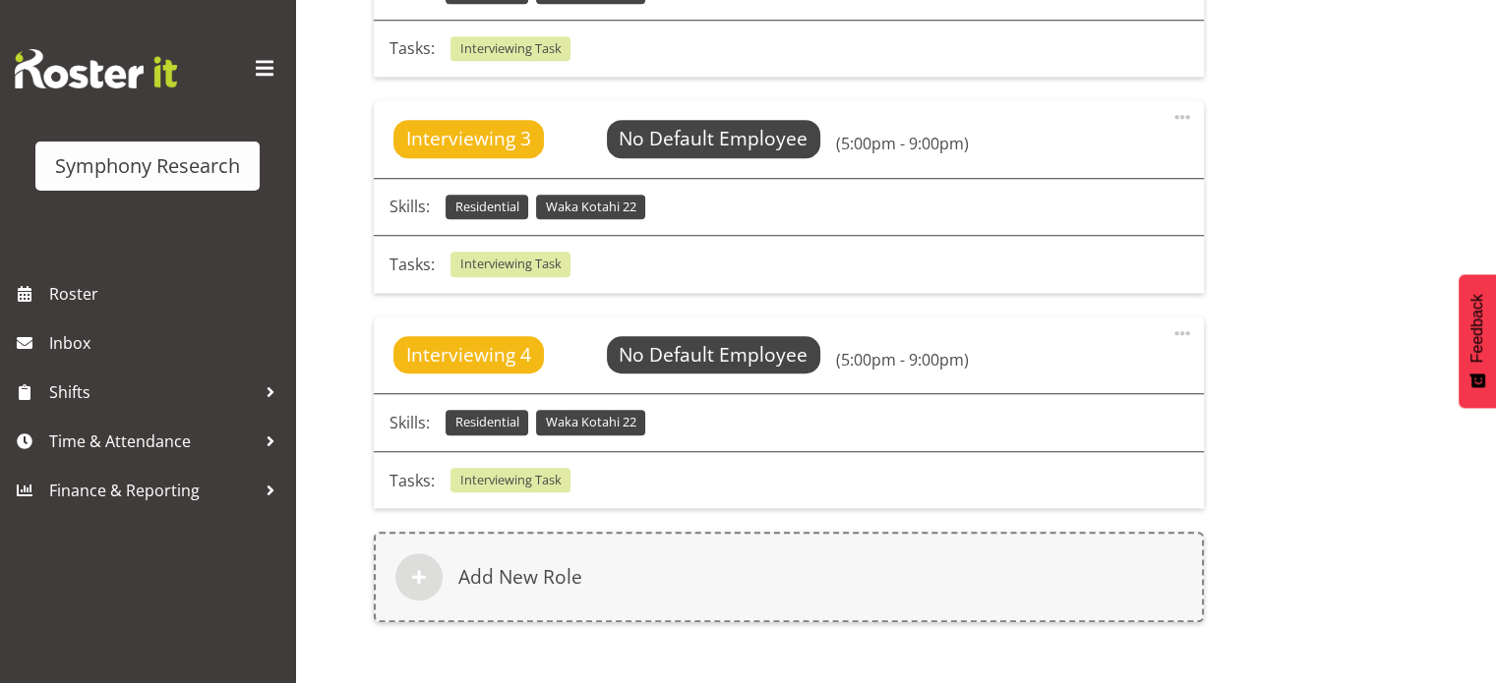
select select
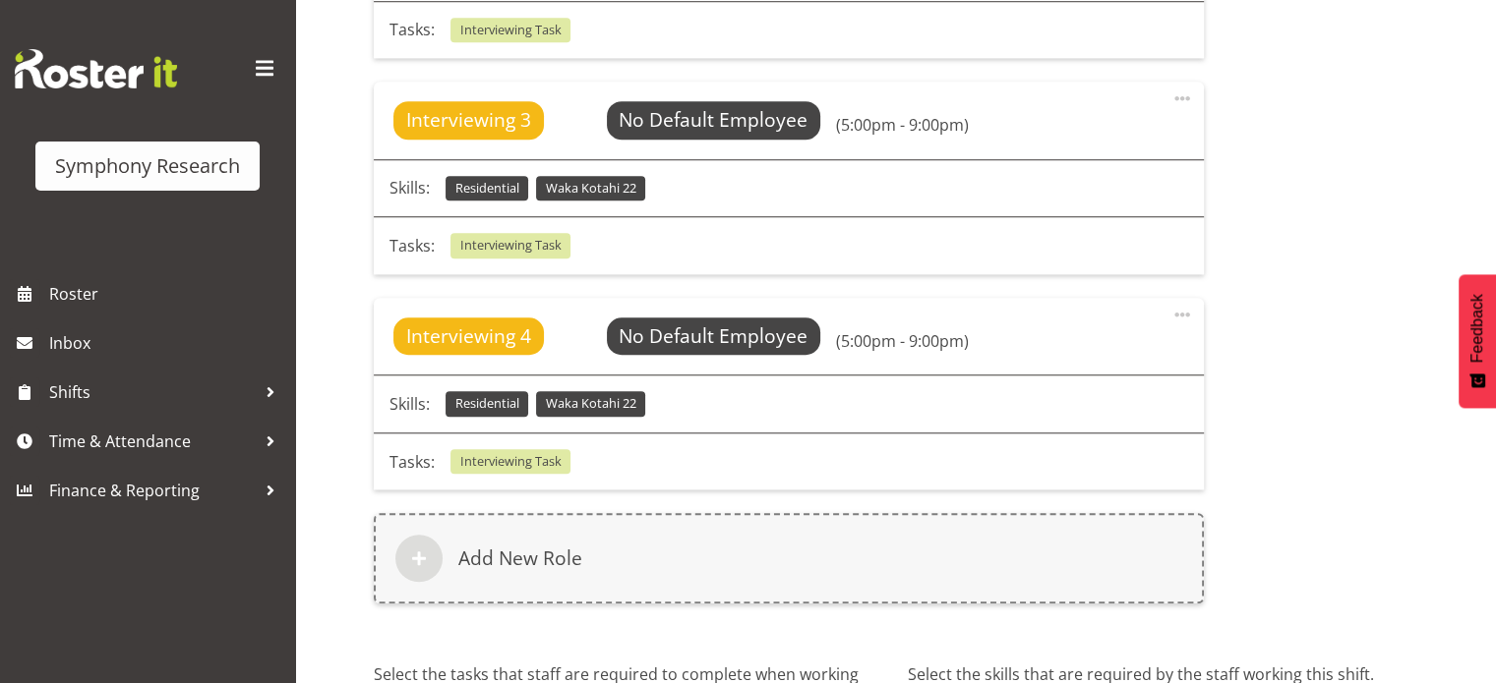
select select "39"
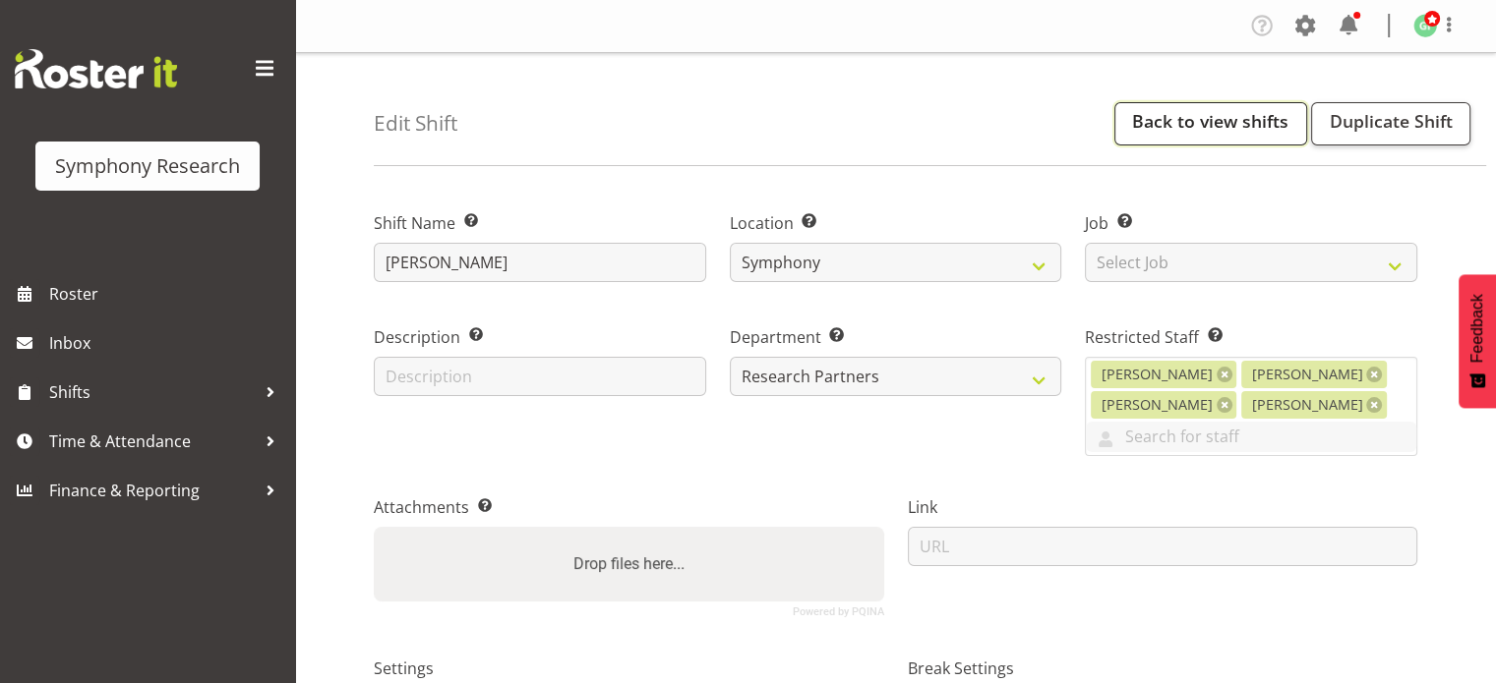
click at [1216, 121] on link "Back to view shifts" at bounding box center [1210, 123] width 193 height 43
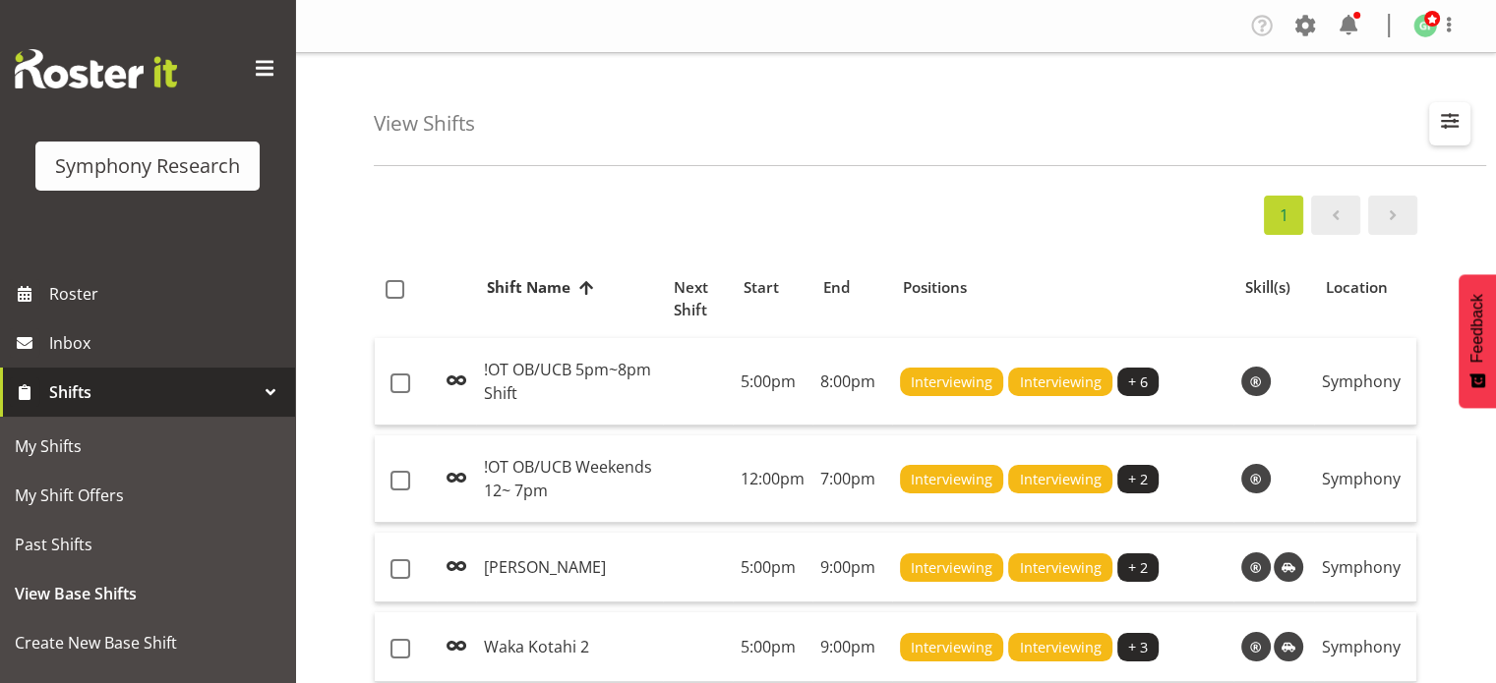
click at [1447, 126] on span "button" at bounding box center [1450, 121] width 26 height 26
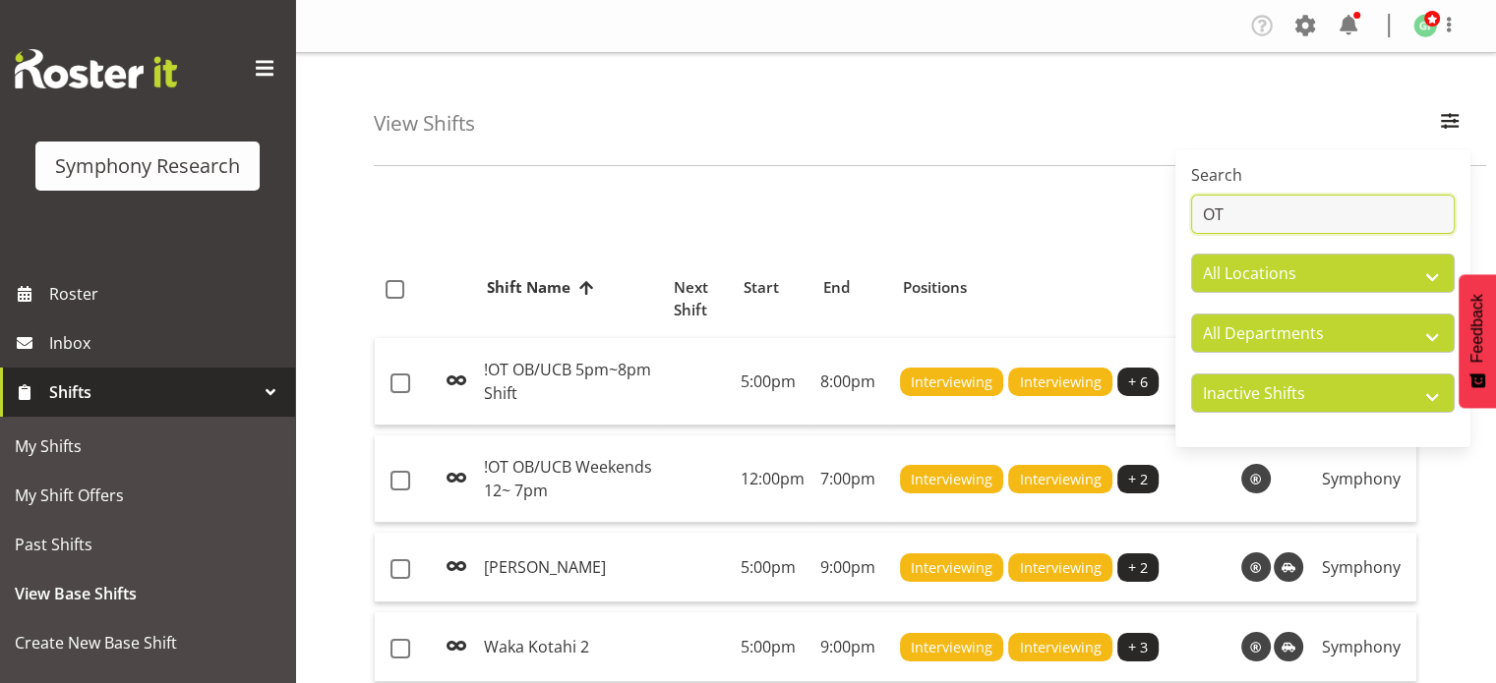
click at [1301, 215] on input "OT" at bounding box center [1323, 214] width 264 height 39
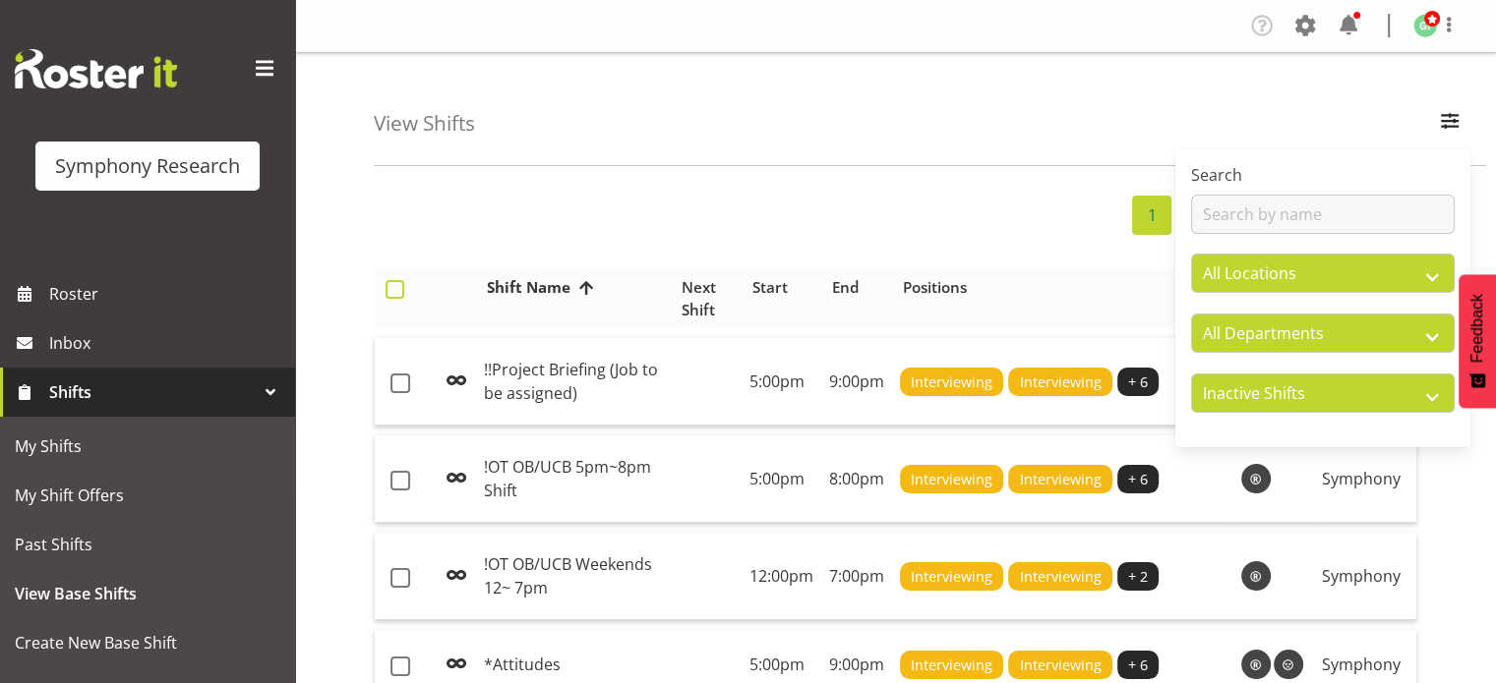
click at [393, 286] on span at bounding box center [394, 289] width 19 height 19
click at [393, 286] on input "checkbox" at bounding box center [391, 289] width 13 height 13
checkbox input "true"
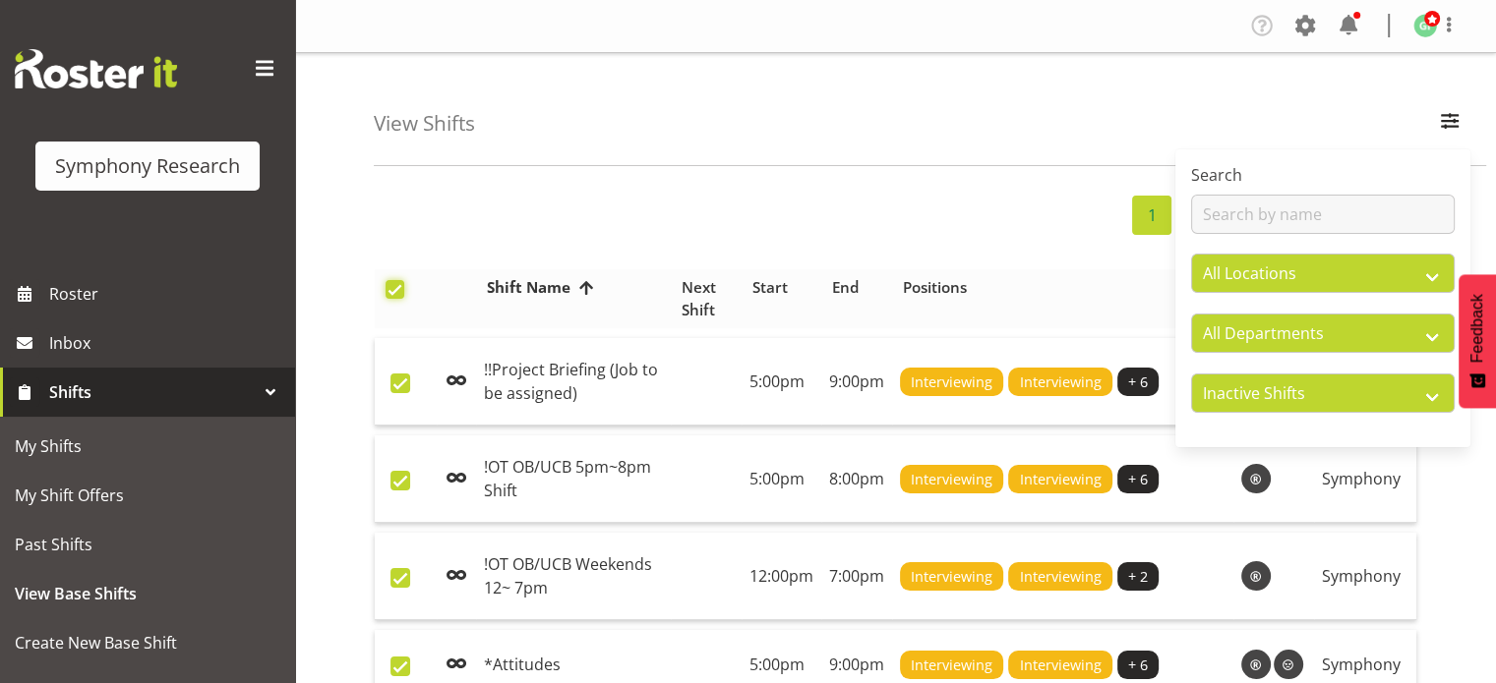
checkbox input "true"
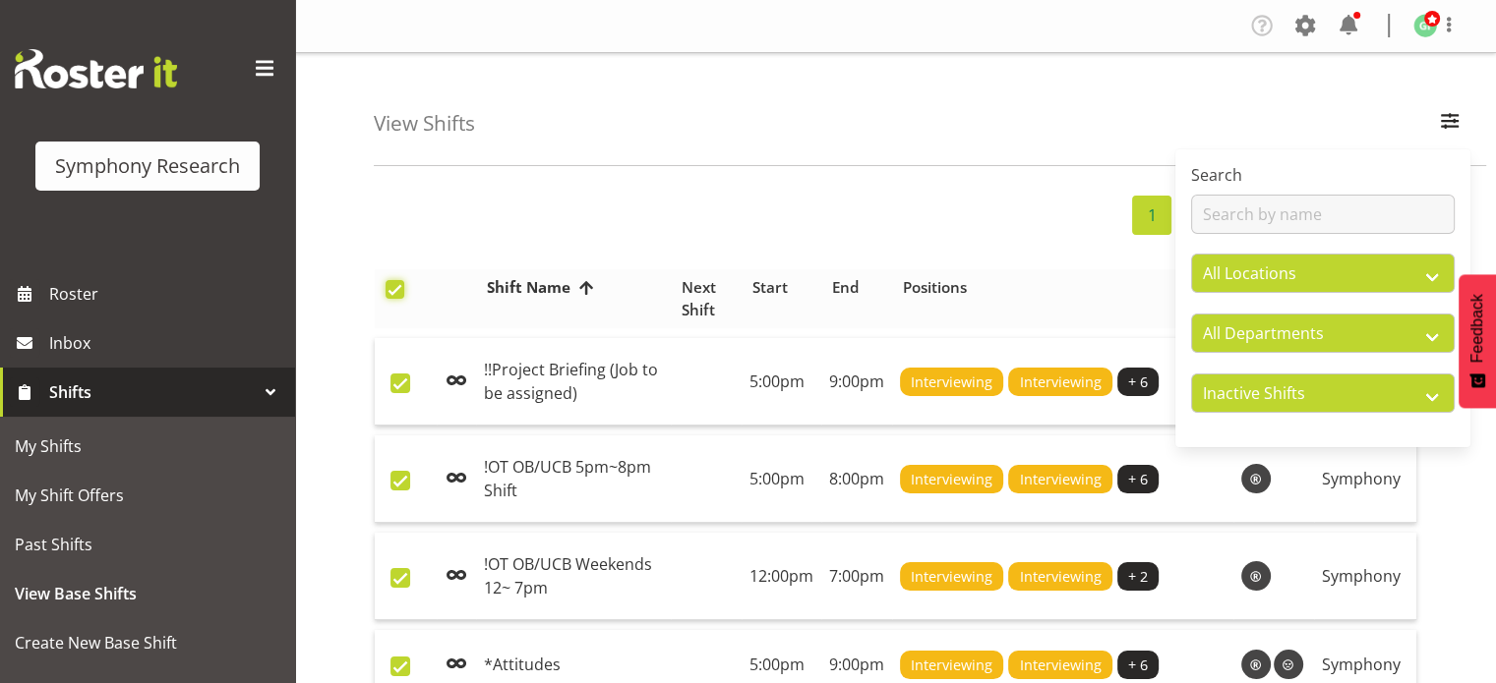
checkbox input "true"
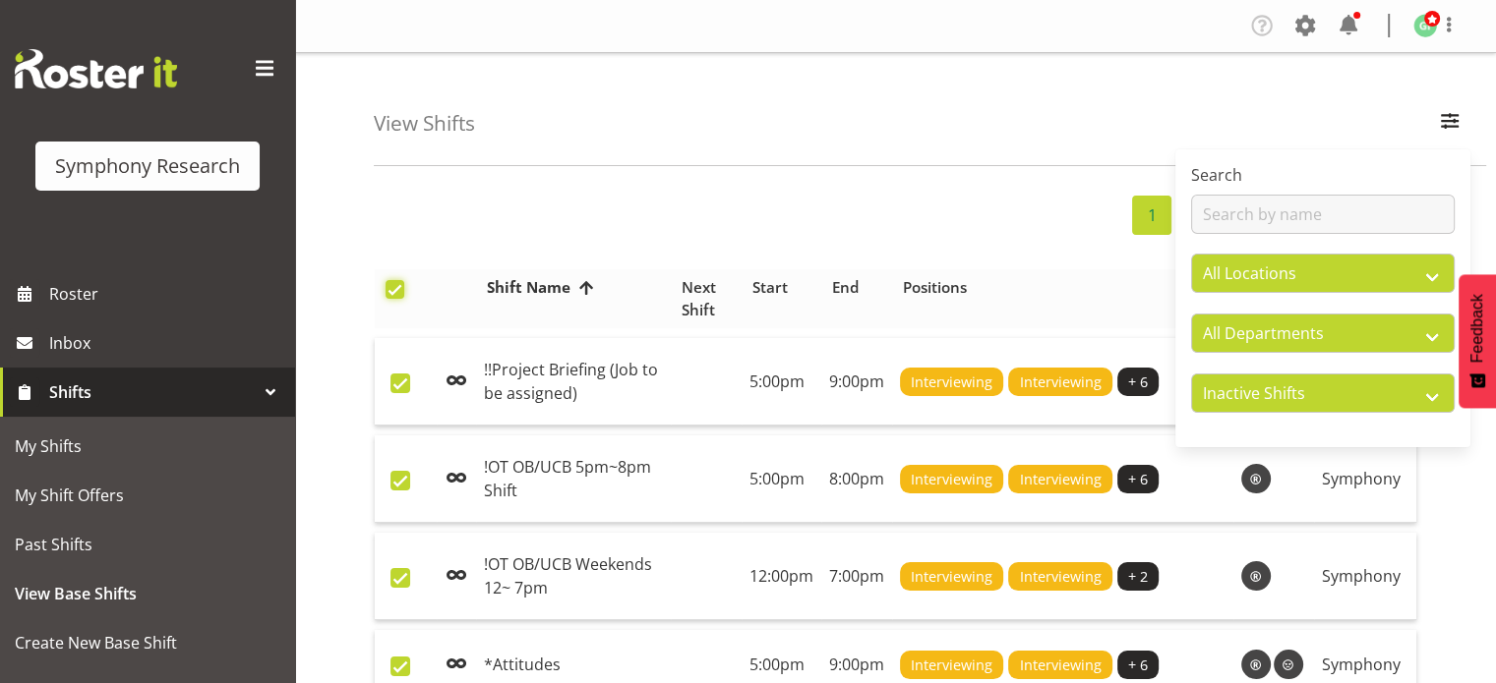
checkbox input "true"
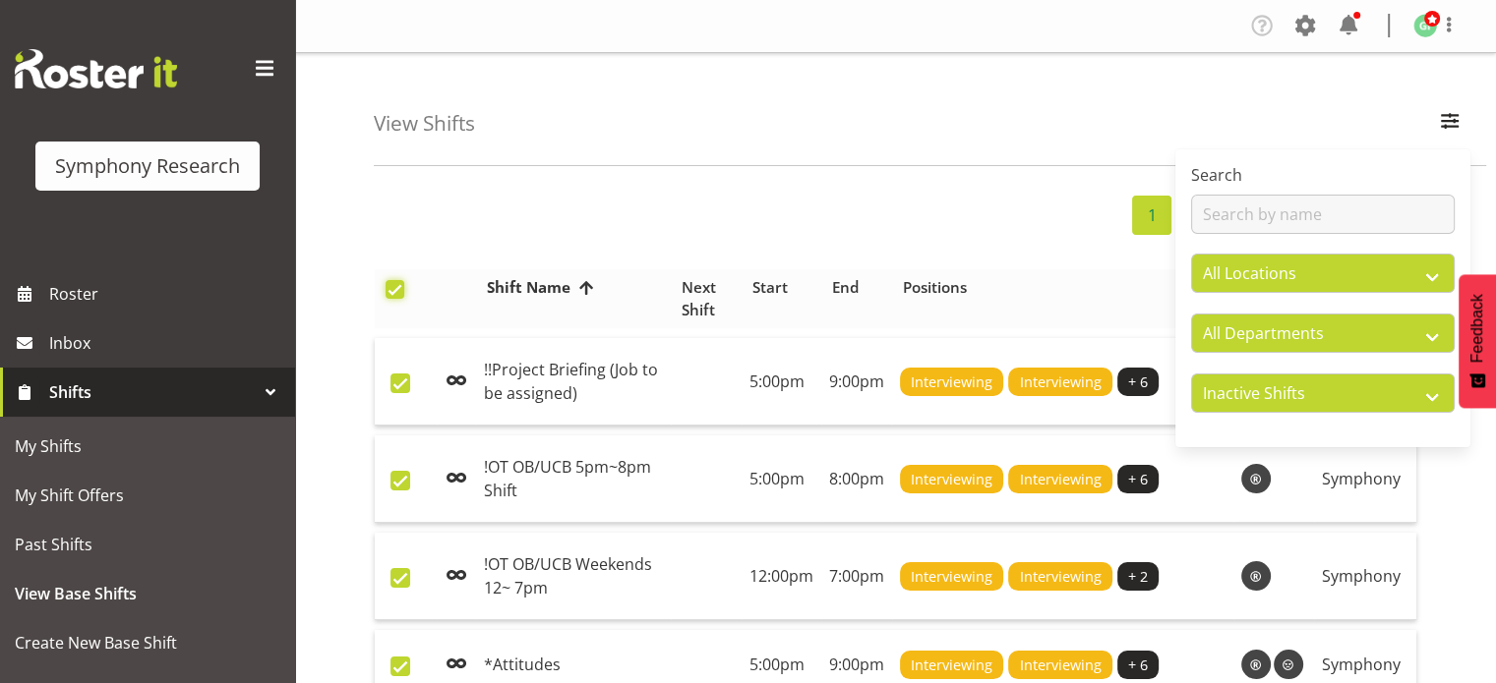
checkbox input "true"
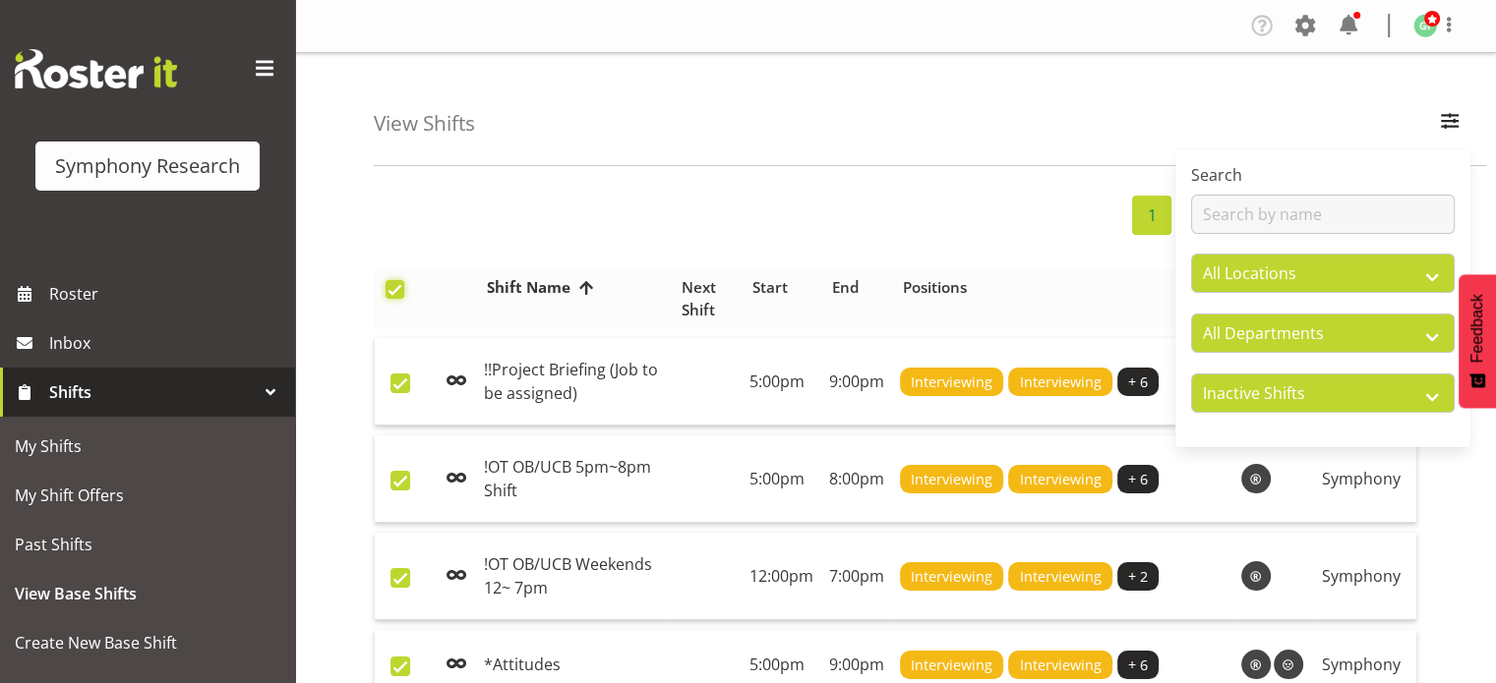
checkbox input "true"
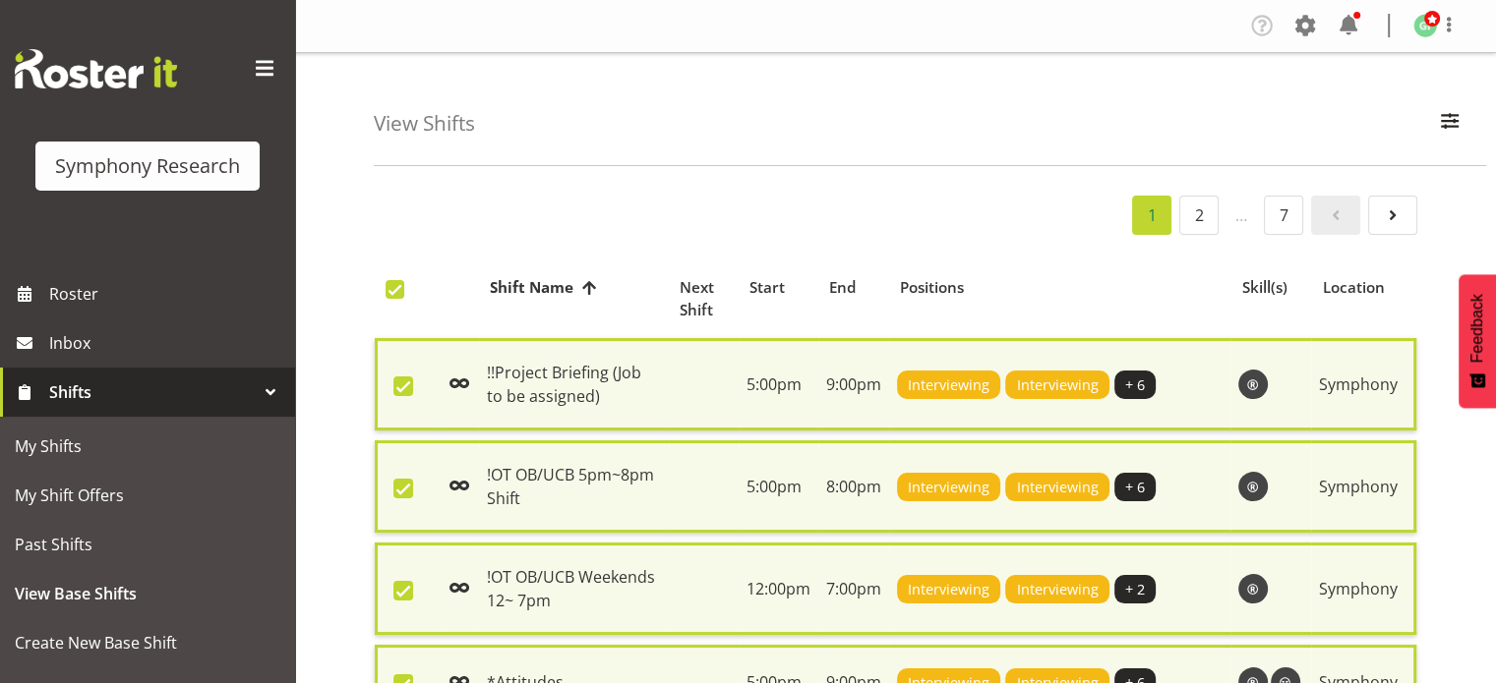
click at [405, 387] on span at bounding box center [403, 387] width 20 height 20
checkbox input "false"
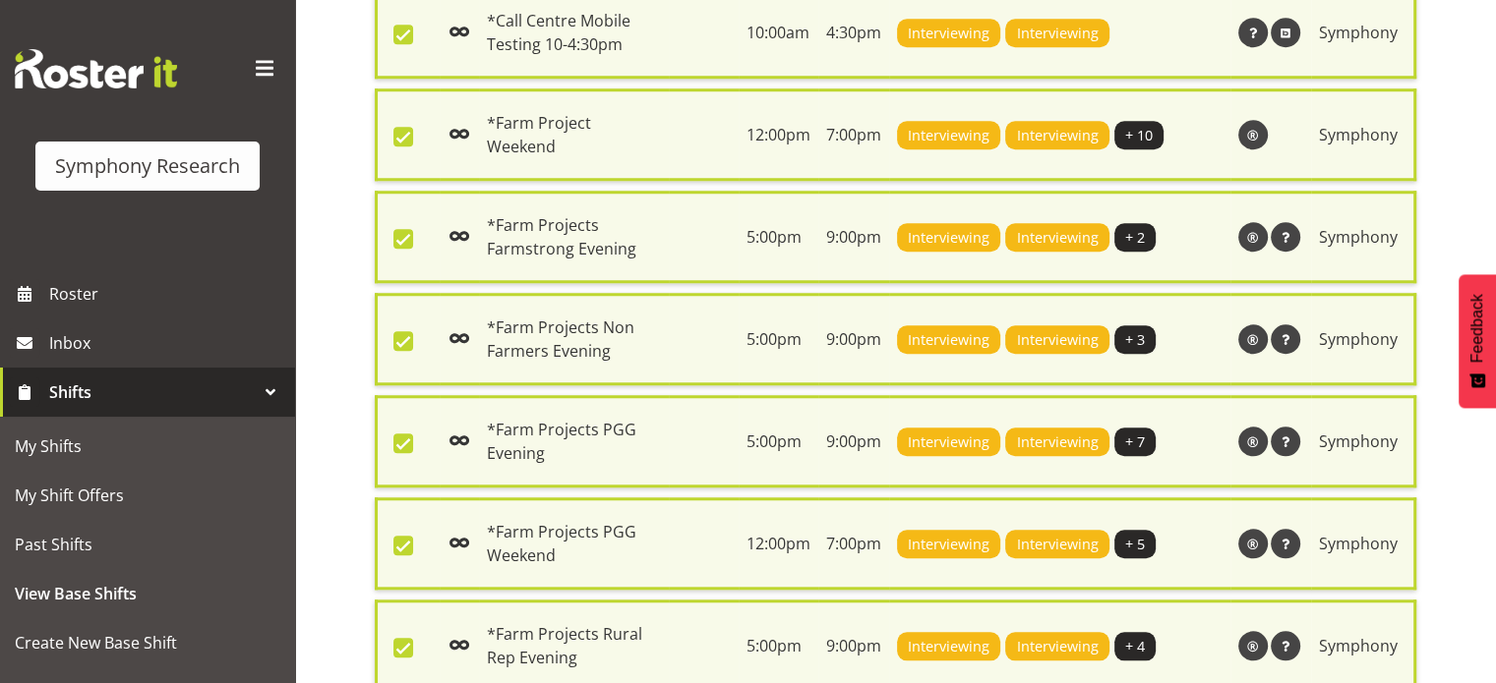
scroll to position [2063, 0]
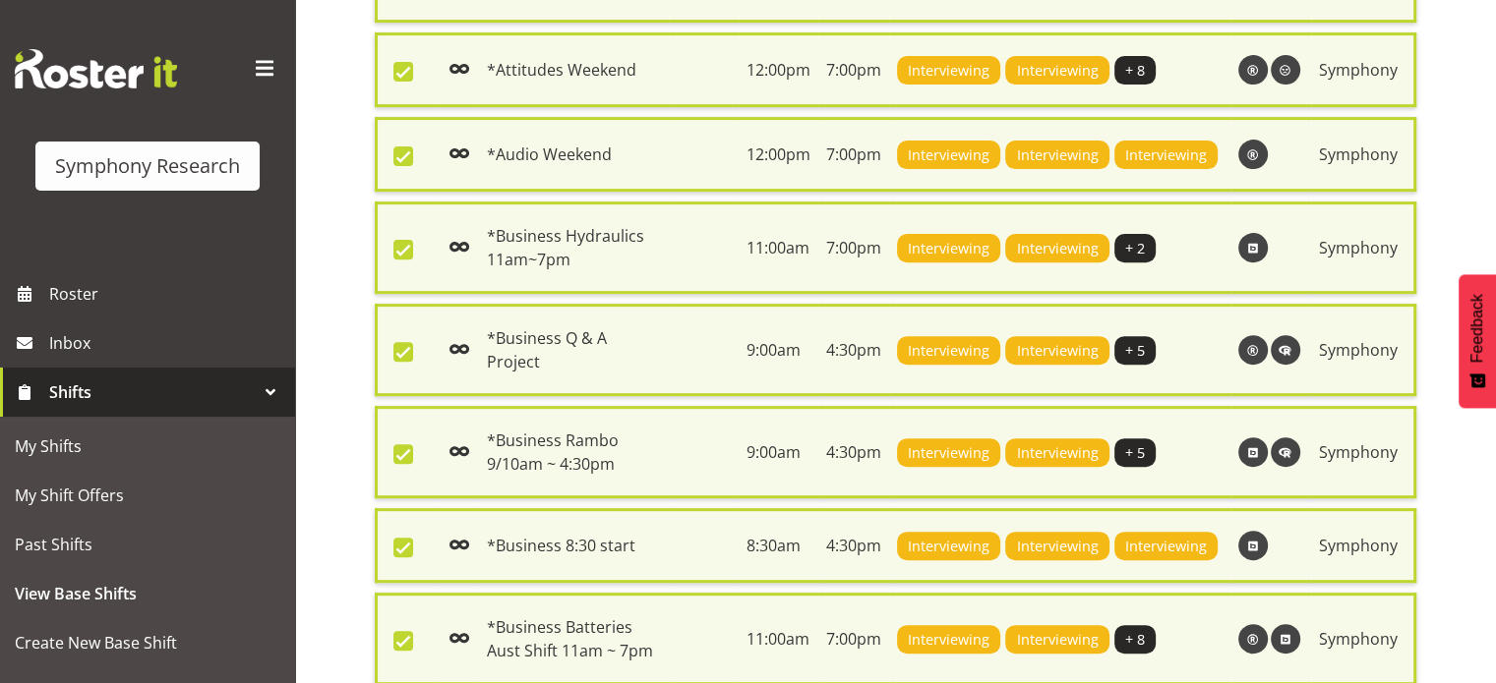
scroll to position [0, 0]
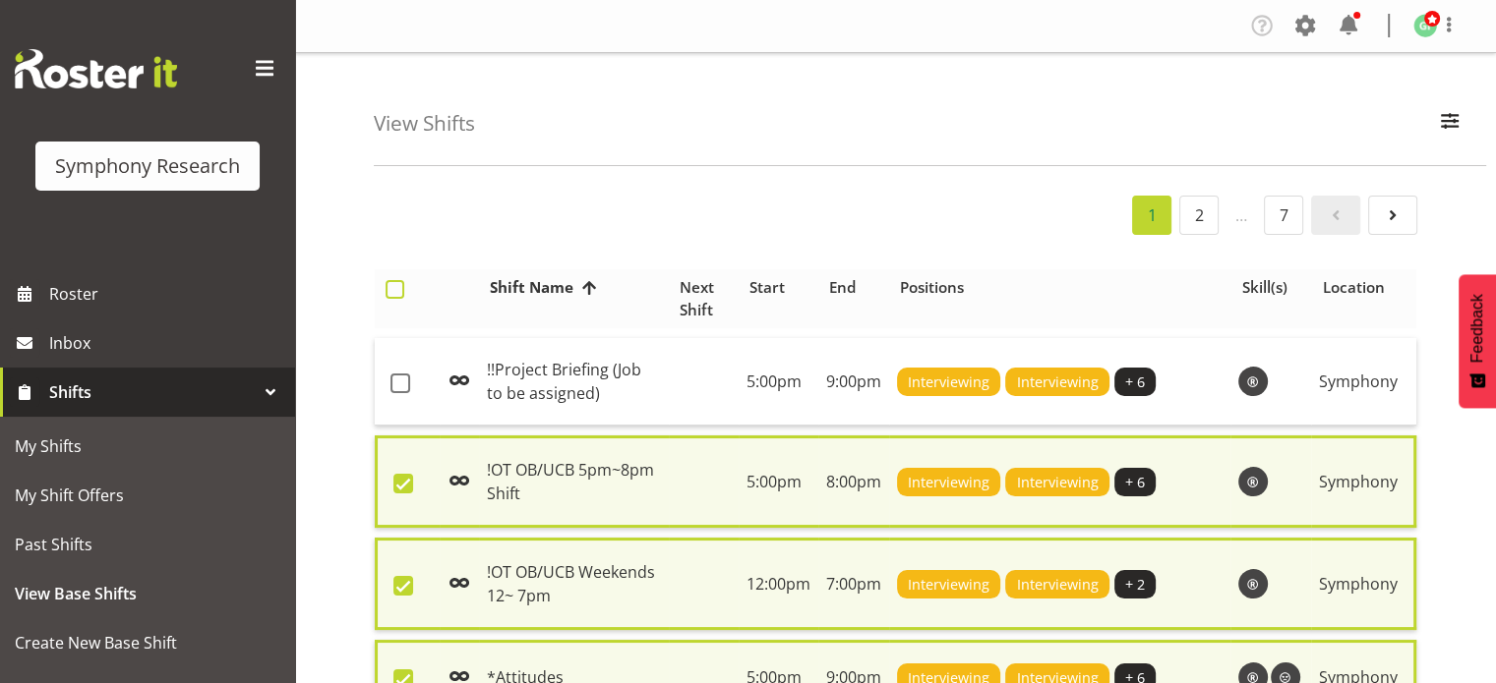
click at [397, 291] on span at bounding box center [394, 289] width 19 height 19
click at [397, 291] on input "checkbox" at bounding box center [391, 289] width 13 height 13
checkbox input "true"
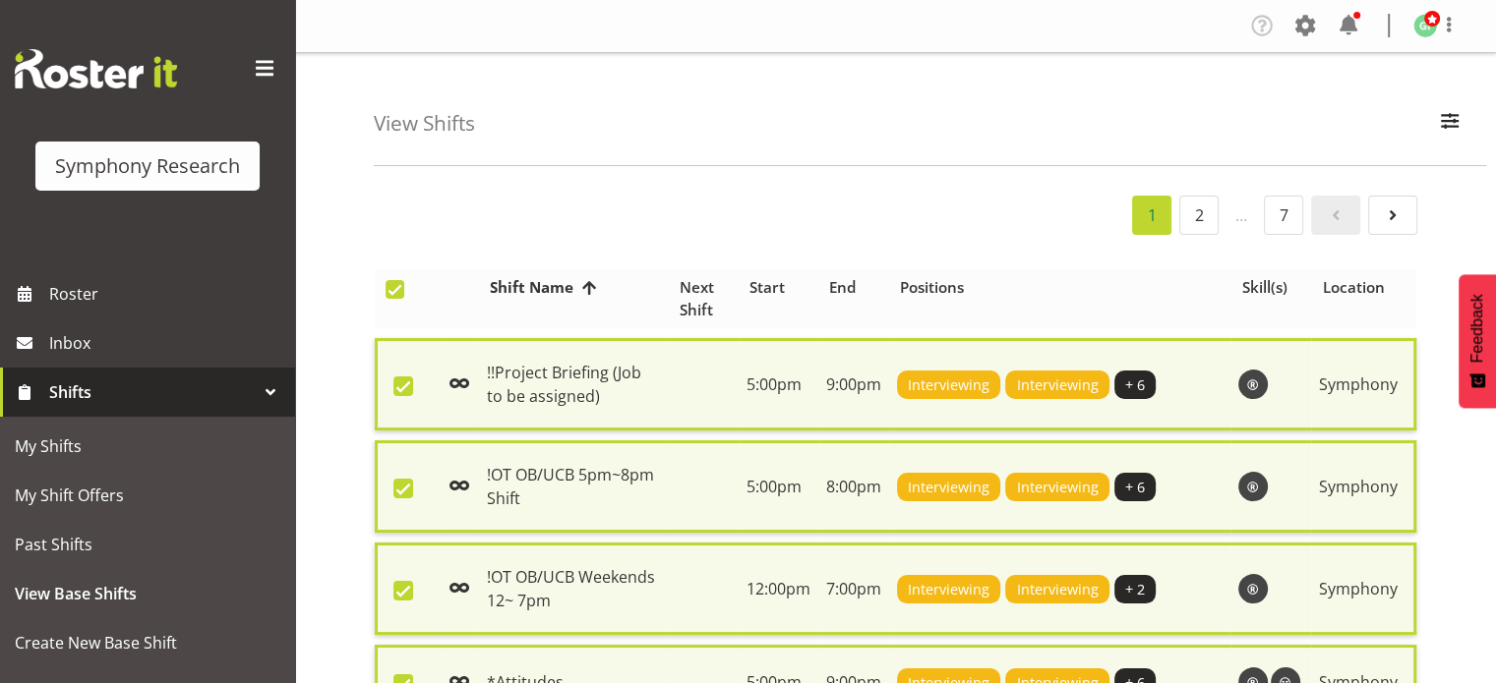
click at [397, 291] on span at bounding box center [394, 289] width 19 height 19
click at [397, 291] on input "checkbox" at bounding box center [391, 289] width 13 height 13
checkbox input "false"
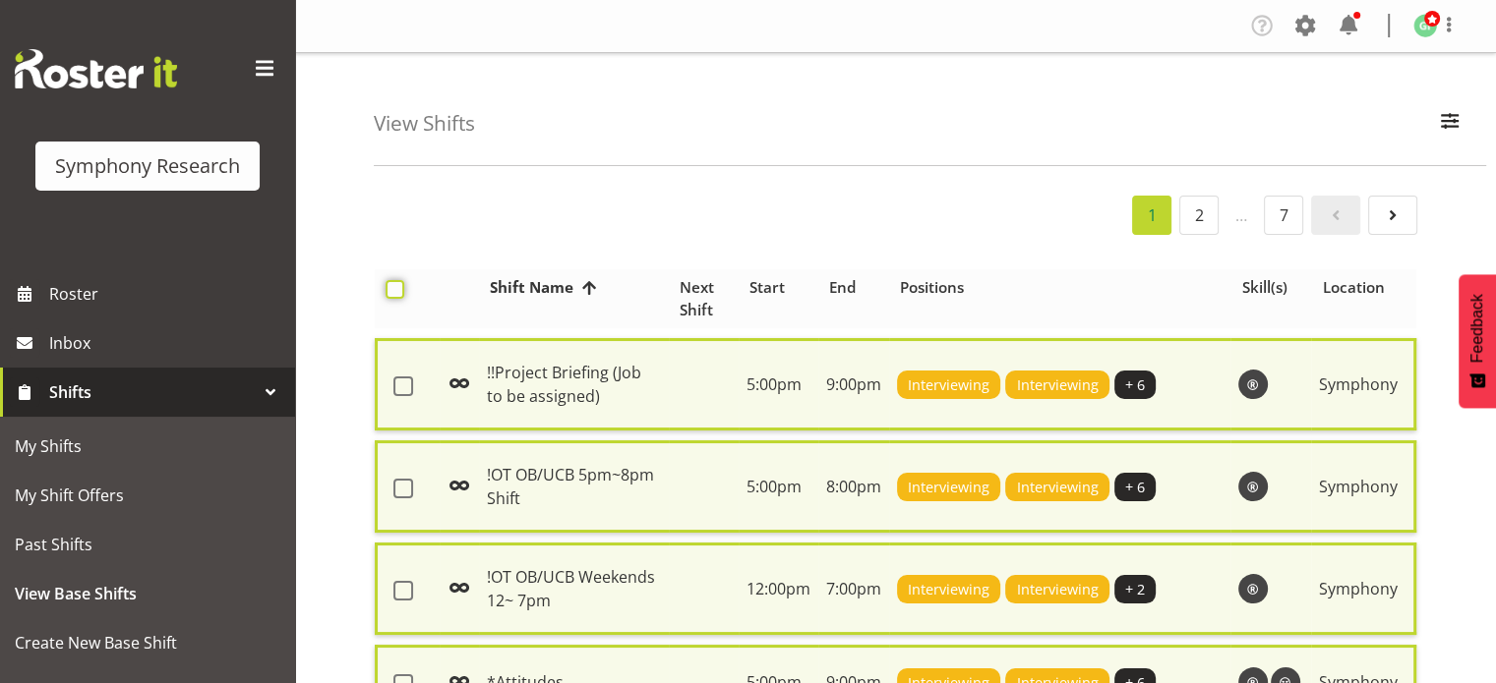
checkbox input "false"
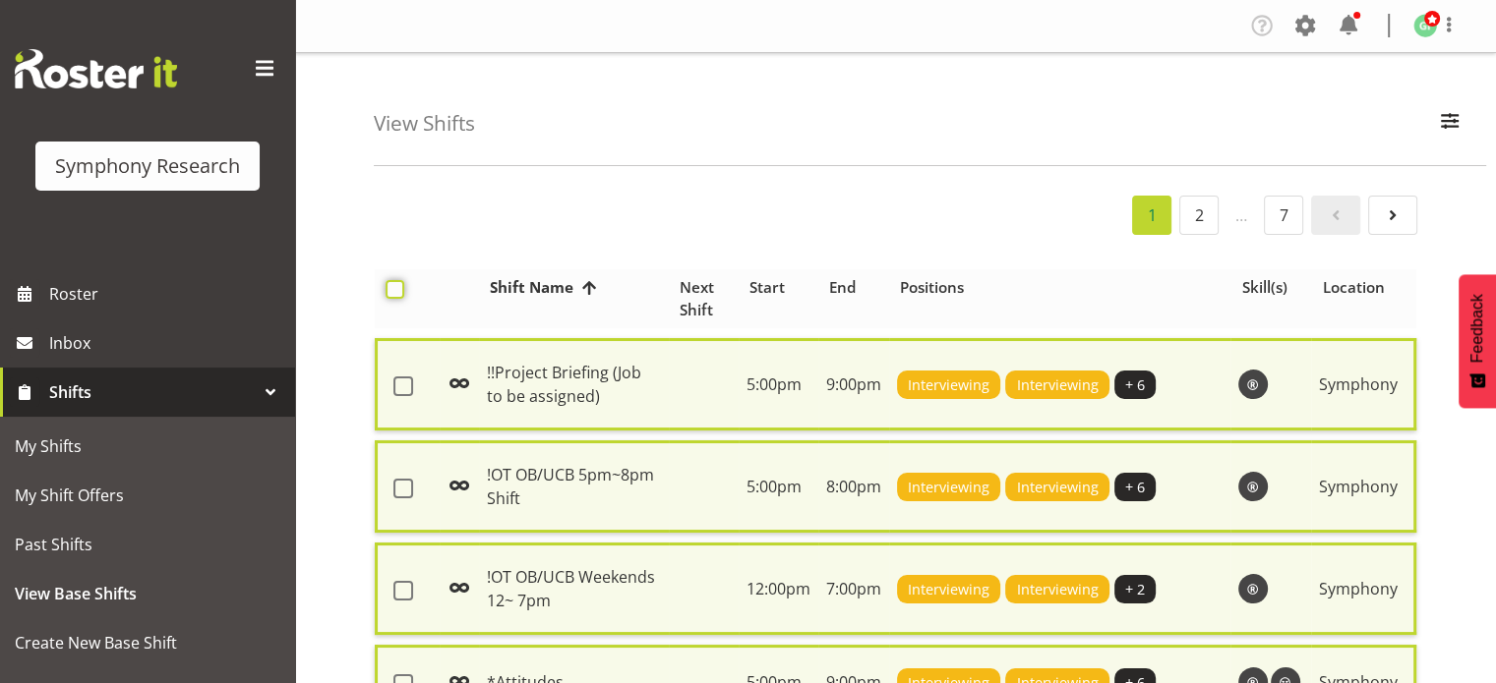
checkbox input "false"
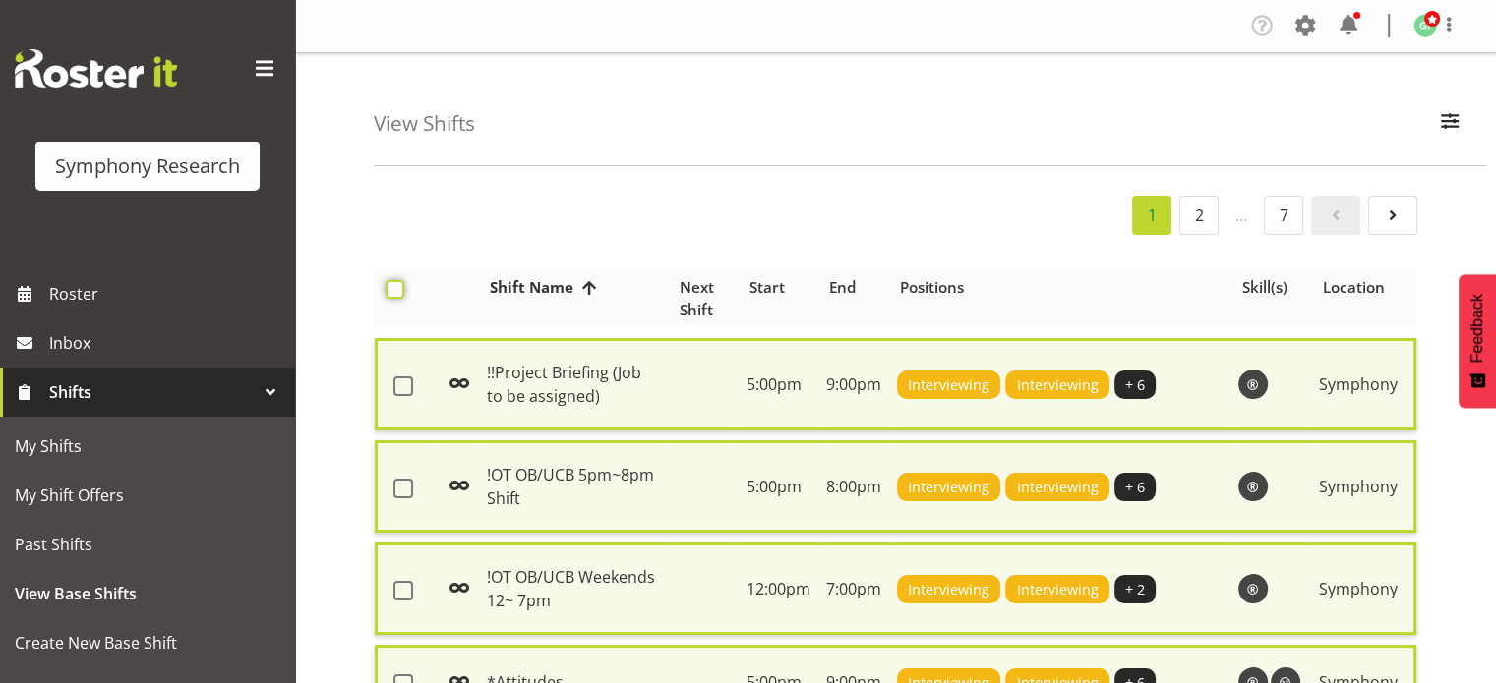
checkbox input "false"
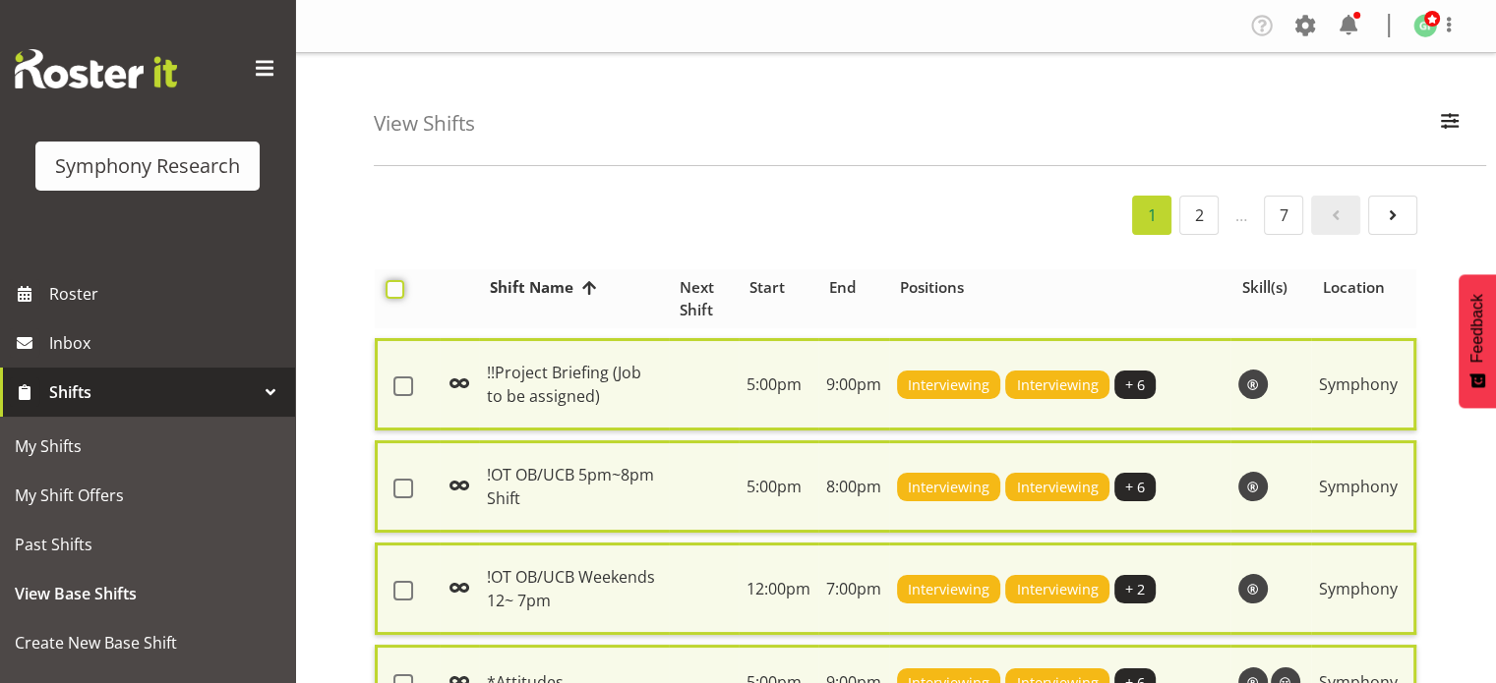
checkbox input "false"
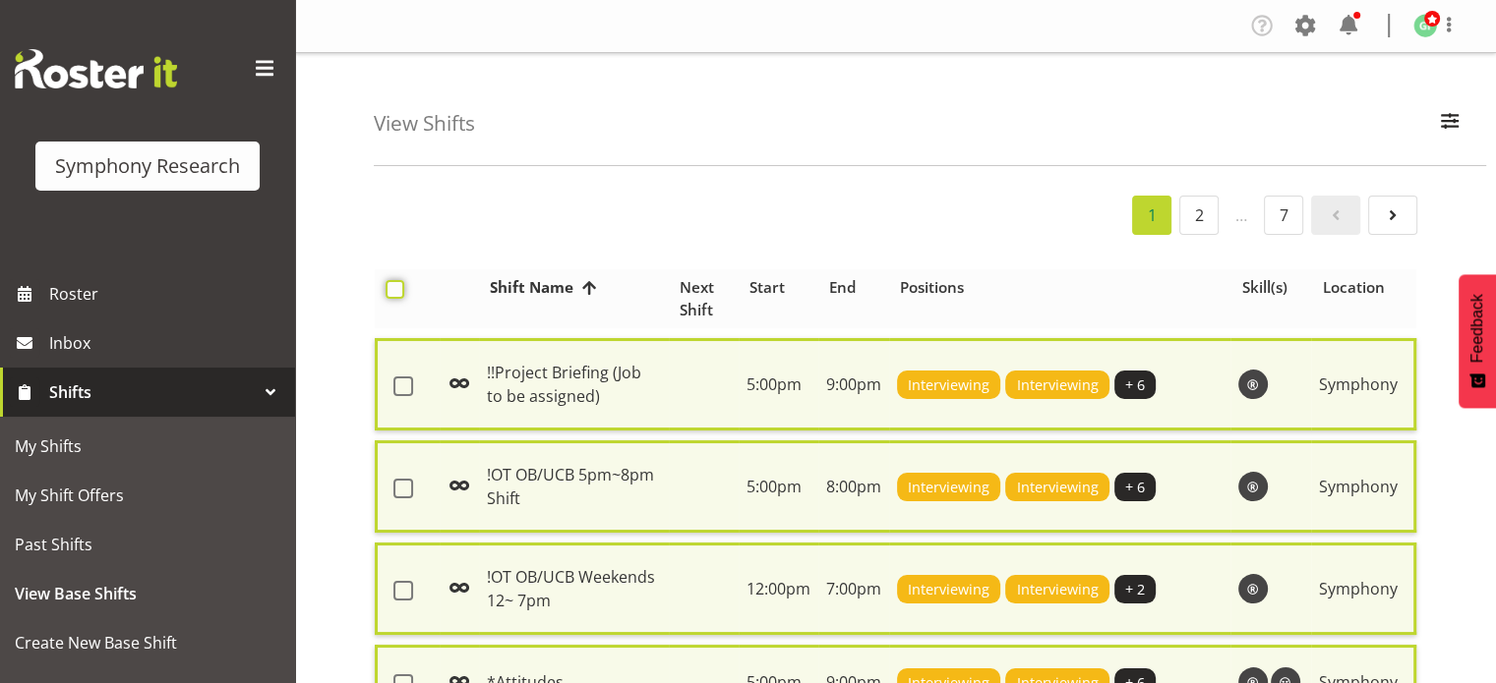
checkbox input "false"
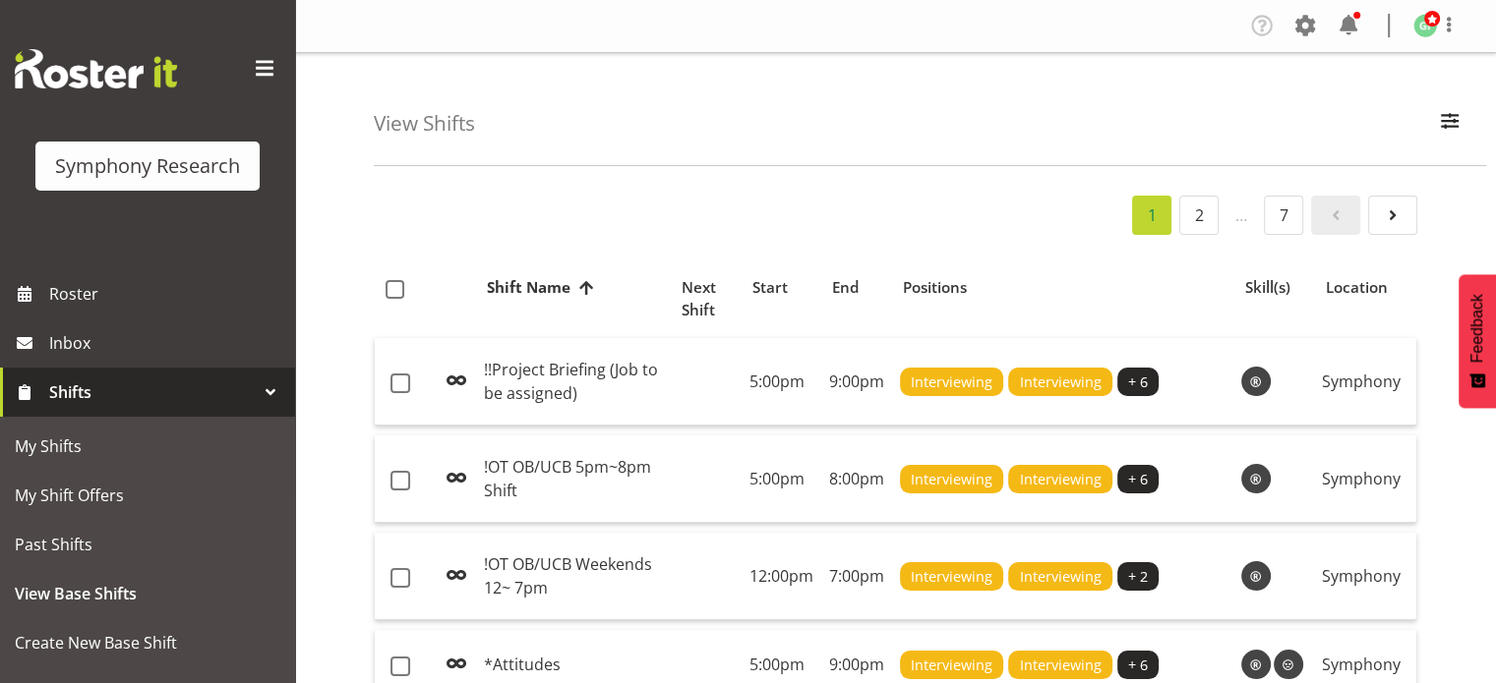
click at [427, 215] on div "1 2 … 7" at bounding box center [895, 215] width 1043 height 39
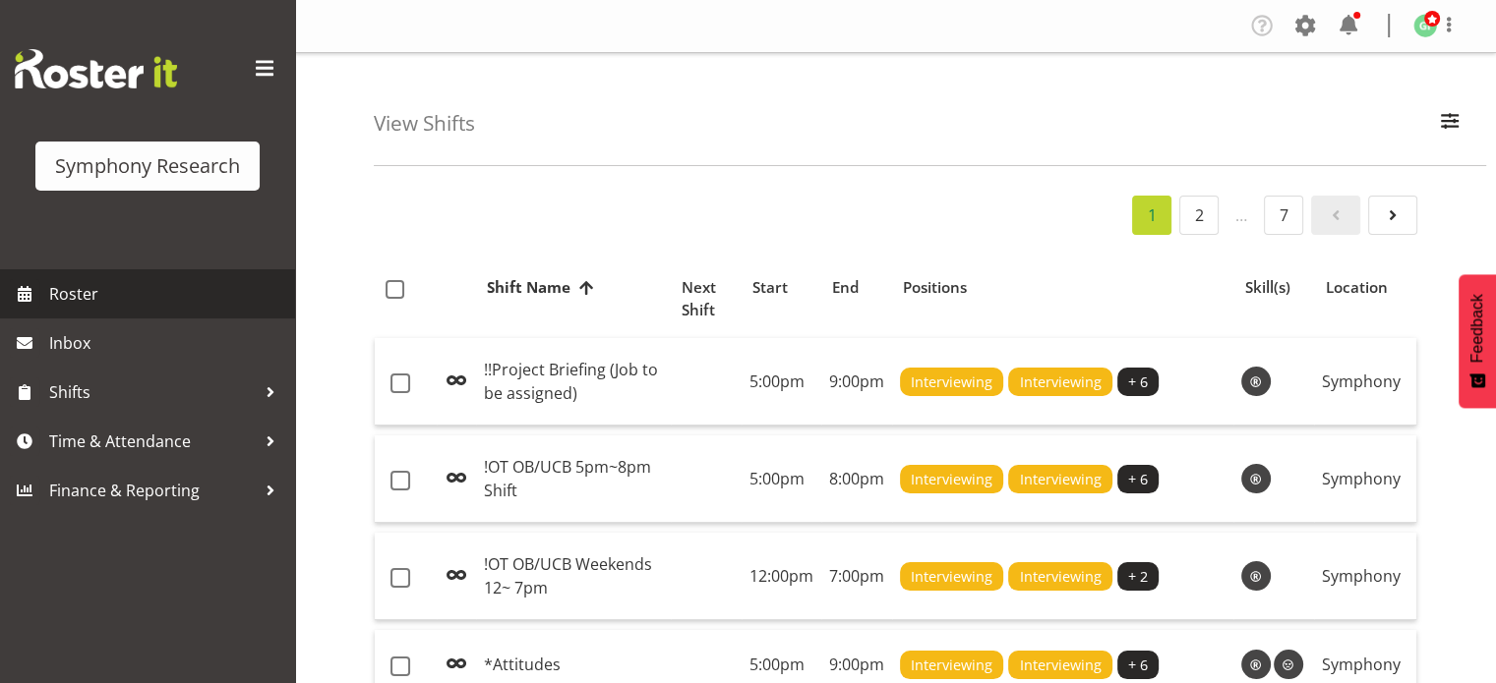
click at [86, 280] on span "Roster" at bounding box center [167, 293] width 236 height 29
